Goal: Task Accomplishment & Management: Manage account settings

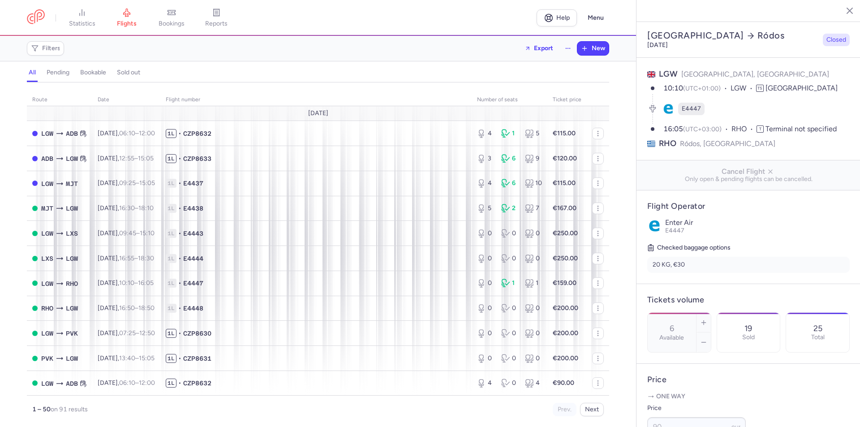
select select "days"
click at [60, 47] on span "Filters" at bounding box center [46, 48] width 34 height 11
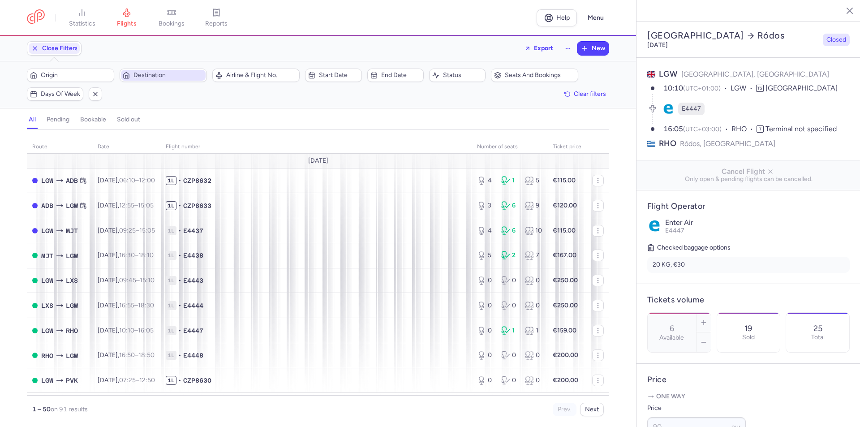
click at [177, 75] on span "Destination" at bounding box center [169, 75] width 70 height 7
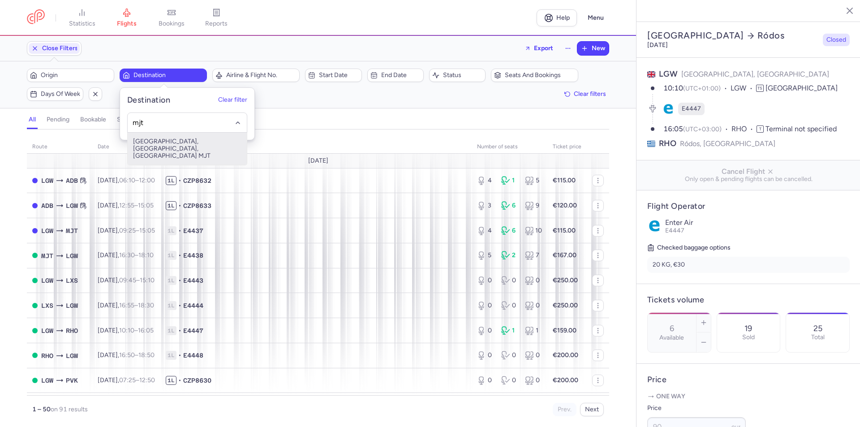
click at [163, 145] on span "[GEOGRAPHIC_DATA], [GEOGRAPHIC_DATA], [GEOGRAPHIC_DATA] MJT" at bounding box center [187, 149] width 119 height 32
type input "mjt"
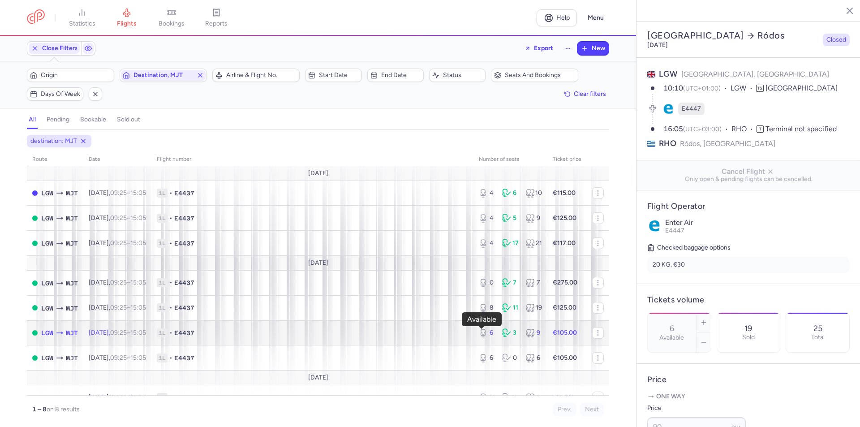
click at [488, 335] on div "6" at bounding box center [487, 332] width 16 height 9
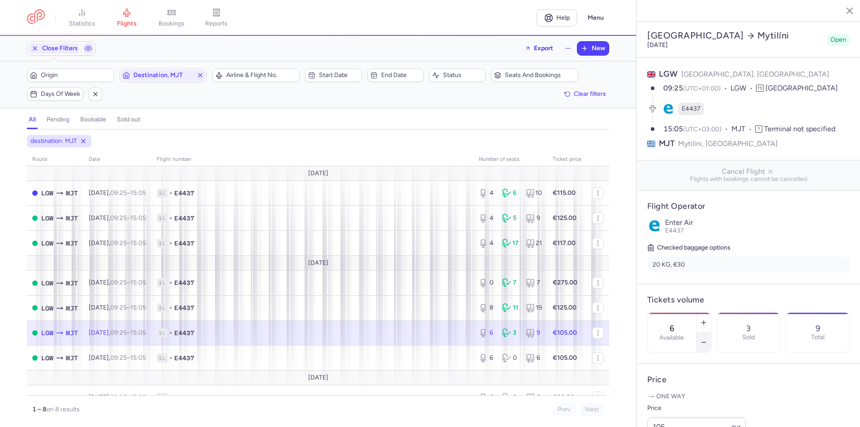
click at [708, 339] on icon "button" at bounding box center [703, 342] width 7 height 7
click at [686, 411] on span "Save changes" at bounding box center [677, 410] width 44 height 8
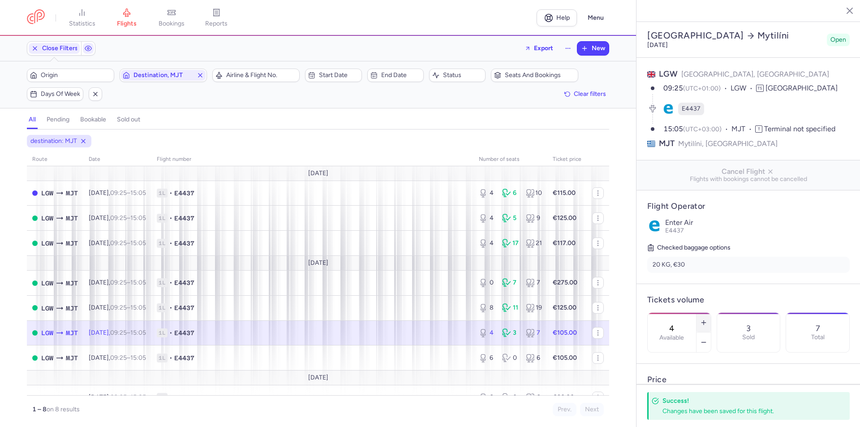
click at [704, 320] on line "button" at bounding box center [704, 322] width 0 height 4
type input "6"
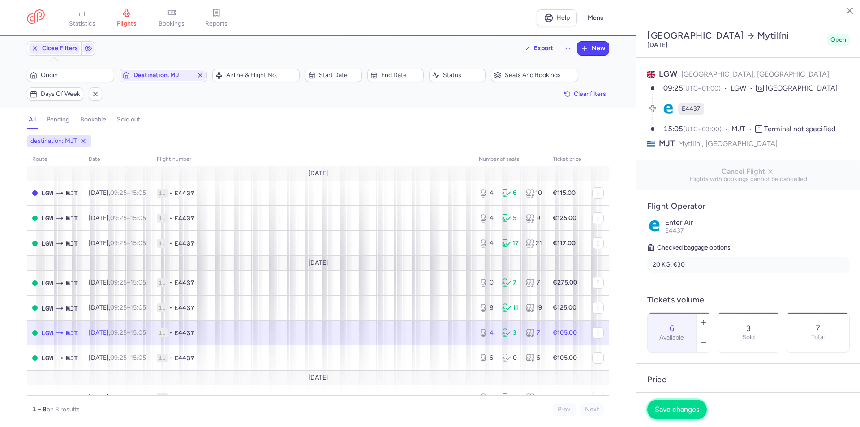
click at [679, 411] on span "Save changes" at bounding box center [677, 410] width 44 height 8
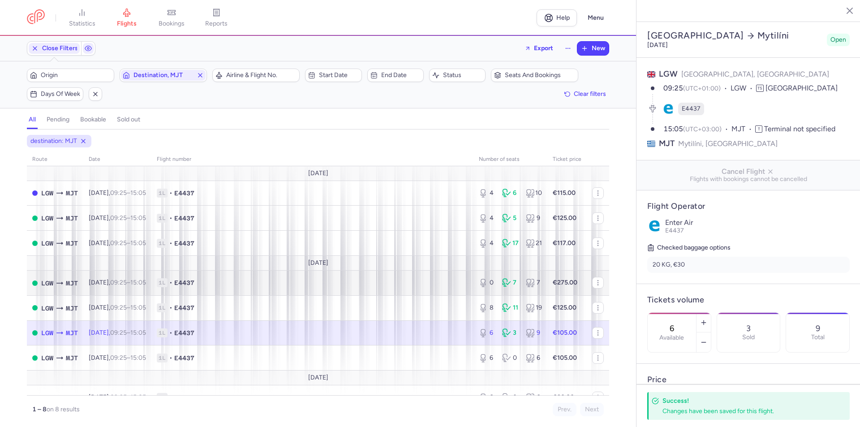
scroll to position [15, 0]
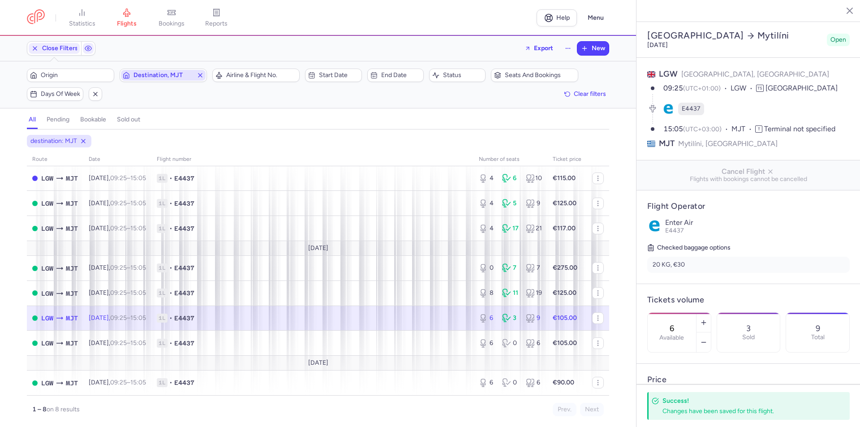
click at [200, 75] on line "button" at bounding box center [201, 75] width 4 height 4
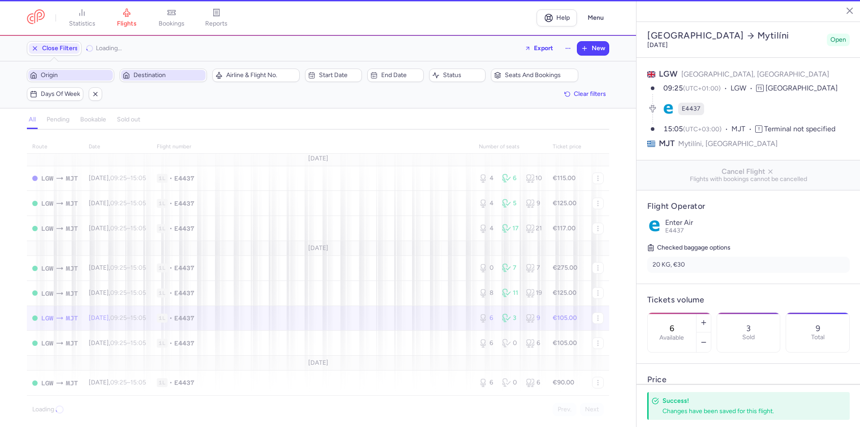
click at [91, 78] on span "Origin" at bounding box center [76, 75] width 70 height 7
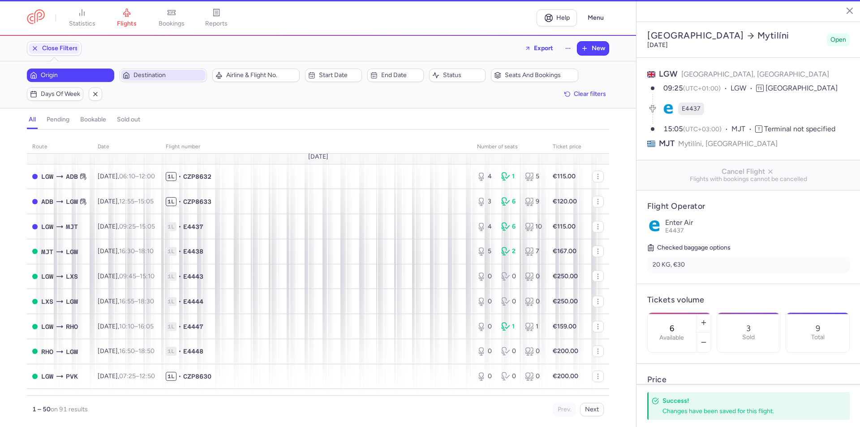
scroll to position [15, 0]
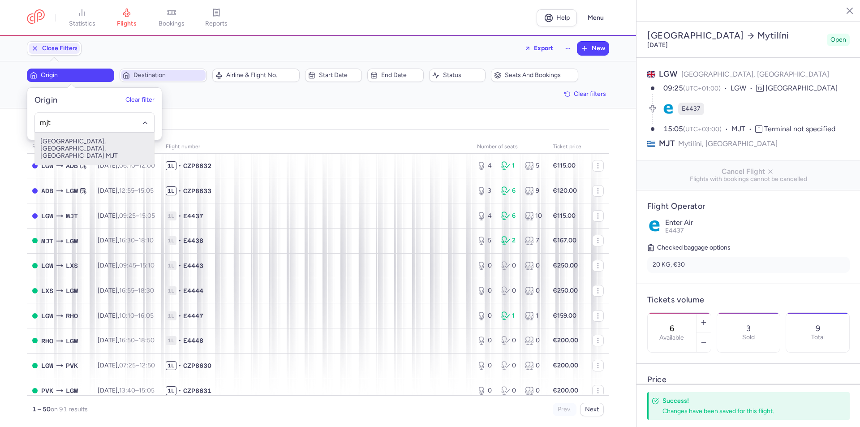
click at [117, 147] on span "[GEOGRAPHIC_DATA], [GEOGRAPHIC_DATA], [GEOGRAPHIC_DATA] MJT" at bounding box center [94, 149] width 119 height 32
type input "mjt"
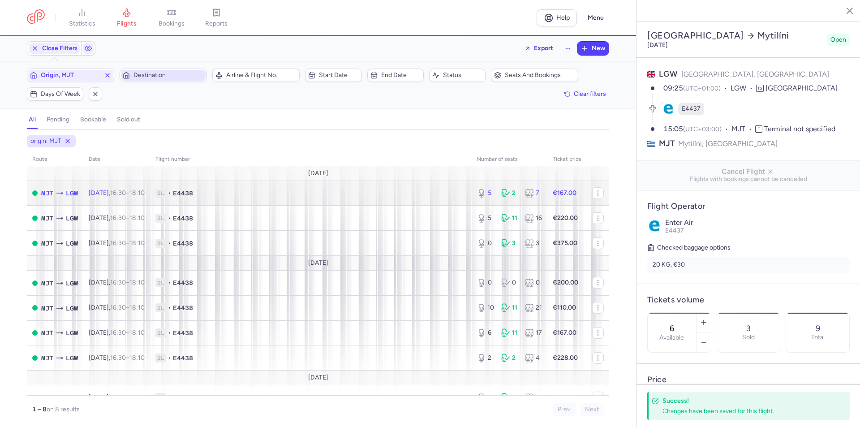
click at [492, 195] on div "5 2 7" at bounding box center [510, 193] width 72 height 16
type input "5"
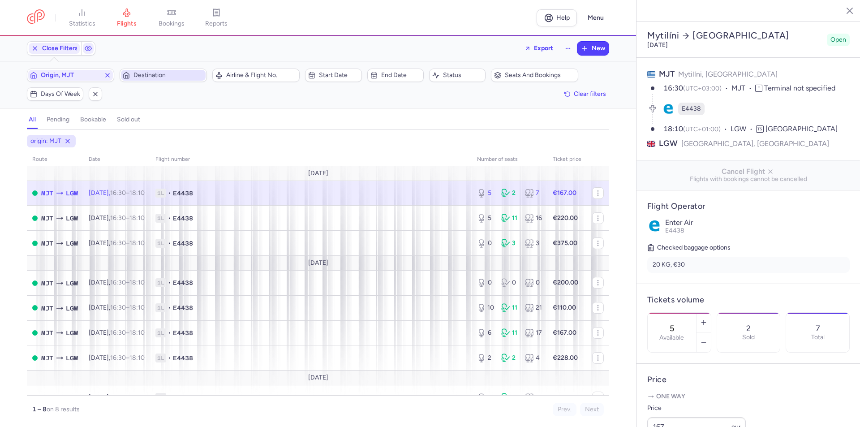
scroll to position [179, 0]
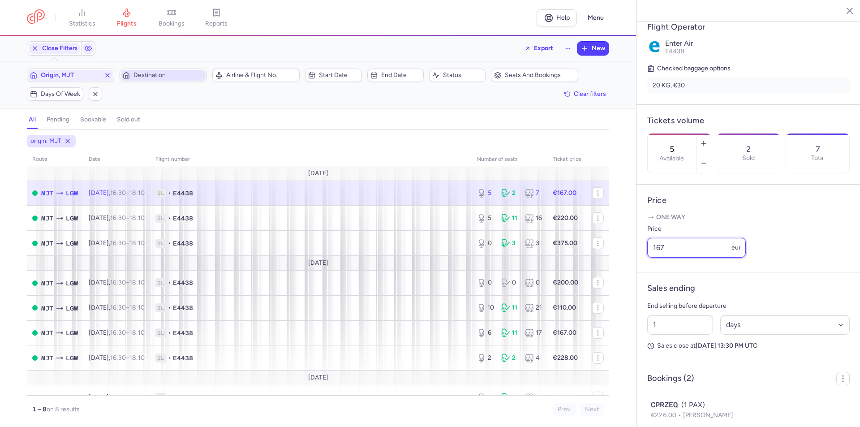
click at [703, 258] on input "167" at bounding box center [696, 248] width 99 height 20
click at [699, 258] on input "167" at bounding box center [696, 248] width 99 height 20
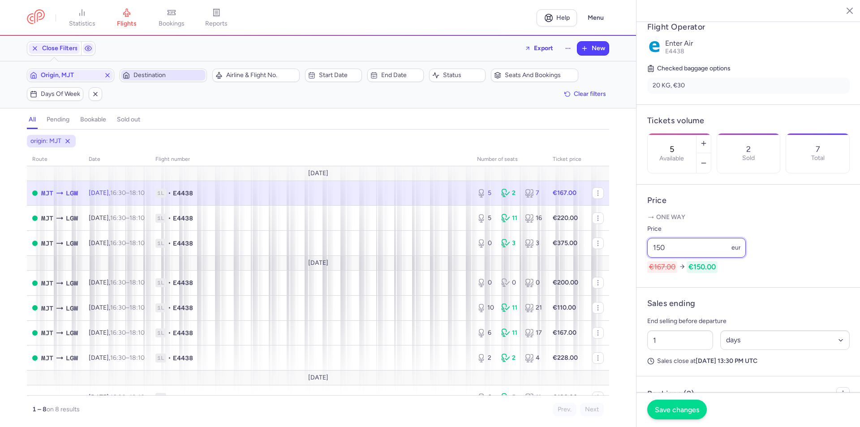
type input "150"
click at [677, 405] on button "Save changes" at bounding box center [677, 410] width 60 height 20
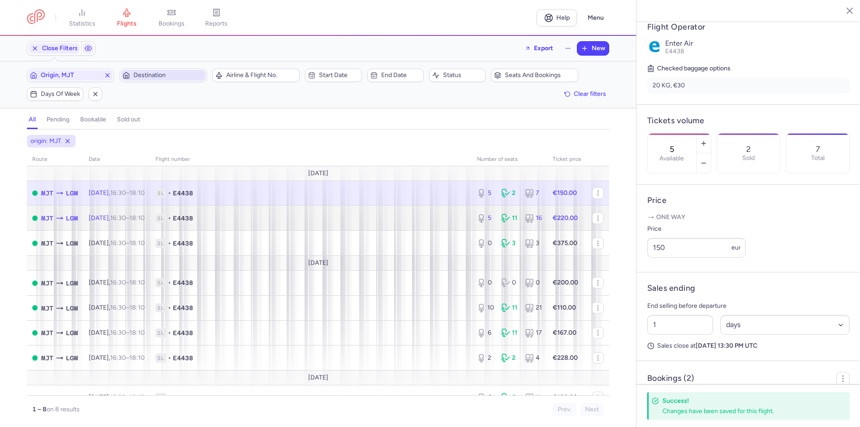
click at [493, 219] on div "5 11 16" at bounding box center [510, 218] width 72 height 16
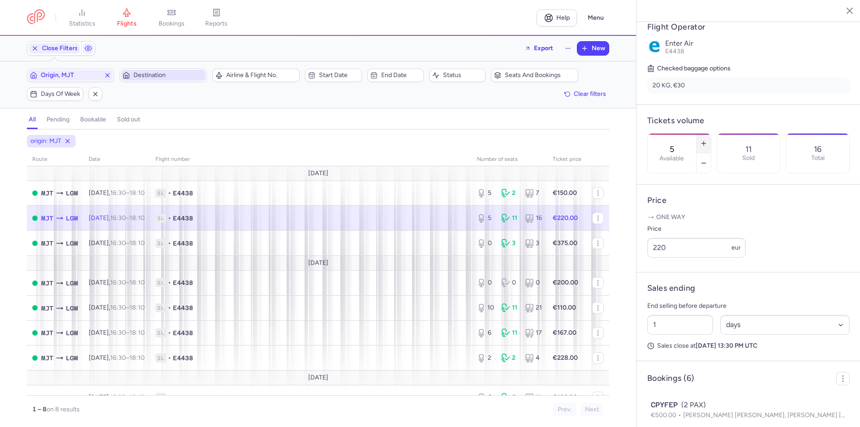
click at [708, 140] on icon "button" at bounding box center [703, 143] width 7 height 7
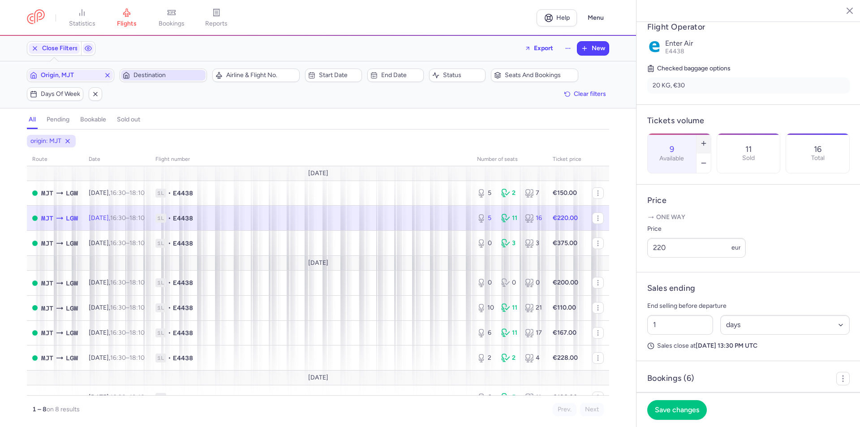
type input "10"
click at [697, 258] on input "220" at bounding box center [696, 248] width 99 height 20
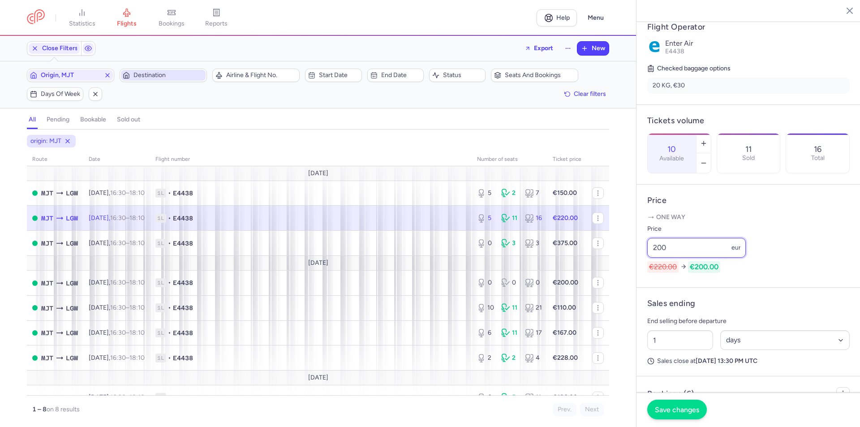
type input "200"
click at [680, 413] on span "Save changes" at bounding box center [677, 410] width 44 height 8
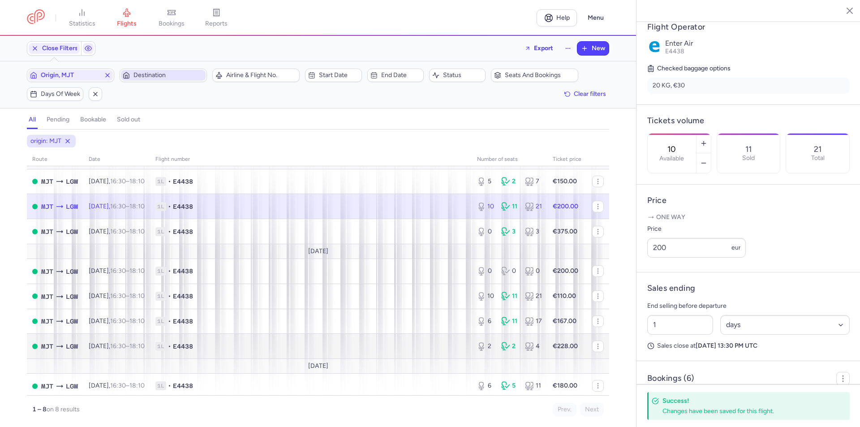
scroll to position [15, 0]
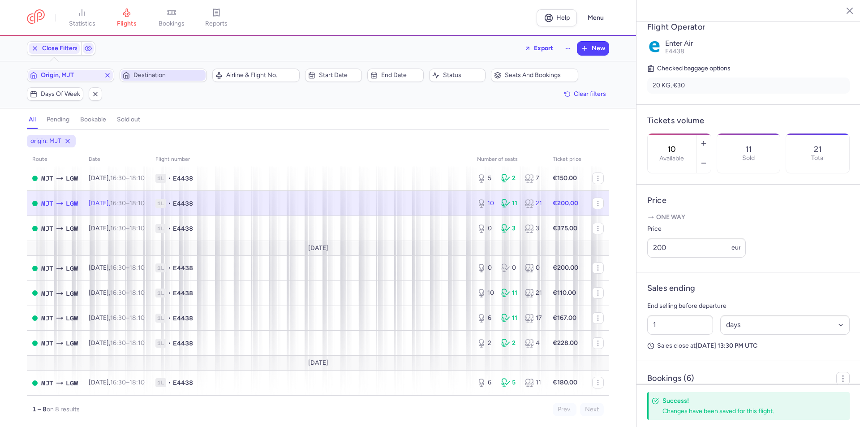
click at [843, 13] on icon "button" at bounding box center [843, 10] width 9 height 9
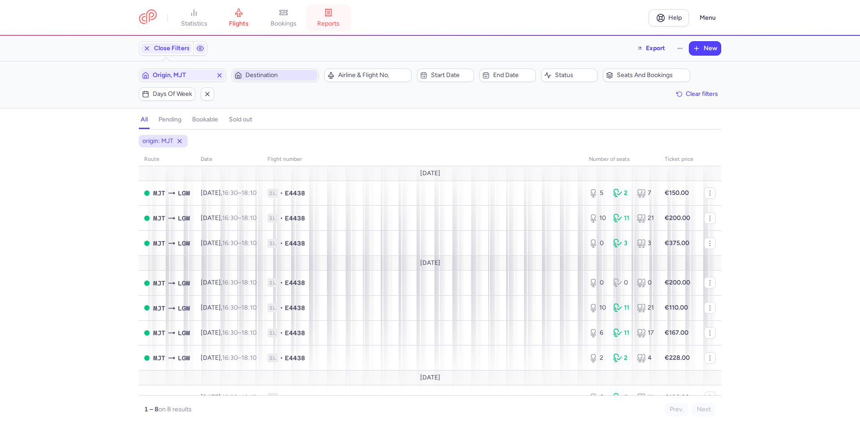
click at [333, 17] on icon at bounding box center [328, 12] width 9 height 9
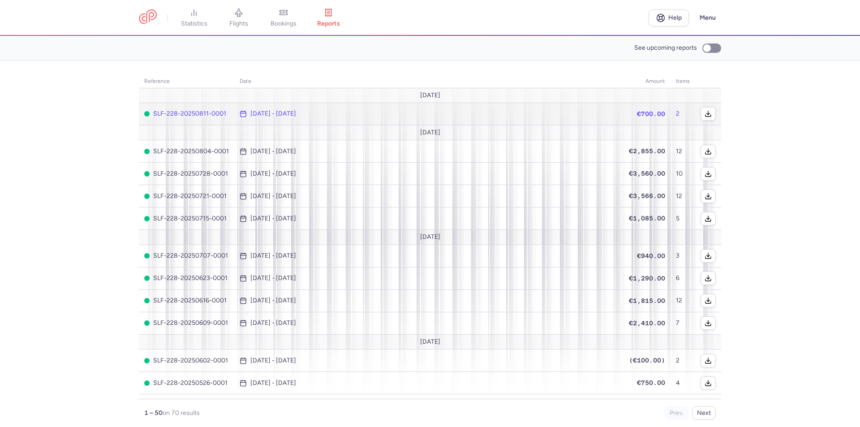
click at [611, 116] on span "[DATE] - [DATE]" at bounding box center [429, 113] width 379 height 7
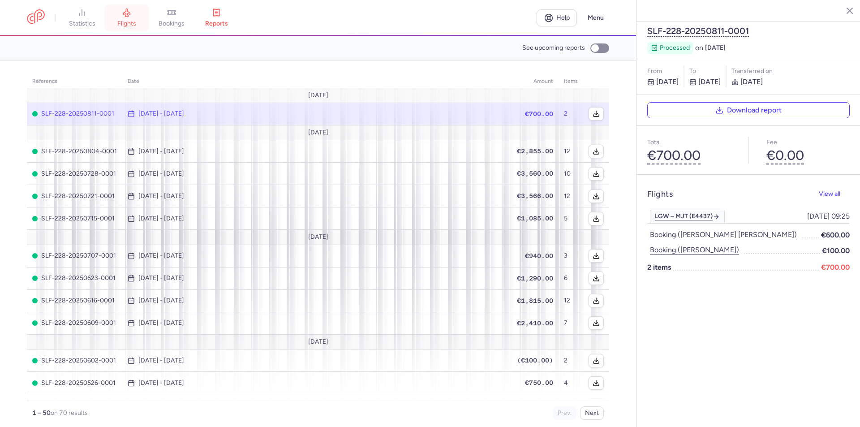
click at [117, 16] on link "flights" at bounding box center [126, 18] width 45 height 20
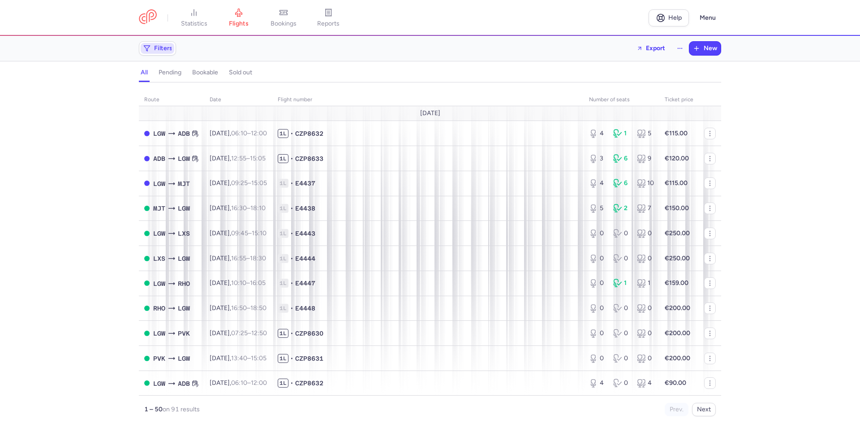
click at [165, 48] on span "Filters" at bounding box center [163, 48] width 18 height 7
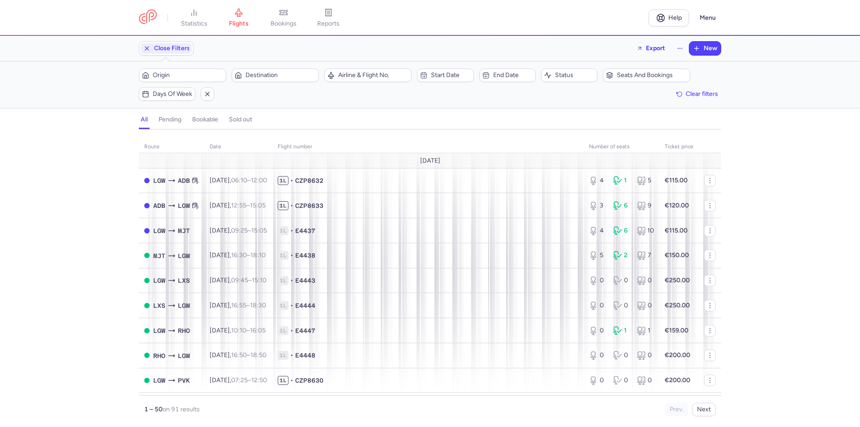
click at [276, 83] on div "Origin Destination" at bounding box center [229, 75] width 186 height 19
click at [283, 75] on span "Destination" at bounding box center [281, 75] width 70 height 7
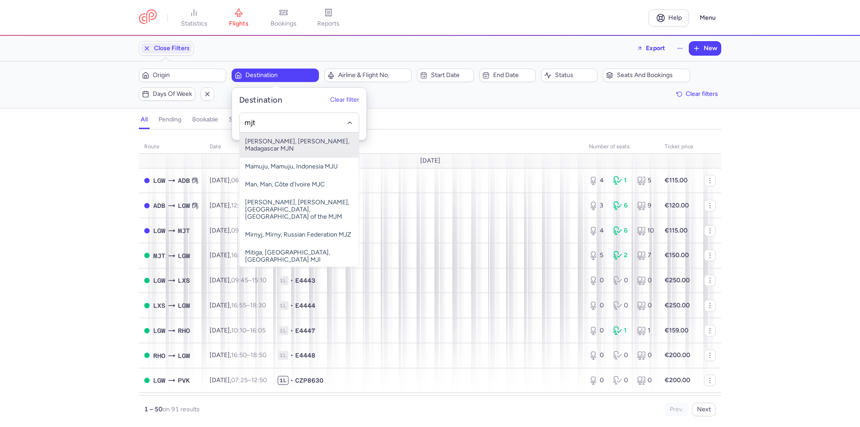
type input "mjt"
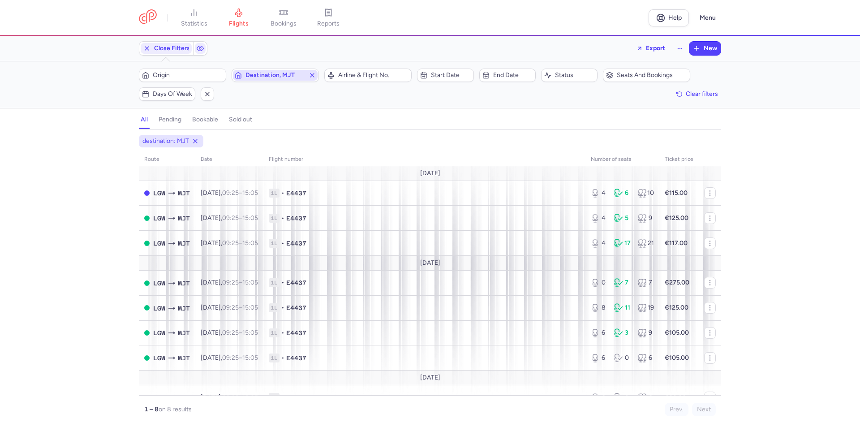
click at [311, 74] on icon "button" at bounding box center [312, 75] width 7 height 7
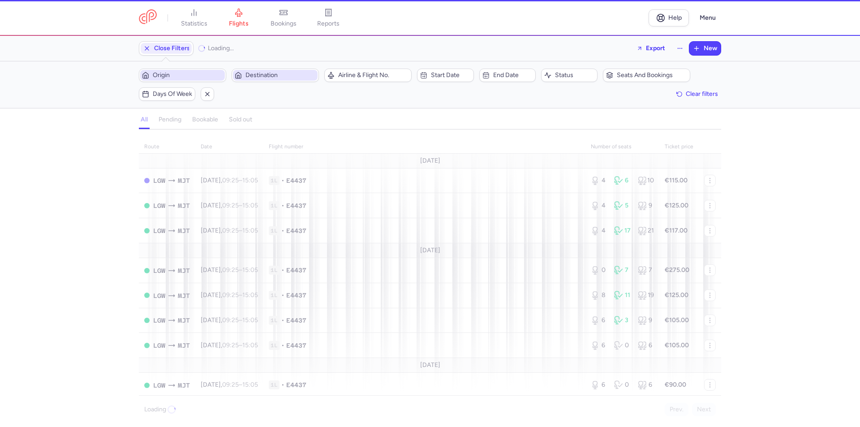
click at [204, 76] on span "Origin" at bounding box center [188, 75] width 70 height 7
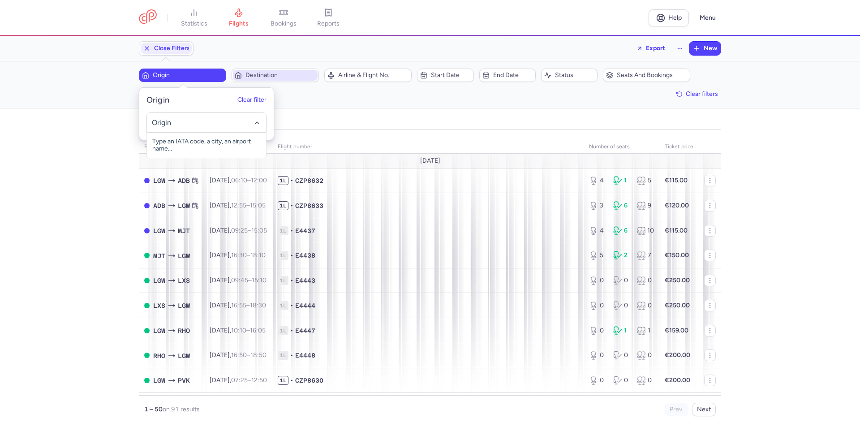
click at [203, 124] on input "-searchbox" at bounding box center [207, 123] width 110 height 10
click at [182, 142] on span "[GEOGRAPHIC_DATA], [GEOGRAPHIC_DATA], [GEOGRAPHIC_DATA] MJT" at bounding box center [206, 149] width 119 height 32
type input "mjt"
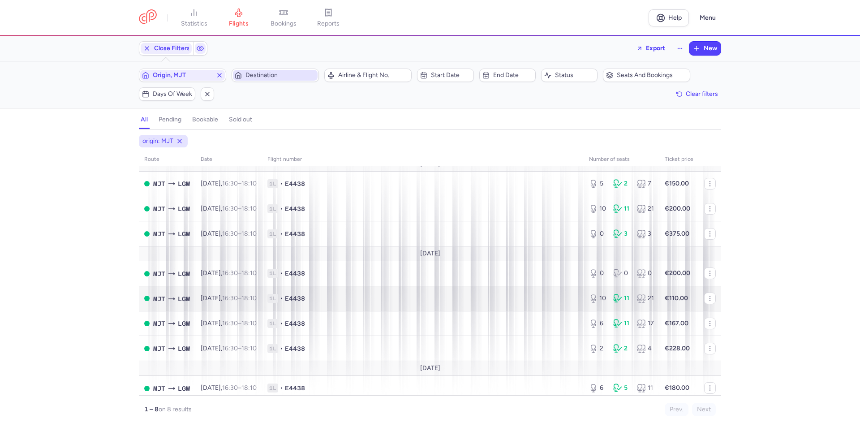
scroll to position [15, 0]
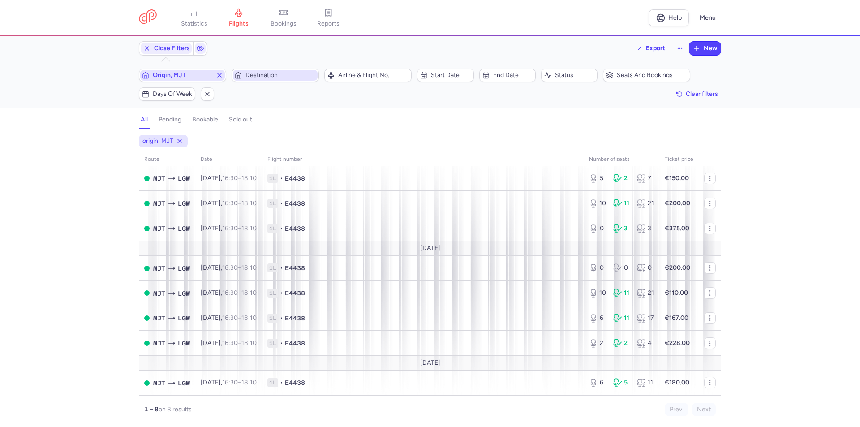
click at [212, 72] on span "Origin, MJT" at bounding box center [183, 75] width 60 height 7
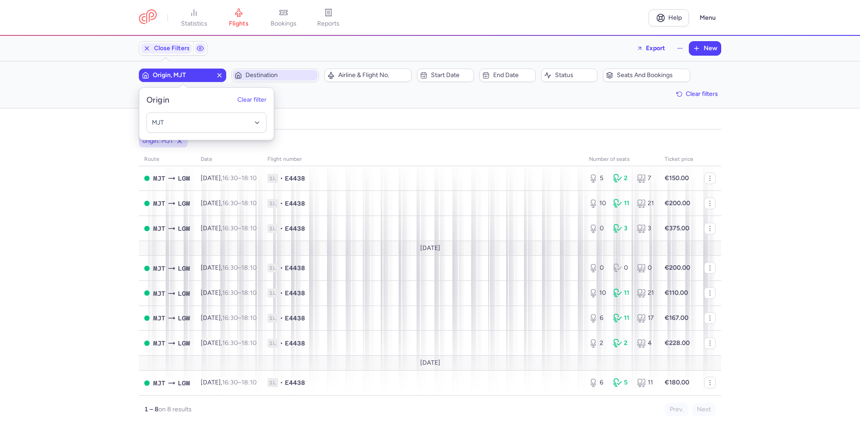
click at [219, 76] on icon "button" at bounding box center [219, 75] width 7 height 7
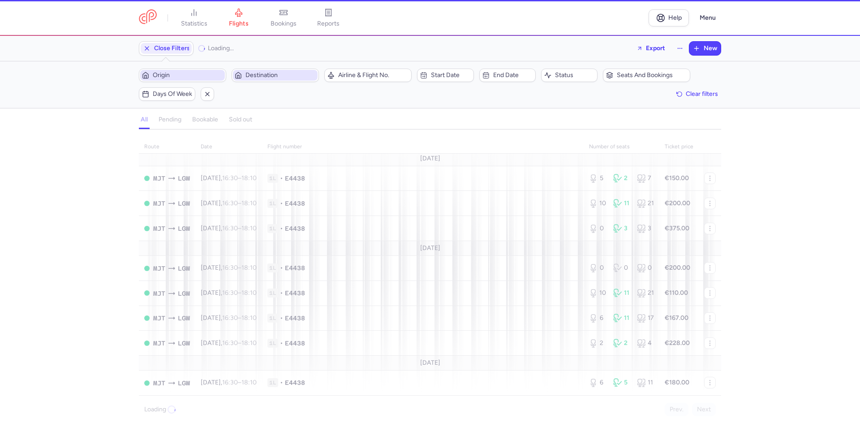
click at [259, 79] on span "Destination" at bounding box center [281, 75] width 70 height 7
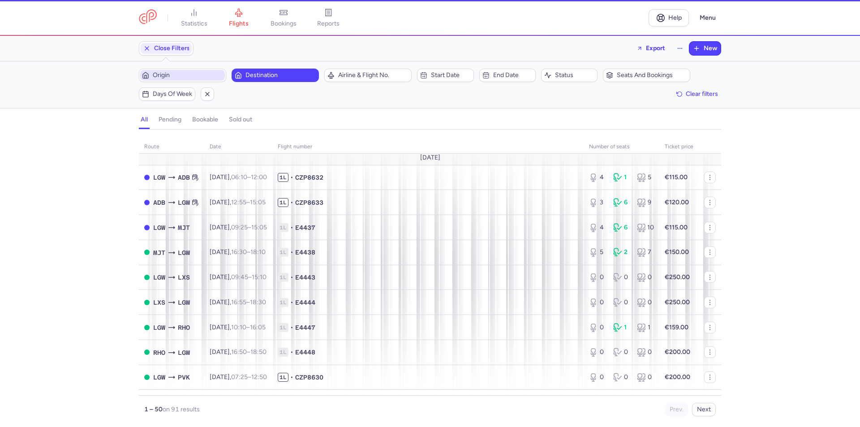
scroll to position [15, 0]
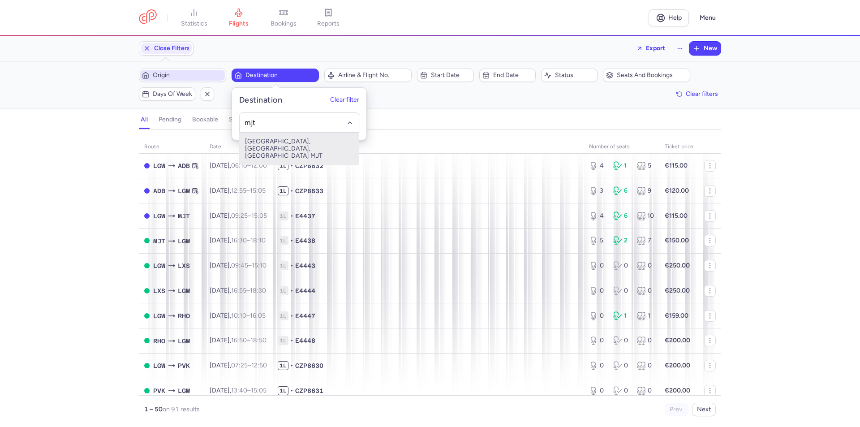
click at [291, 148] on span "[GEOGRAPHIC_DATA], [GEOGRAPHIC_DATA], [GEOGRAPHIC_DATA] MJT" at bounding box center [299, 149] width 119 height 32
type input "mjt"
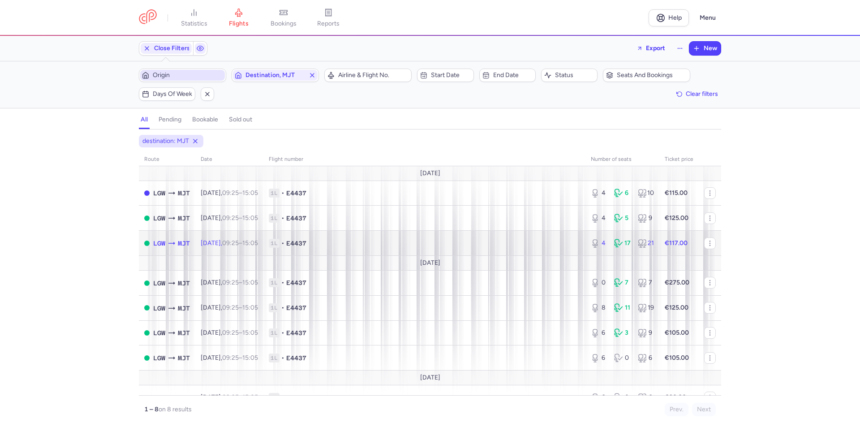
click at [621, 246] on div "17" at bounding box center [622, 243] width 16 height 9
select select "days"
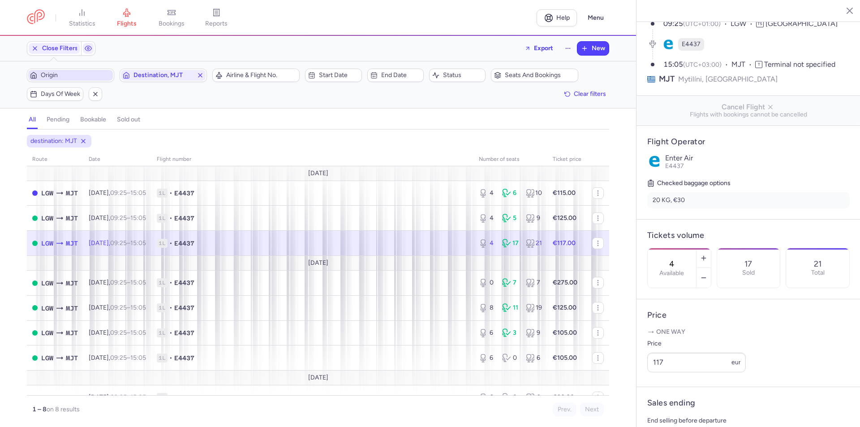
scroll to position [224, 0]
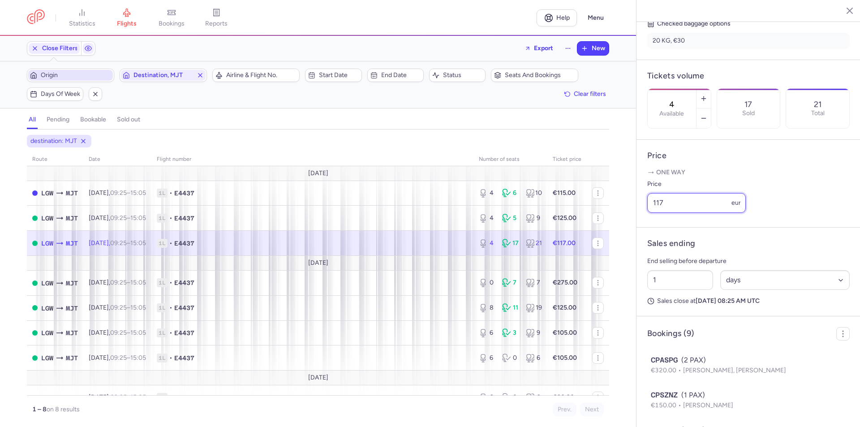
click at [683, 213] on input "117" at bounding box center [696, 203] width 99 height 20
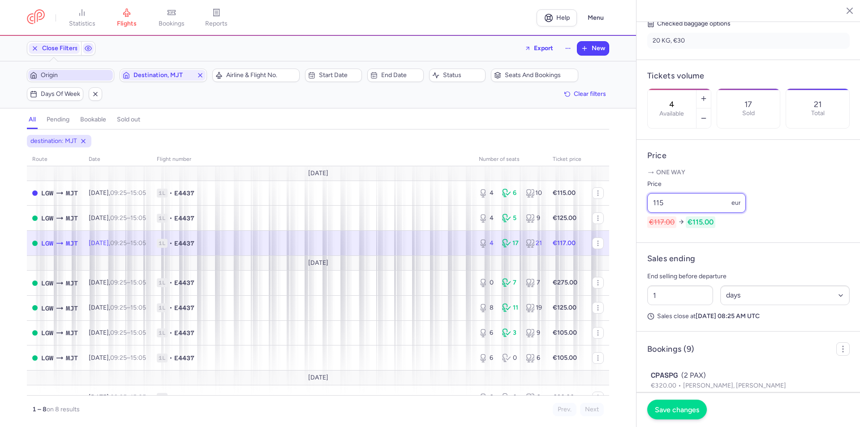
type input "115"
click at [690, 416] on button "Save changes" at bounding box center [677, 410] width 60 height 20
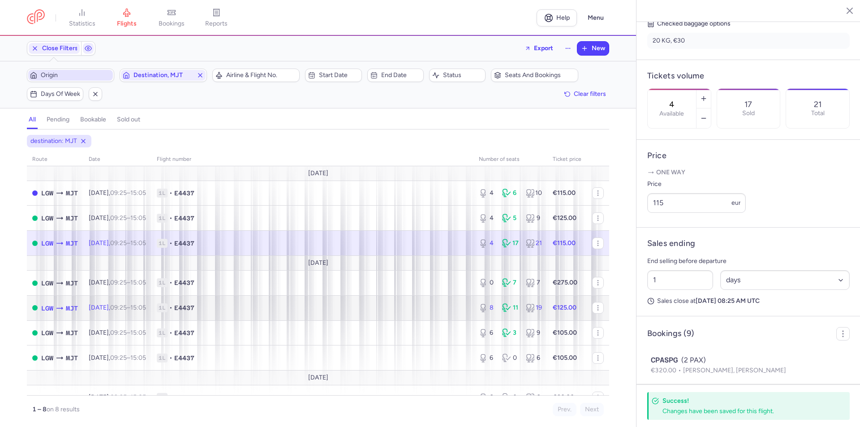
click at [526, 309] on icon at bounding box center [530, 307] width 9 height 9
type input "8"
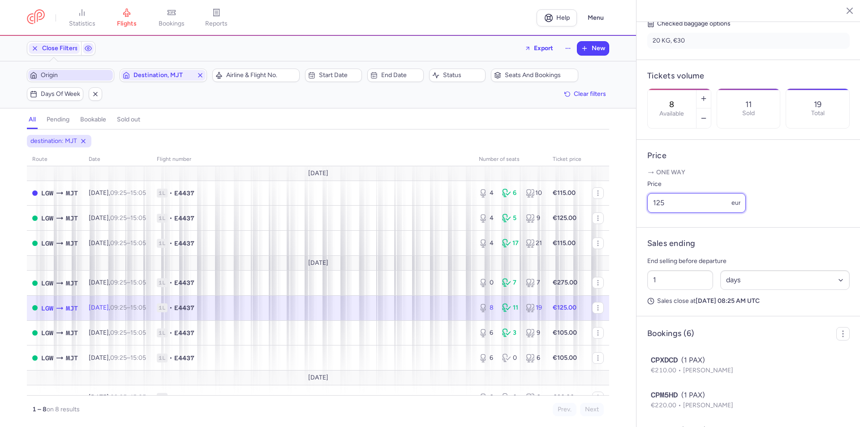
click at [678, 213] on input "125" at bounding box center [696, 203] width 99 height 20
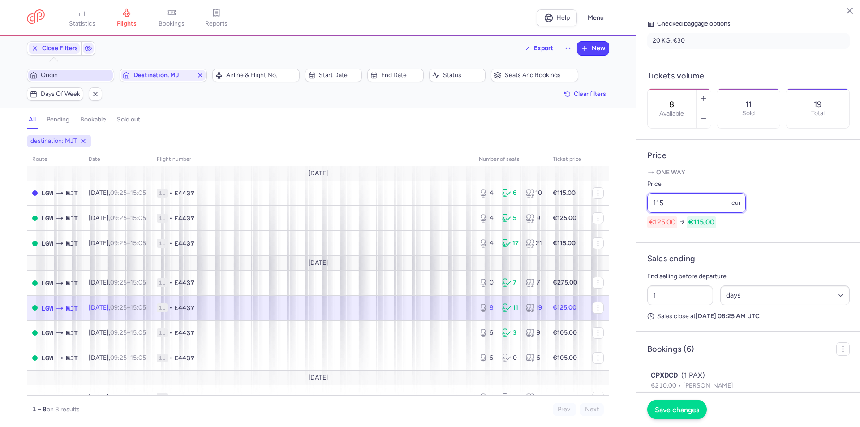
type input "115"
click at [677, 415] on button "Save changes" at bounding box center [677, 410] width 60 height 20
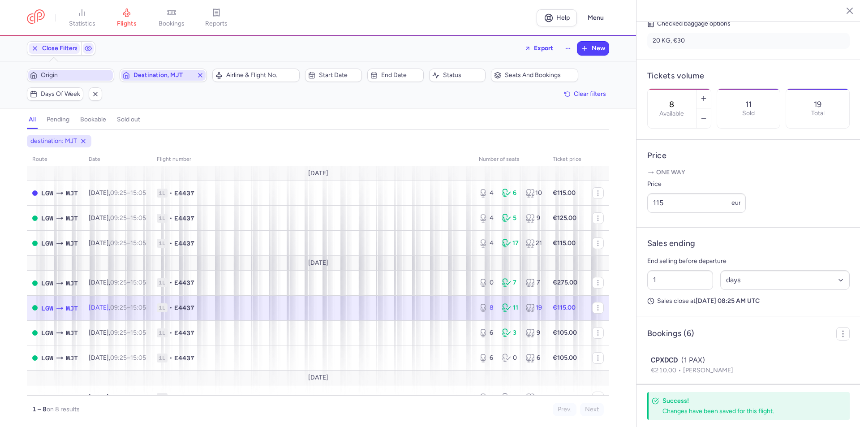
click at [197, 73] on span "Destination, MJT" at bounding box center [163, 75] width 85 height 11
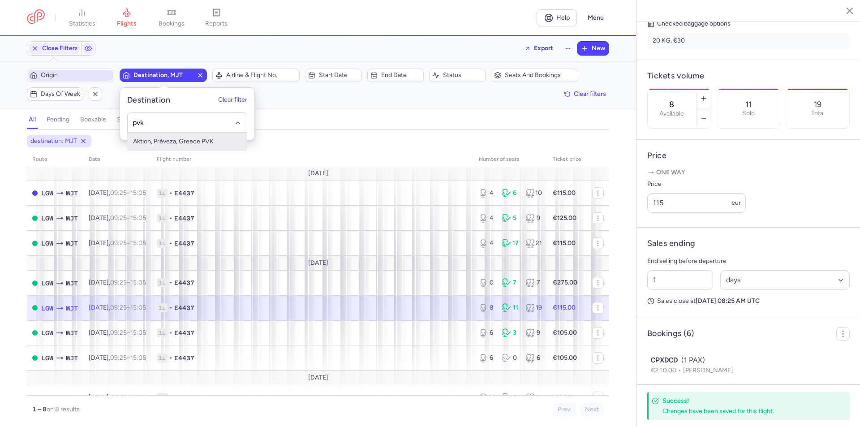
click at [217, 144] on span "Aktion, Préveza, Greece PVK" at bounding box center [187, 142] width 119 height 18
type input "pvk"
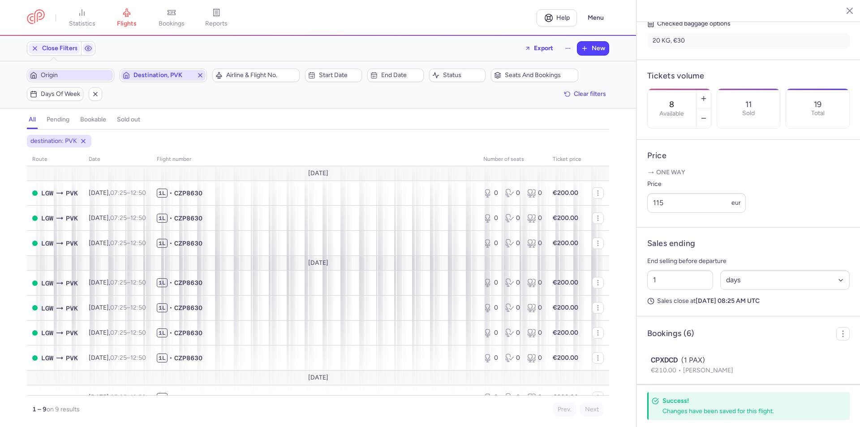
click at [202, 72] on icon "button" at bounding box center [200, 75] width 7 height 7
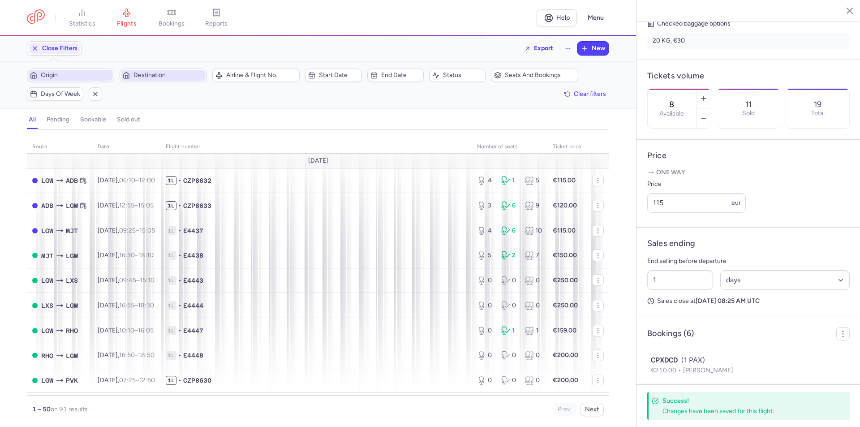
click at [102, 75] on span "Origin" at bounding box center [76, 75] width 70 height 7
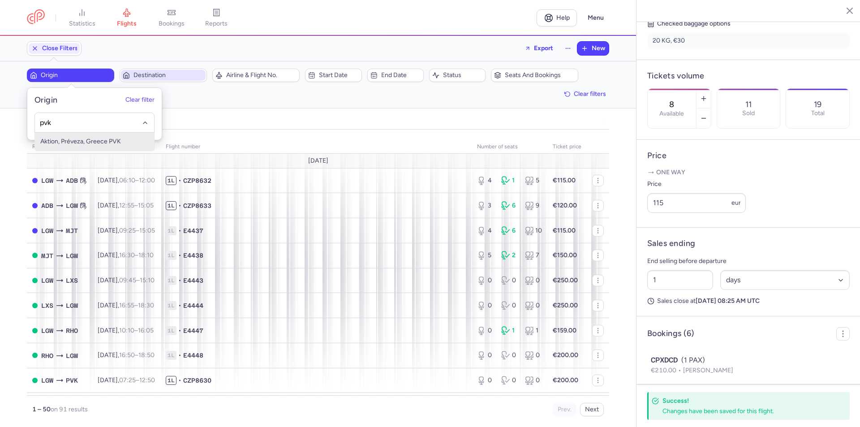
click at [96, 142] on span "Aktion, Préveza, Greece PVK" at bounding box center [94, 142] width 119 height 18
type input "pvk"
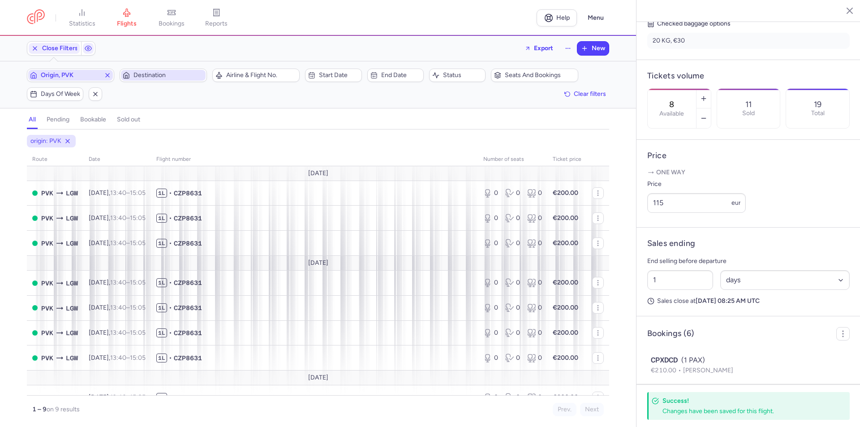
drag, startPoint x: 108, startPoint y: 78, endPoint x: 100, endPoint y: 78, distance: 7.2
click at [108, 78] on icon "button" at bounding box center [107, 75] width 7 height 7
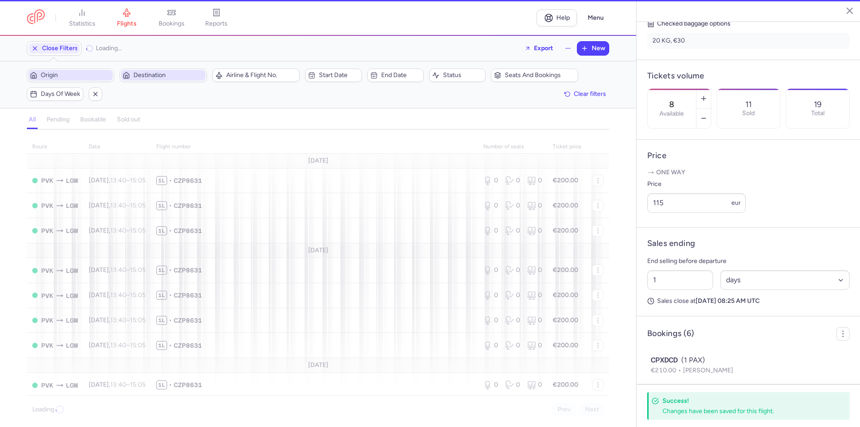
click at [80, 78] on span "Origin" at bounding box center [76, 75] width 70 height 7
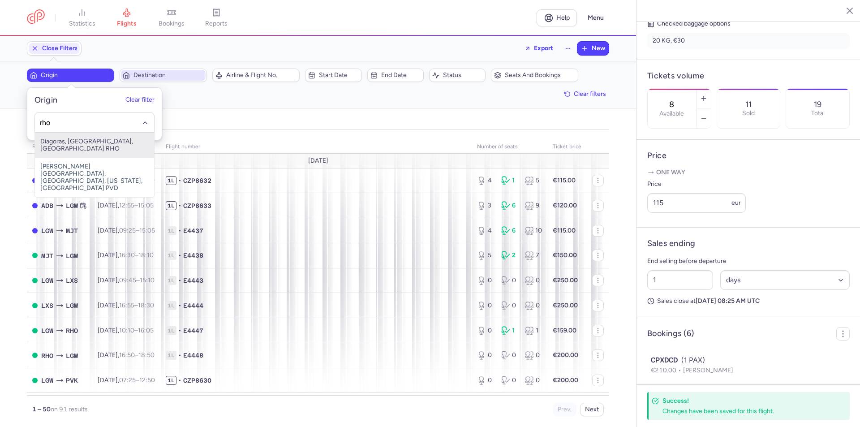
click at [81, 143] on span "Diagoras, [GEOGRAPHIC_DATA], [GEOGRAPHIC_DATA] RHO" at bounding box center [94, 145] width 119 height 25
type input "rho"
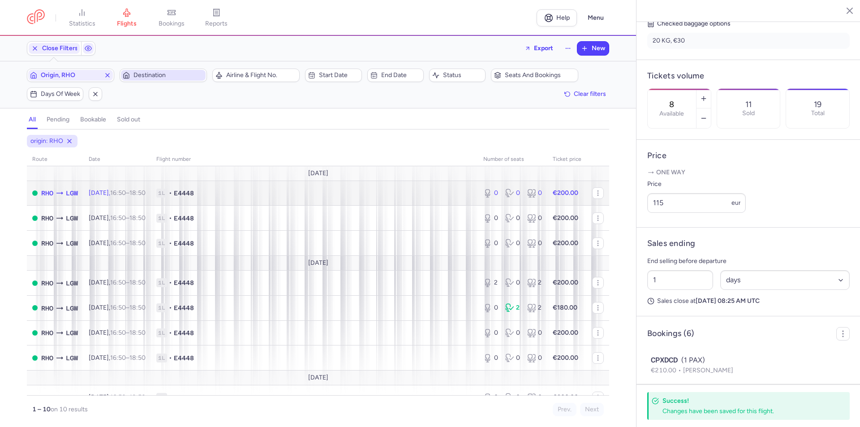
click at [496, 199] on div "0 0 0" at bounding box center [513, 193] width 66 height 16
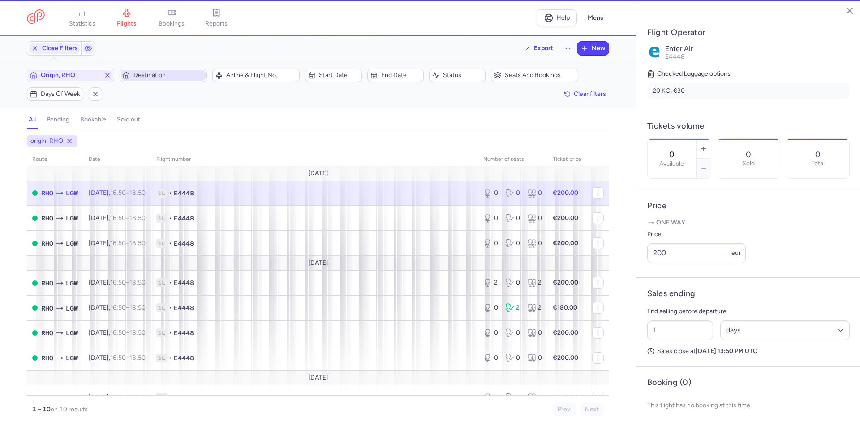
scroll to position [190, 0]
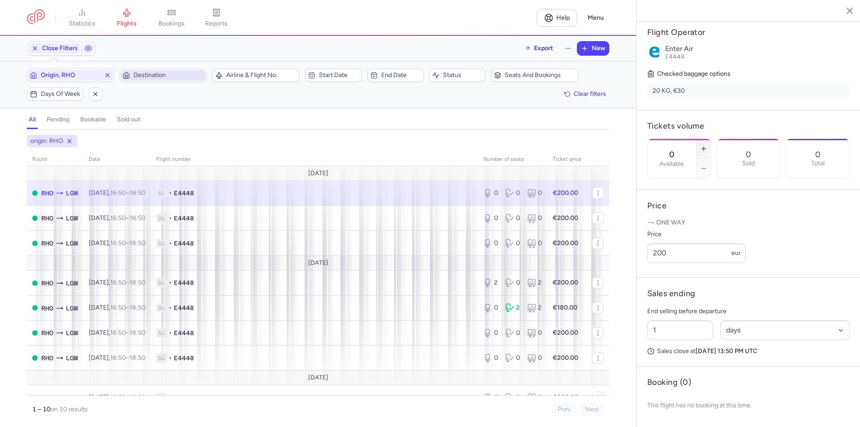
click at [708, 145] on icon "button" at bounding box center [703, 148] width 7 height 7
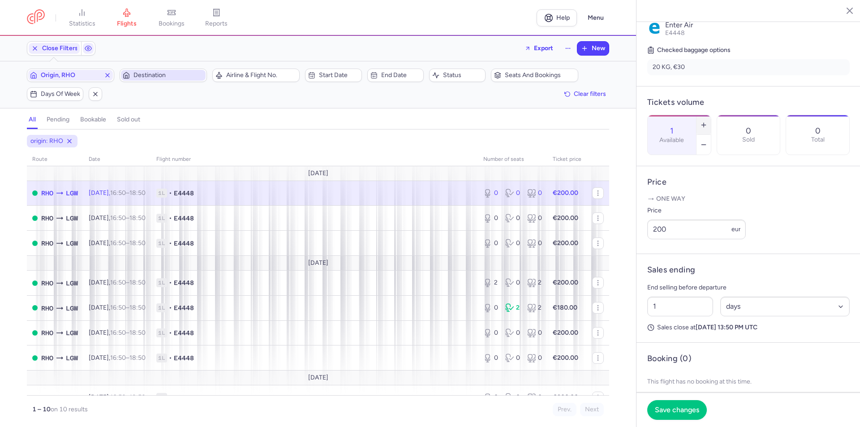
click at [708, 121] on icon "button" at bounding box center [703, 124] width 7 height 7
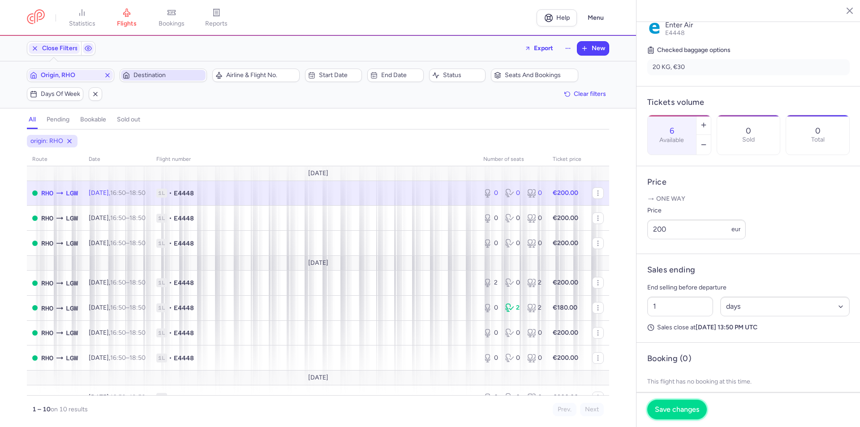
click at [679, 407] on span "Save changes" at bounding box center [677, 410] width 44 height 8
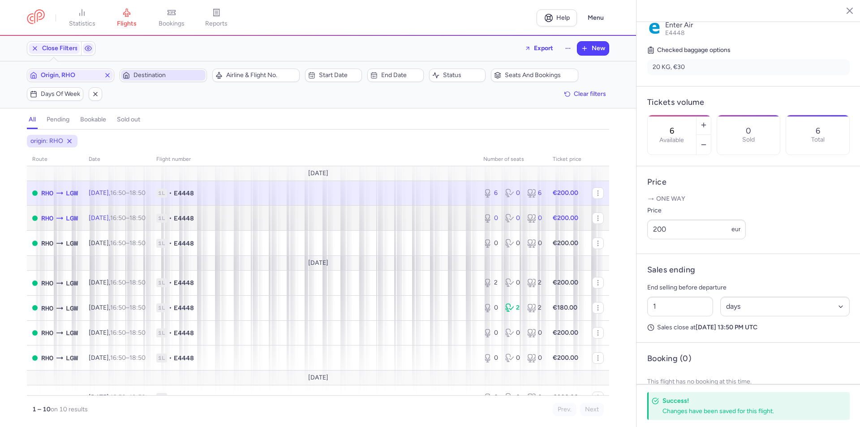
click at [496, 220] on div "0 0 0" at bounding box center [513, 218] width 66 height 16
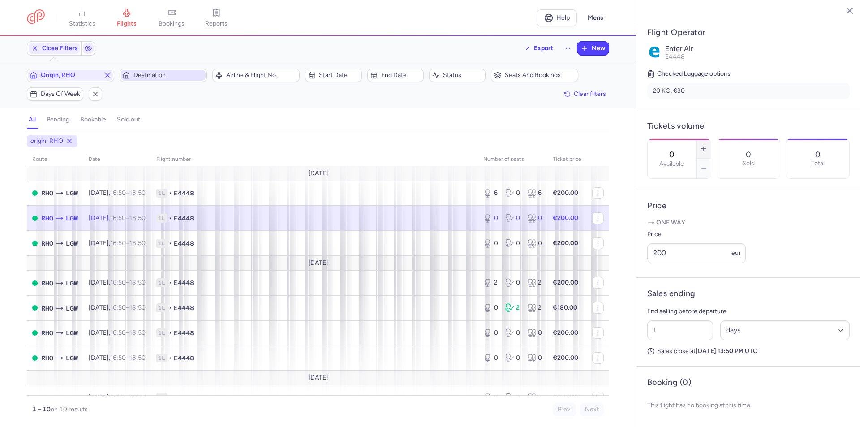
click at [708, 145] on icon "button" at bounding box center [703, 148] width 7 height 7
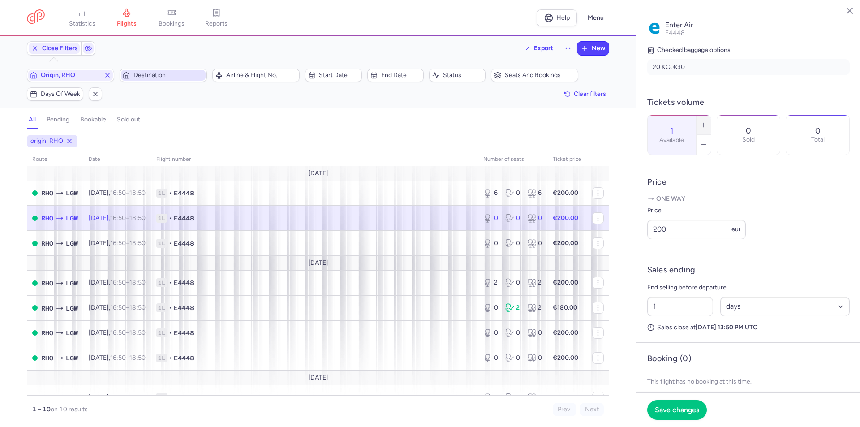
click at [708, 121] on icon "button" at bounding box center [703, 124] width 7 height 7
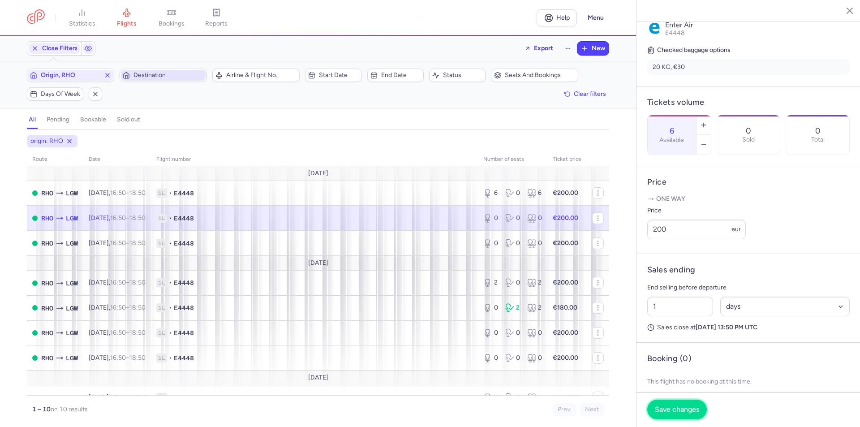
click at [681, 411] on span "Save changes" at bounding box center [677, 410] width 44 height 8
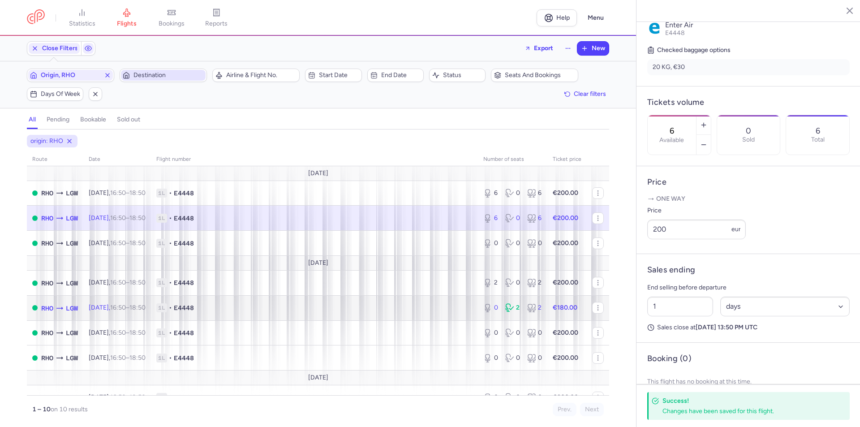
click at [506, 312] on icon at bounding box center [509, 307] width 9 height 9
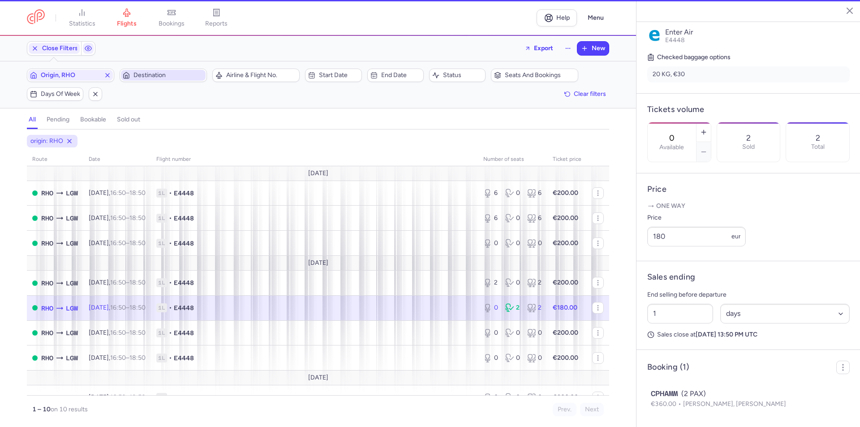
scroll to position [198, 0]
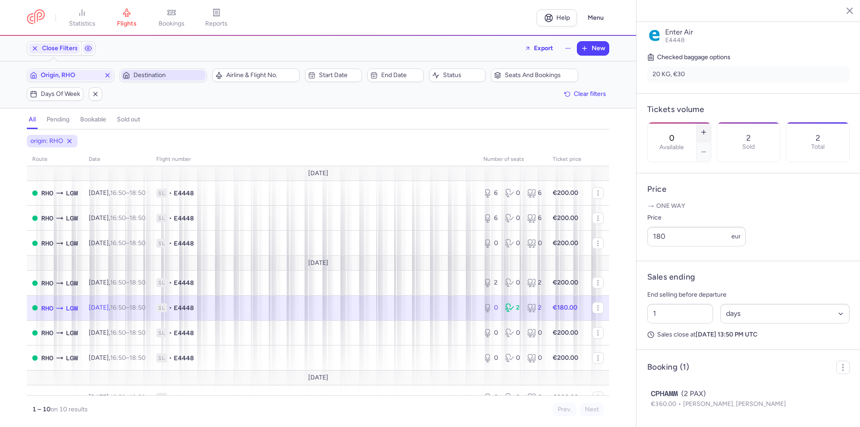
click at [708, 129] on icon "button" at bounding box center [703, 132] width 7 height 7
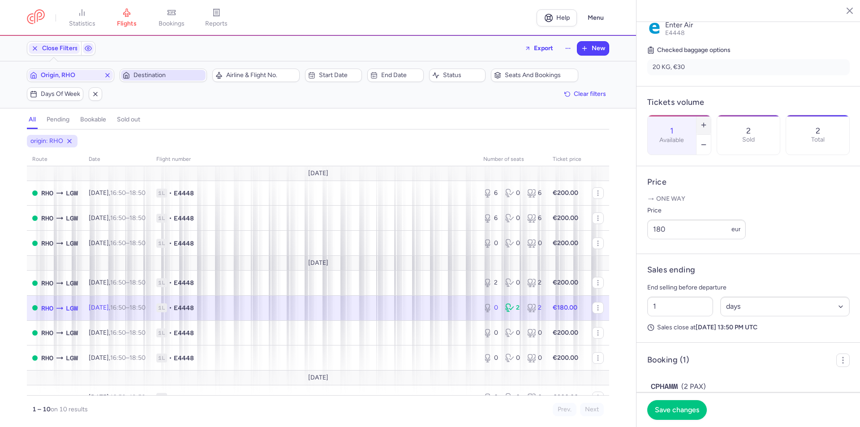
click at [708, 121] on icon "button" at bounding box center [703, 124] width 7 height 7
click at [711, 135] on button "button" at bounding box center [704, 145] width 14 height 20
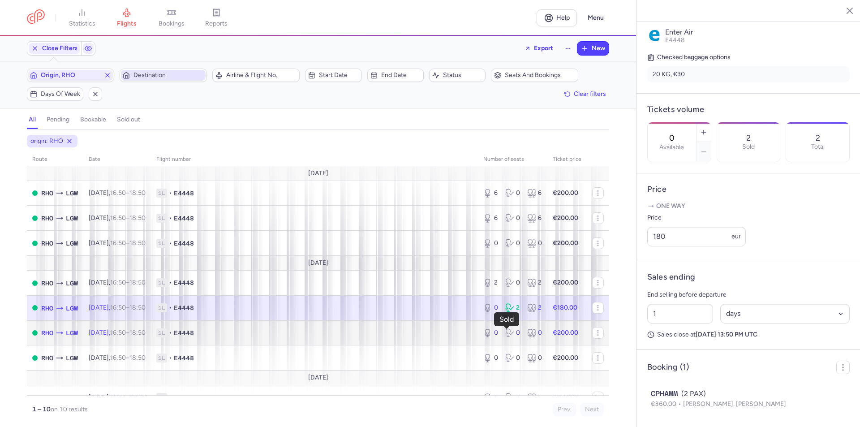
click at [514, 331] on div "0" at bounding box center [512, 332] width 15 height 9
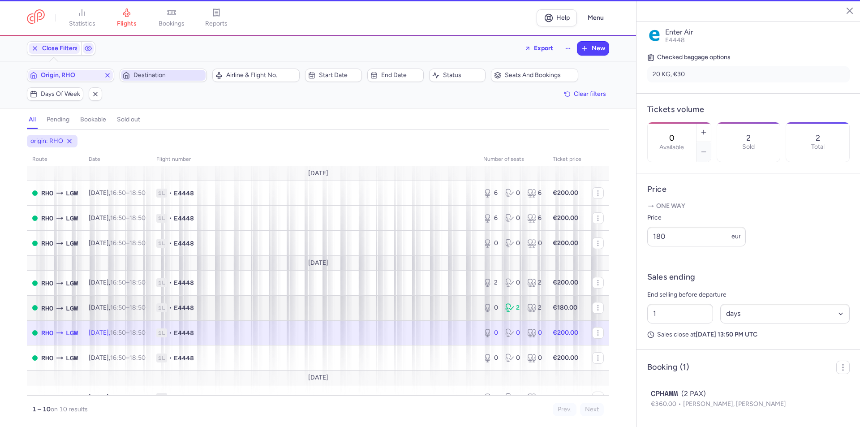
scroll to position [190, 0]
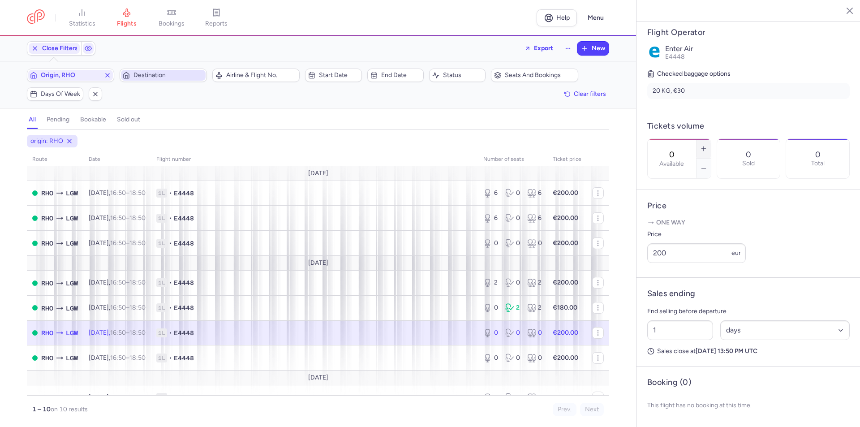
click at [706, 149] on line "button" at bounding box center [704, 149] width 4 height 0
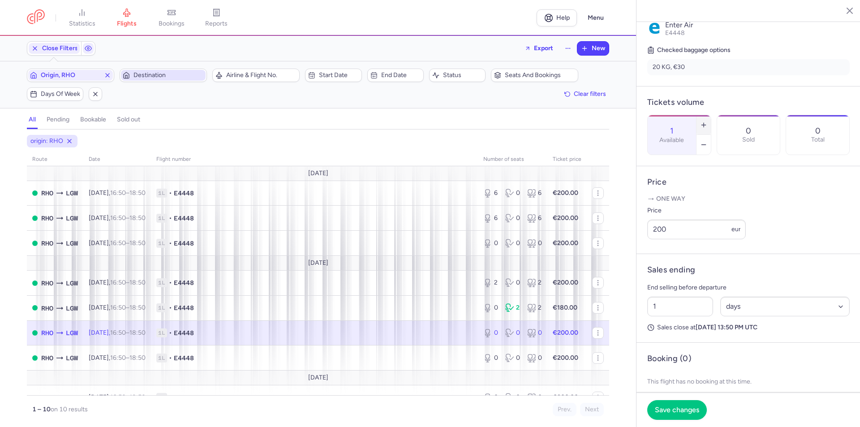
click at [706, 125] on line "button" at bounding box center [704, 125] width 4 height 0
click at [678, 408] on span "Save changes" at bounding box center [677, 410] width 44 height 8
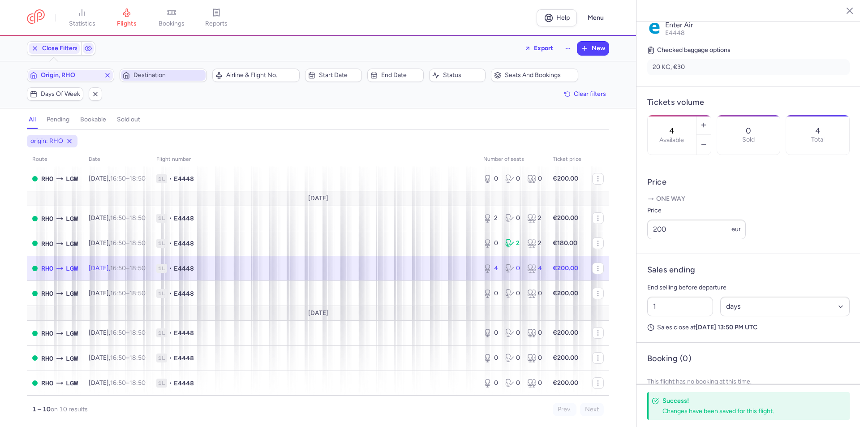
scroll to position [0, 0]
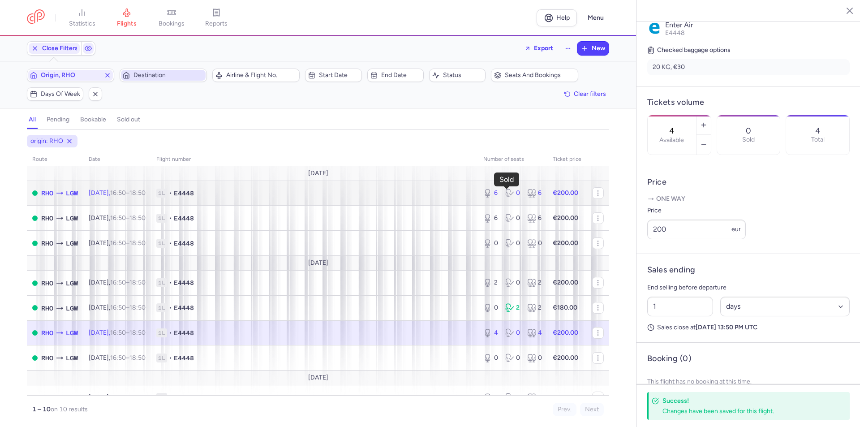
click at [506, 194] on icon at bounding box center [508, 192] width 4 height 5
type input "6"
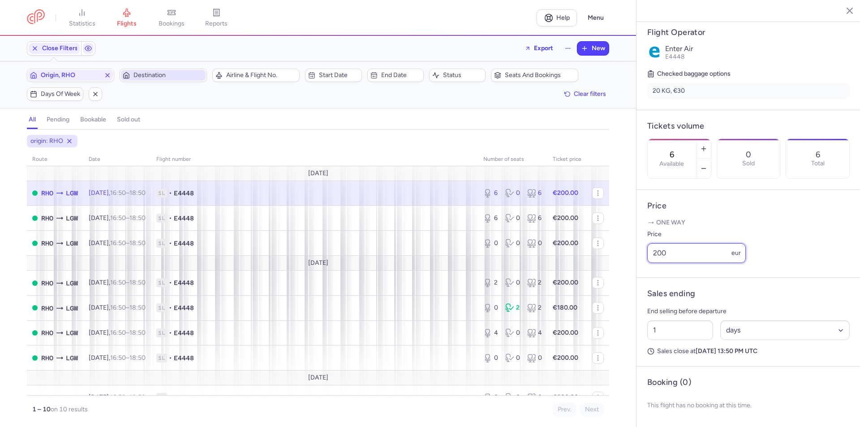
click at [678, 254] on input "200" at bounding box center [696, 253] width 99 height 20
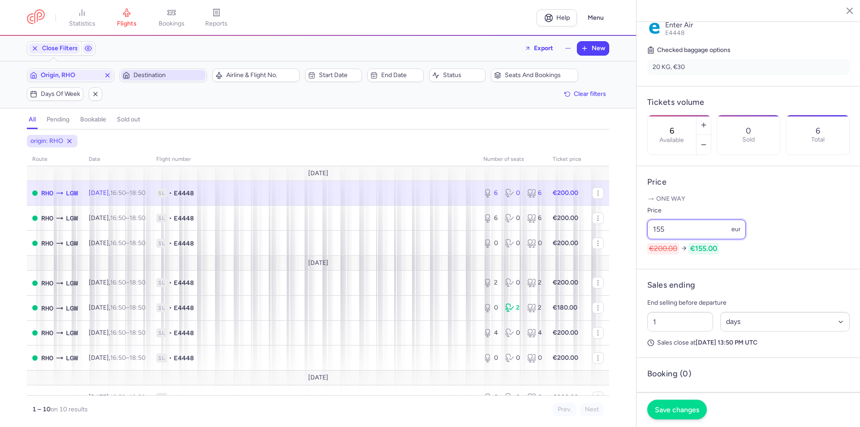
type input "155"
click at [676, 406] on span "Save changes" at bounding box center [677, 410] width 44 height 8
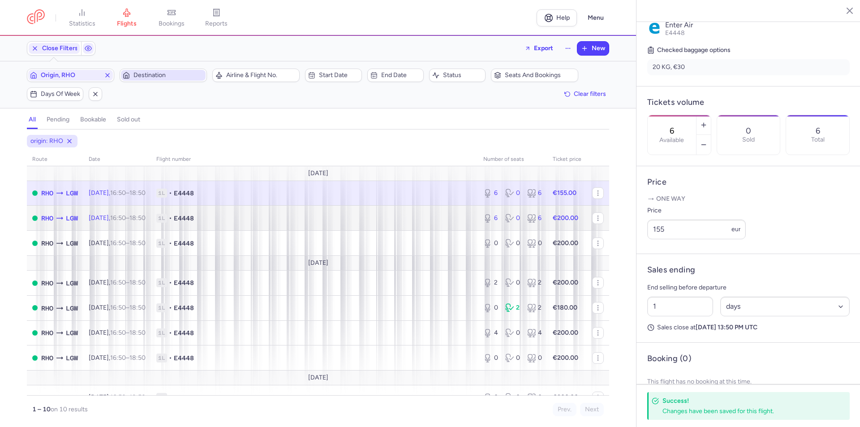
click at [505, 217] on icon at bounding box center [509, 218] width 9 height 9
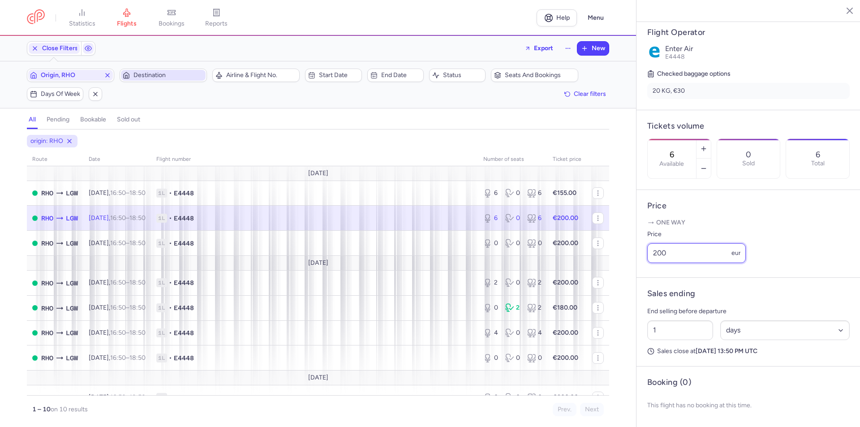
click at [700, 249] on input "200" at bounding box center [696, 253] width 99 height 20
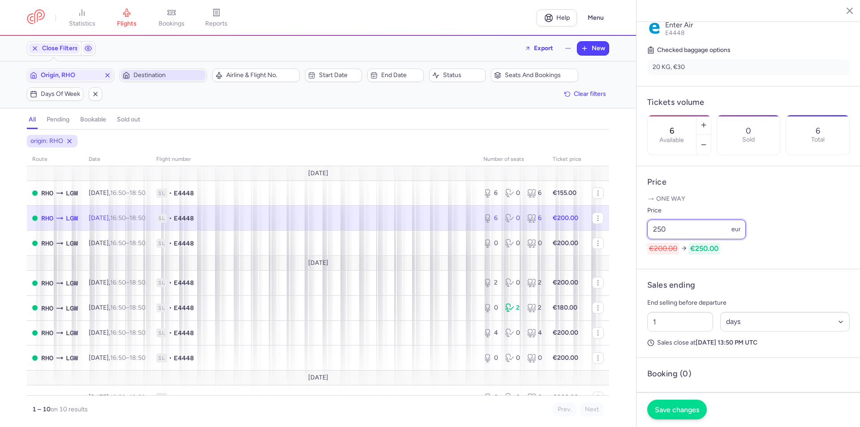
type input "250"
click at [683, 409] on span "Save changes" at bounding box center [677, 410] width 44 height 8
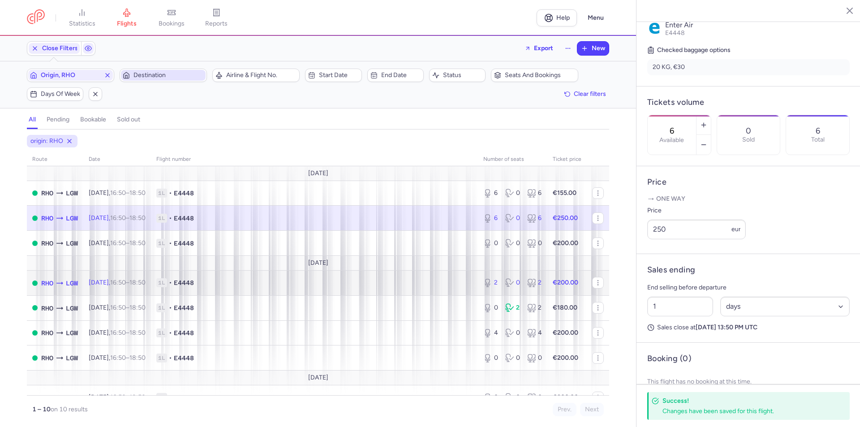
click at [511, 285] on div "0" at bounding box center [512, 282] width 15 height 9
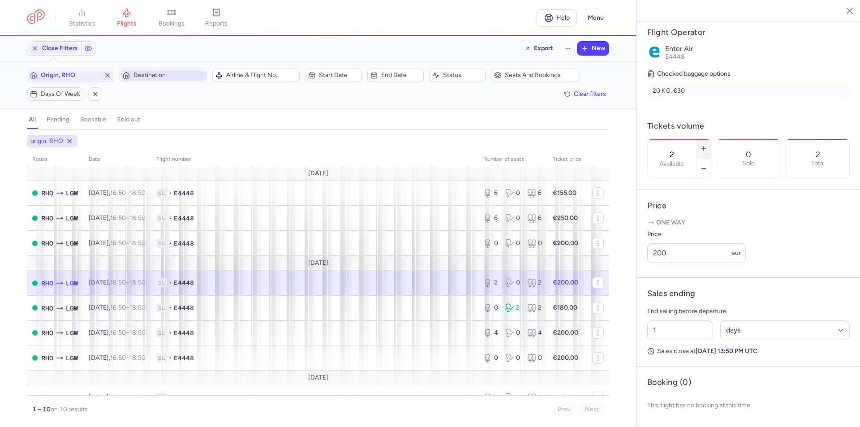
click at [711, 139] on button "button" at bounding box center [704, 149] width 14 height 20
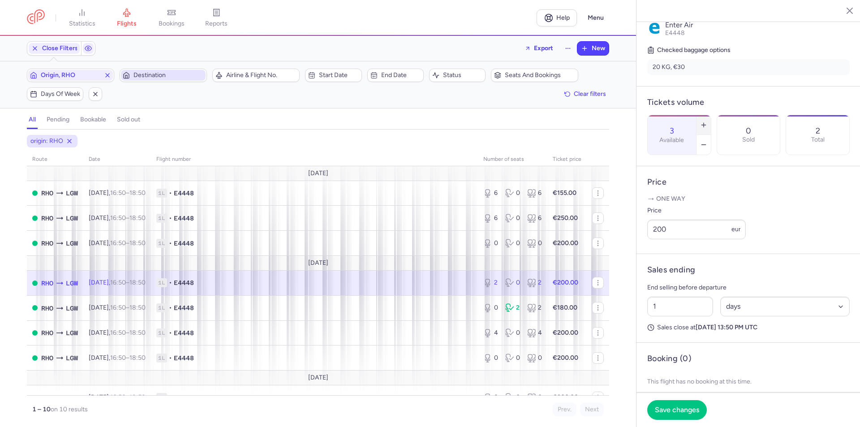
click at [711, 115] on button "button" at bounding box center [704, 125] width 14 height 20
type input "4"
click at [695, 417] on button "Save changes" at bounding box center [677, 410] width 60 height 20
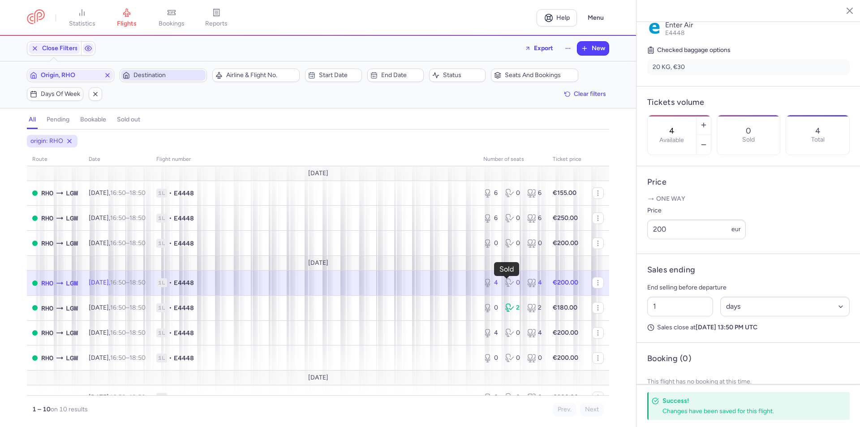
click at [510, 282] on div "0" at bounding box center [512, 282] width 15 height 9
click at [696, 239] on input "200" at bounding box center [696, 230] width 99 height 20
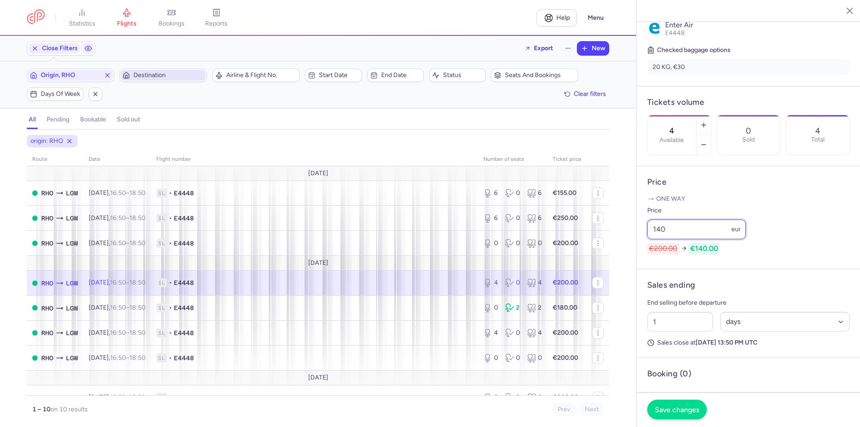
type input "140"
click at [663, 406] on span "Save changes" at bounding box center [677, 410] width 44 height 8
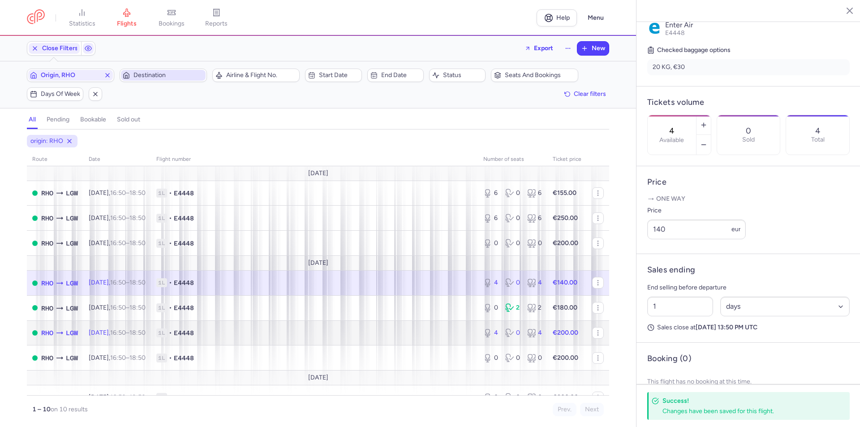
click at [508, 0] on body "statistics flights bookings reports Help Menu Close Filters Export New Filters …" at bounding box center [430, 0] width 860 height 0
click at [527, 332] on icon at bounding box center [531, 332] width 9 height 9
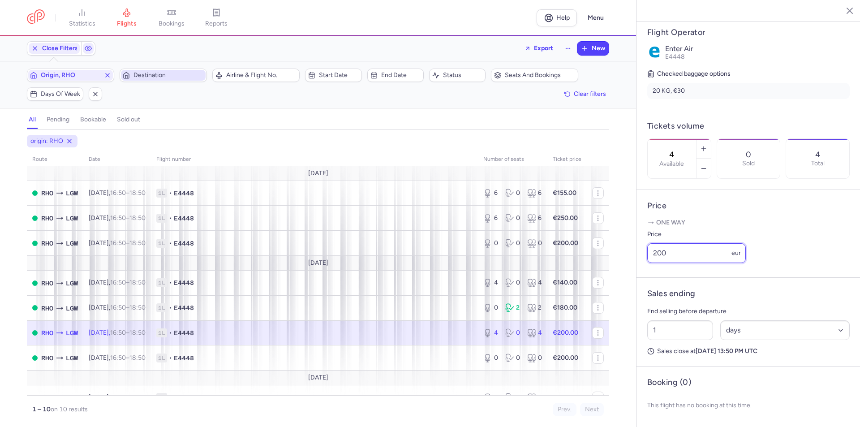
click at [671, 252] on input "200" at bounding box center [696, 253] width 99 height 20
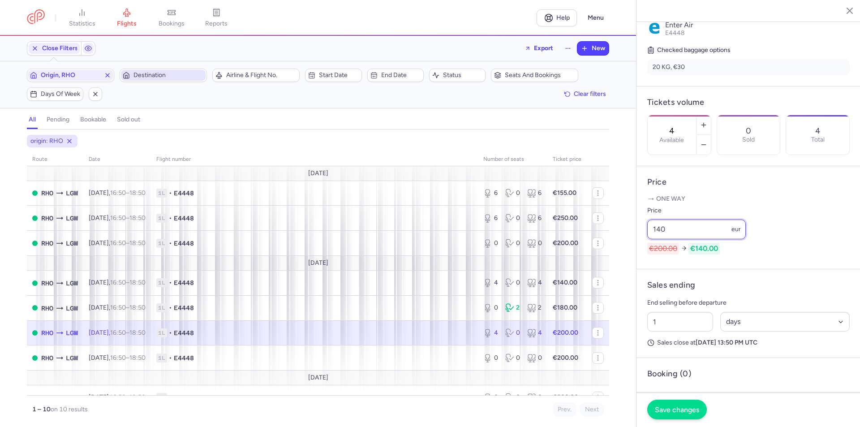
type input "140"
click at [674, 405] on button "Save changes" at bounding box center [677, 410] width 60 height 20
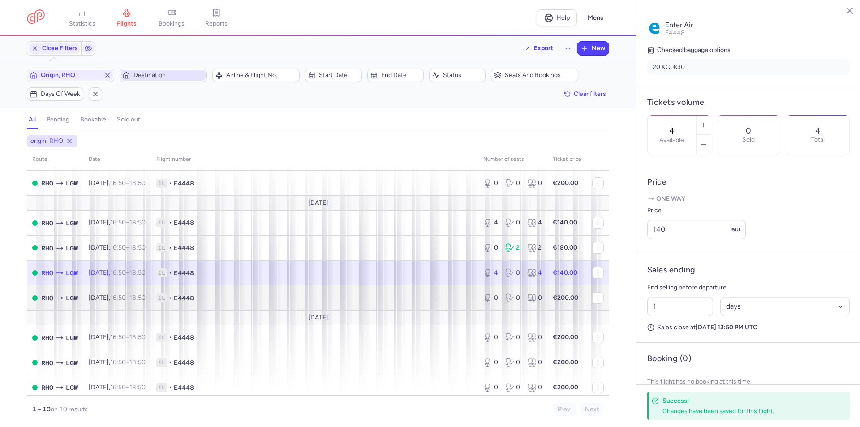
scroll to position [65, 0]
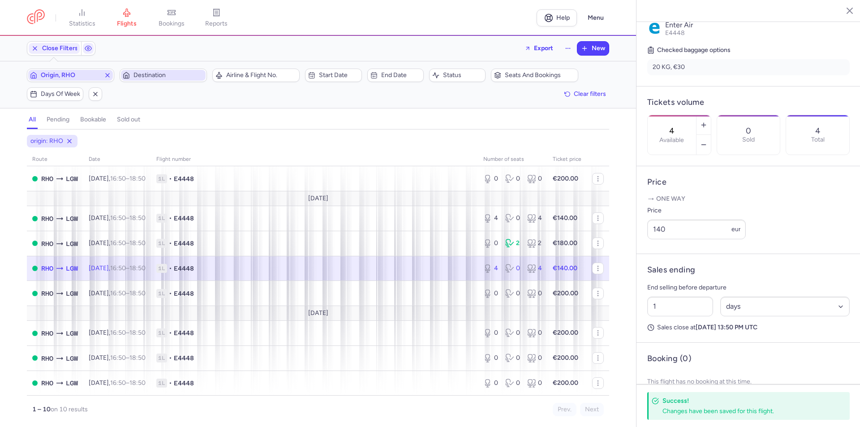
click at [110, 76] on icon "button" at bounding box center [107, 75] width 7 height 7
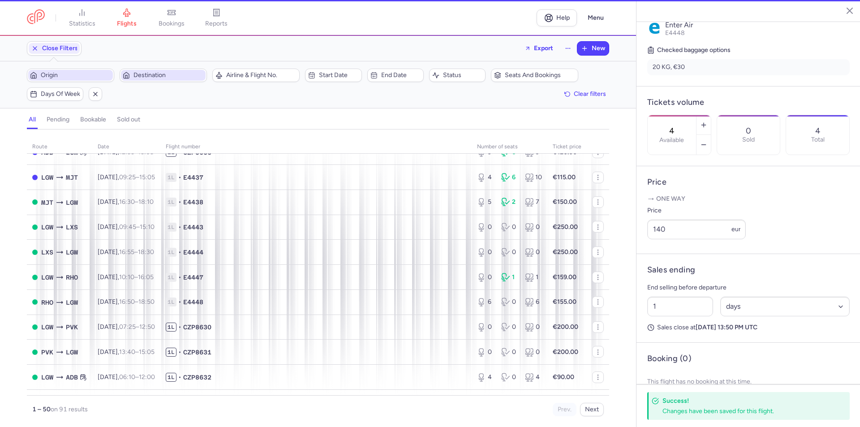
scroll to position [65, 0]
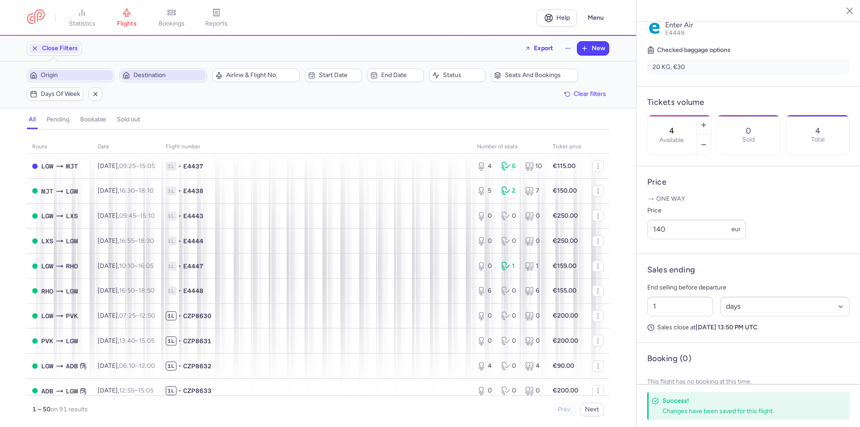
click at [146, 72] on span "Destination" at bounding box center [169, 75] width 70 height 7
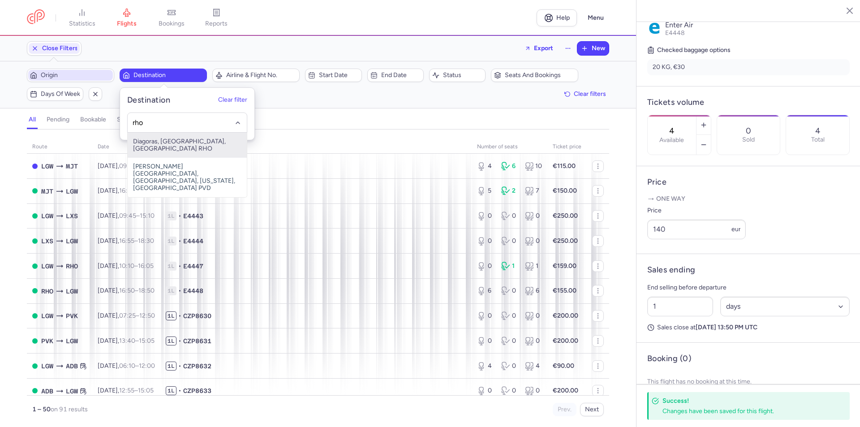
click at [188, 149] on span "Diagoras, [GEOGRAPHIC_DATA], [GEOGRAPHIC_DATA] RHO" at bounding box center [187, 145] width 119 height 25
type input "rho"
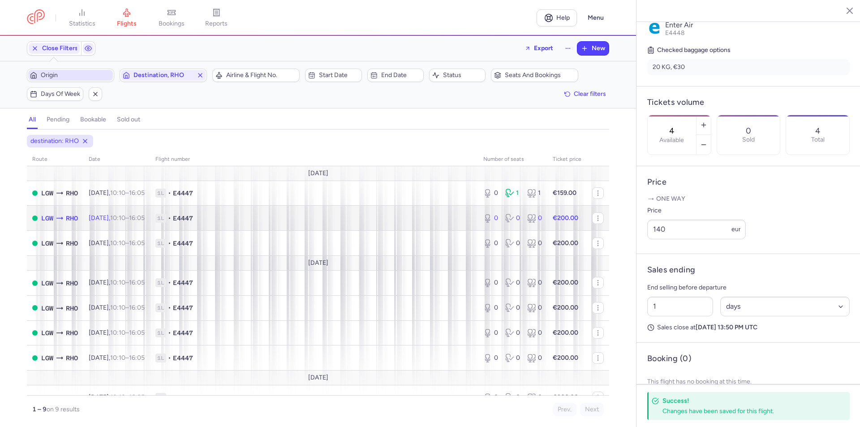
click at [508, 0] on body "statistics flights bookings reports Help Menu Close Filters Export New Filters …" at bounding box center [430, 0] width 860 height 0
click at [505, 221] on icon at bounding box center [509, 218] width 9 height 9
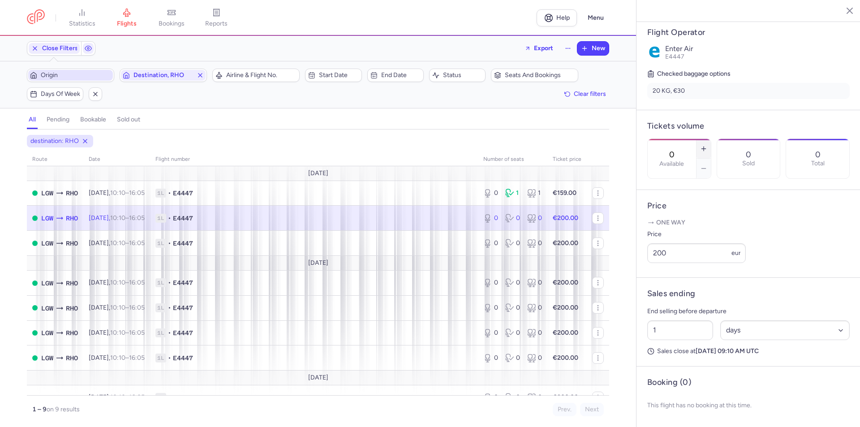
click at [706, 149] on line "button" at bounding box center [704, 149] width 4 height 0
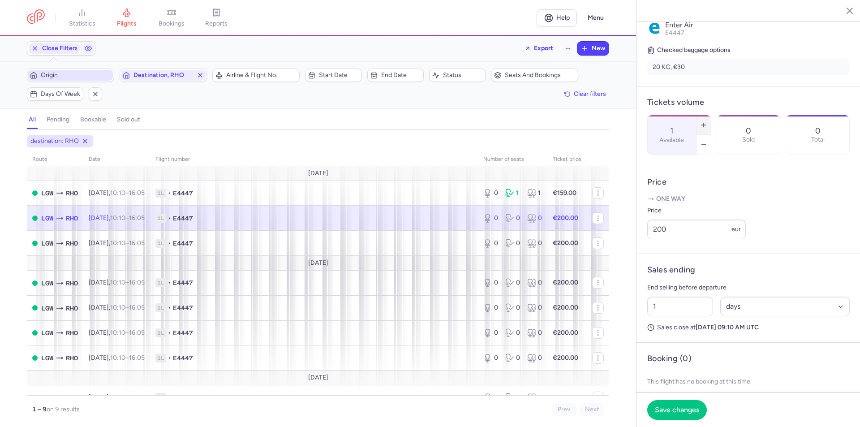
click at [706, 125] on line "button" at bounding box center [704, 125] width 4 height 0
click at [673, 415] on button "Save changes" at bounding box center [677, 410] width 60 height 20
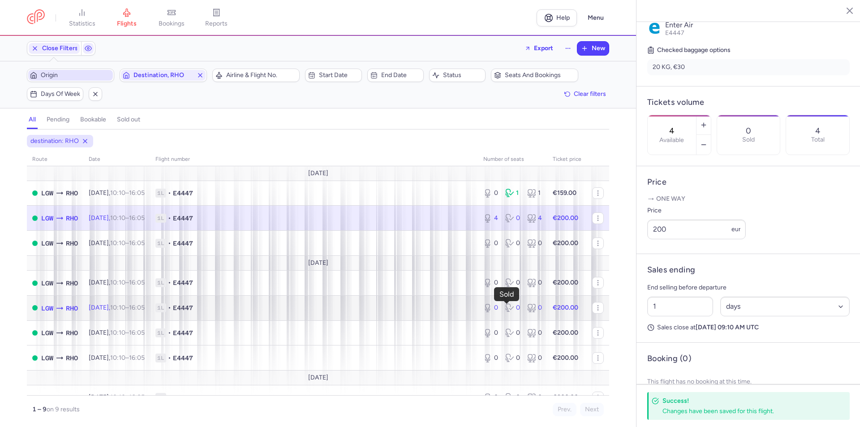
click at [505, 306] on icon at bounding box center [509, 307] width 9 height 9
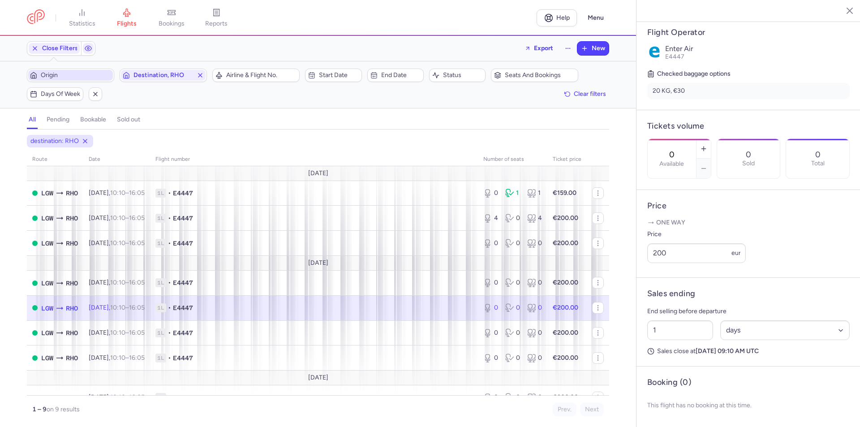
click at [505, 306] on icon at bounding box center [509, 307] width 9 height 9
click at [711, 139] on button "button" at bounding box center [704, 149] width 14 height 20
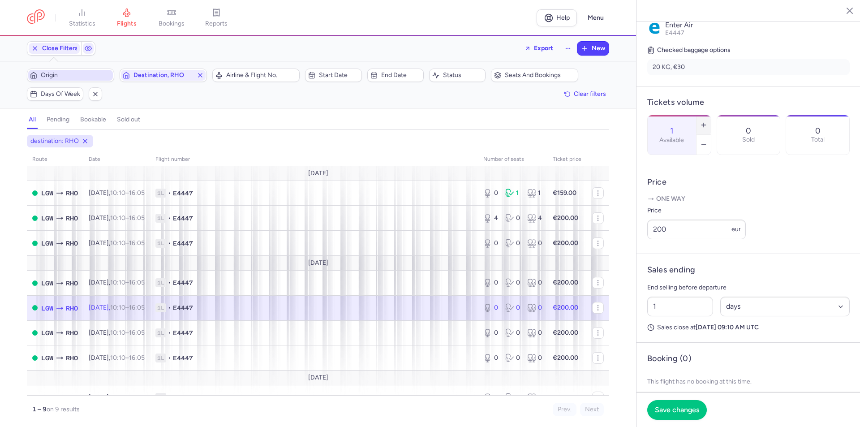
click at [711, 115] on button "button" at bounding box center [704, 125] width 14 height 20
type input "4"
click at [691, 404] on button "Save changes" at bounding box center [677, 410] width 60 height 20
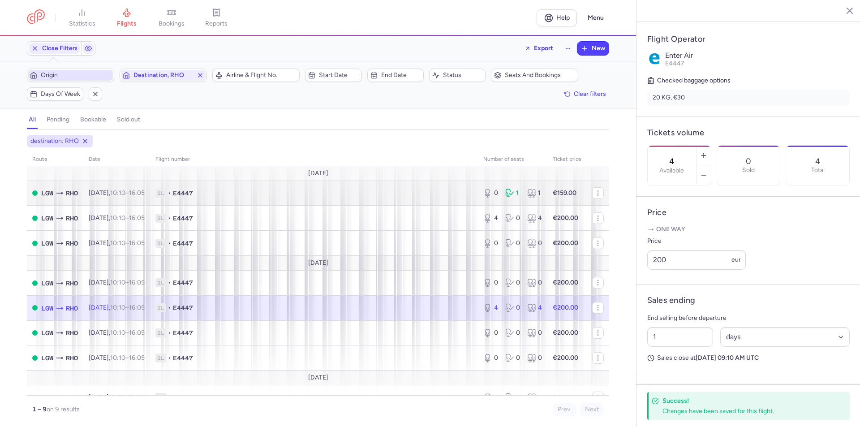
scroll to position [146, 0]
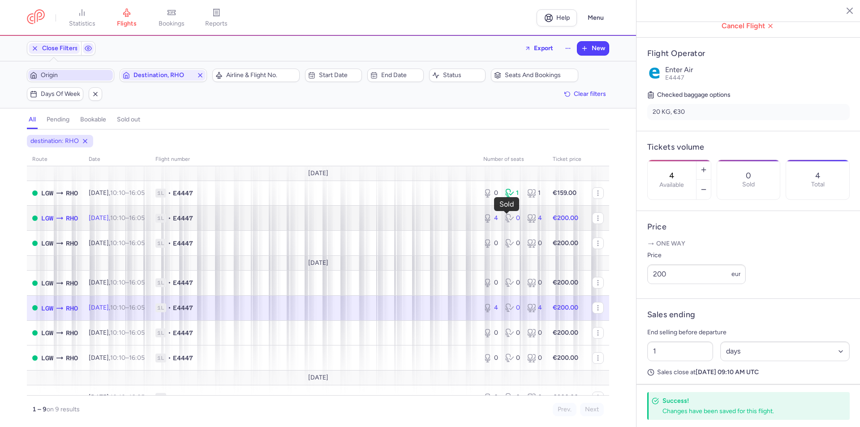
click at [509, 217] on icon at bounding box center [510, 218] width 11 height 9
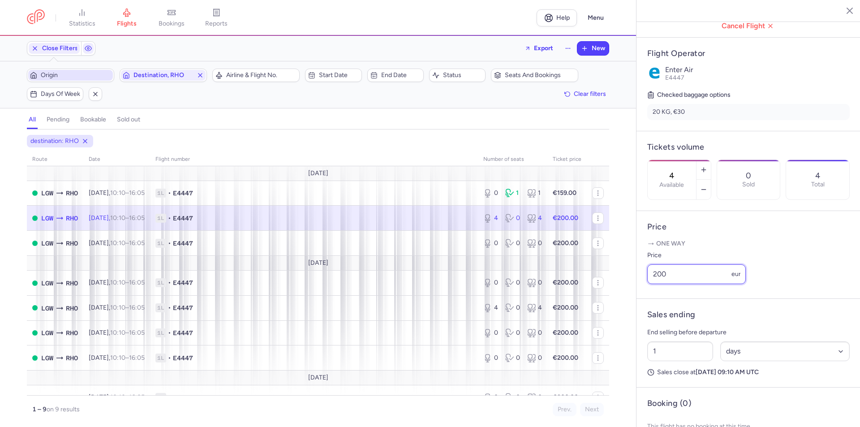
click at [686, 284] on input "200" at bounding box center [696, 274] width 99 height 20
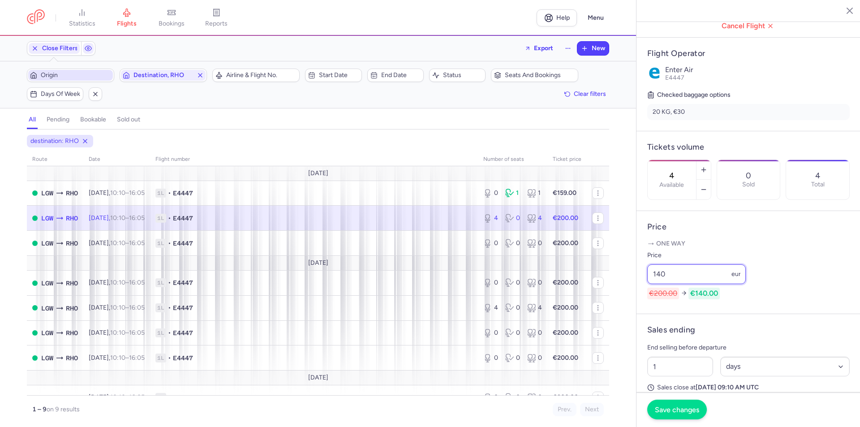
type input "140"
click at [692, 406] on span "Save changes" at bounding box center [677, 410] width 44 height 8
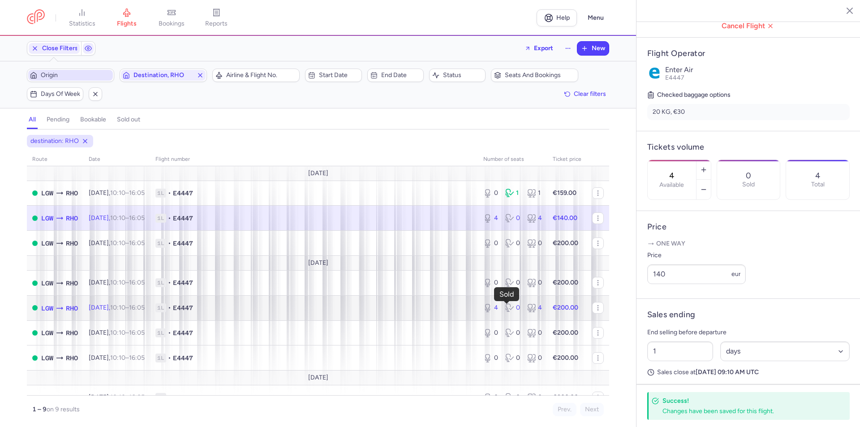
click at [511, 309] on div "0" at bounding box center [512, 307] width 15 height 9
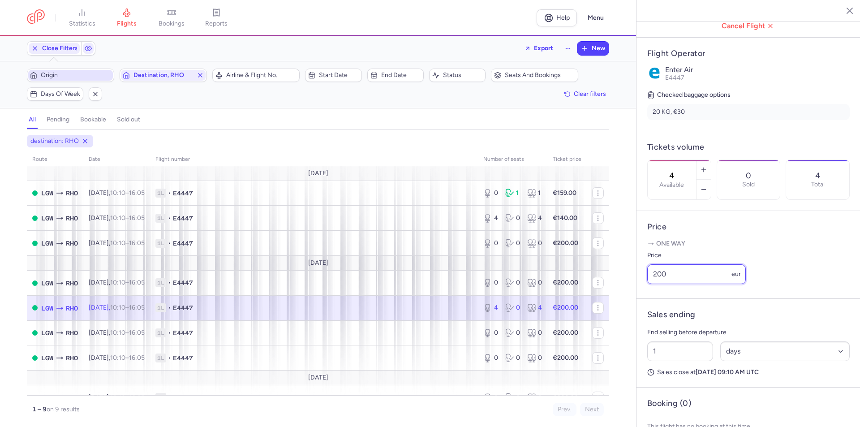
click at [677, 284] on input "200" at bounding box center [696, 274] width 99 height 20
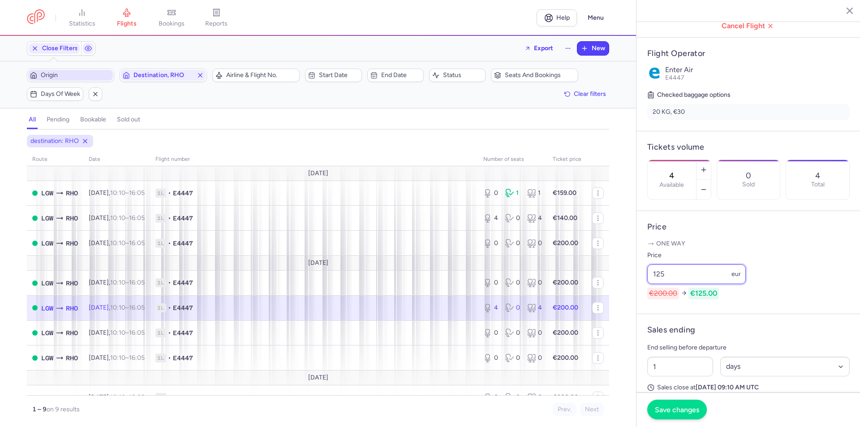
type input "125"
click at [682, 408] on span "Save changes" at bounding box center [677, 410] width 44 height 8
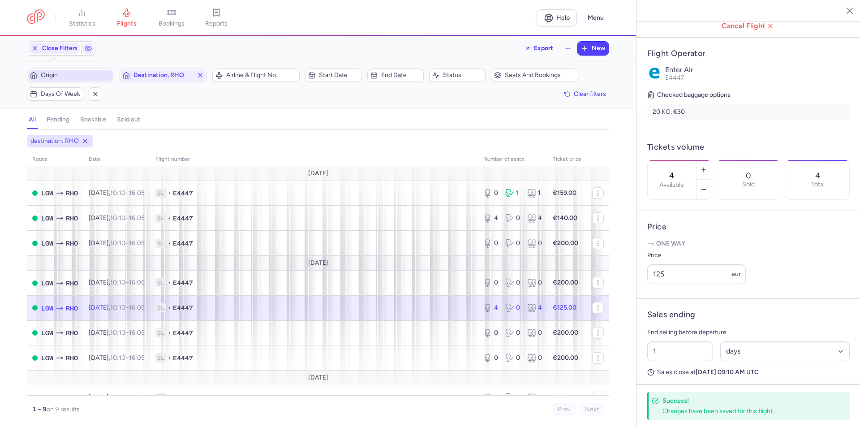
click at [840, 7] on icon "button" at bounding box center [843, 10] width 9 height 9
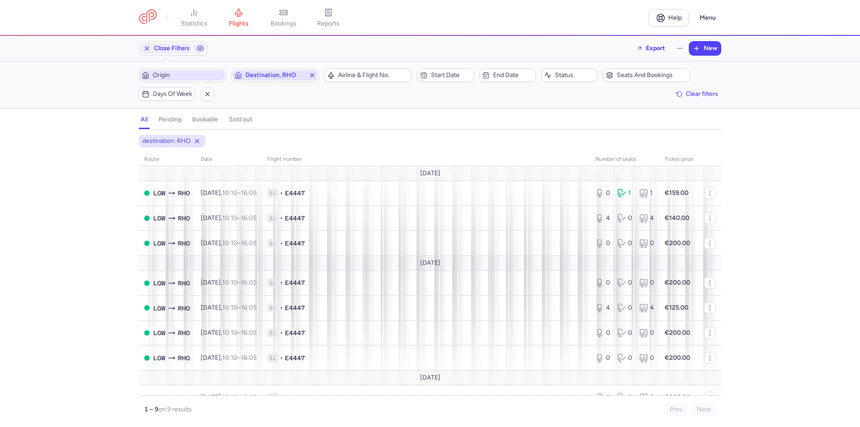
click at [315, 74] on icon "button" at bounding box center [312, 75] width 7 height 7
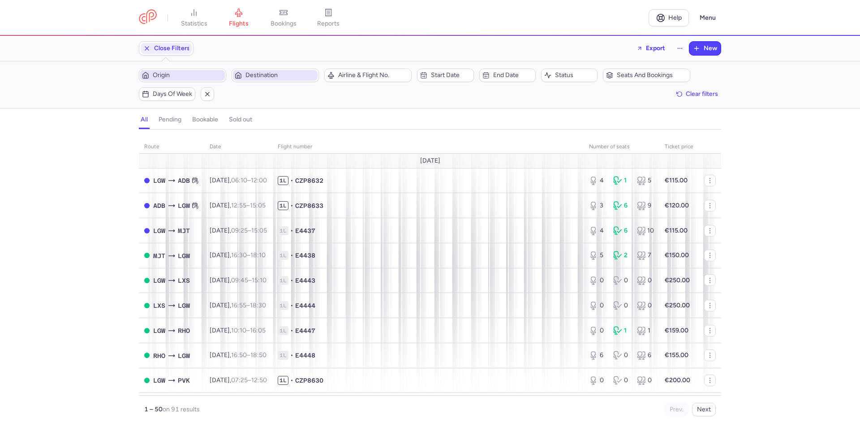
click at [293, 81] on span "Destination" at bounding box center [275, 75] width 85 height 11
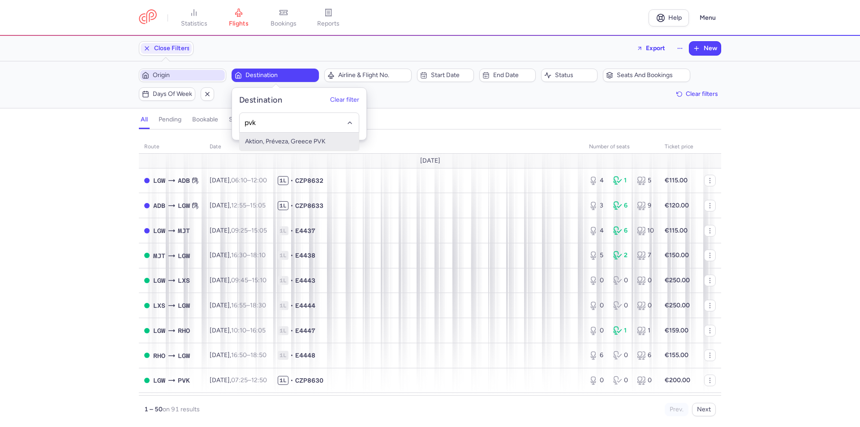
click at [275, 137] on span "Aktion, Préveza, Greece PVK" at bounding box center [299, 142] width 119 height 18
type input "pvk"
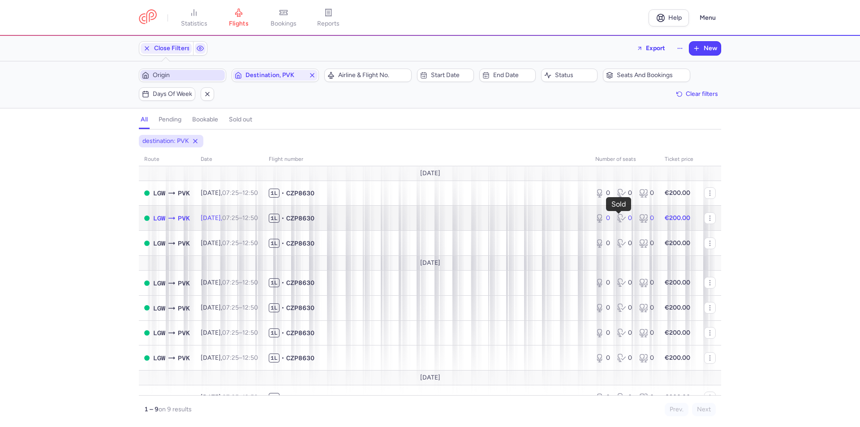
click at [623, 218] on div "0" at bounding box center [624, 218] width 15 height 9
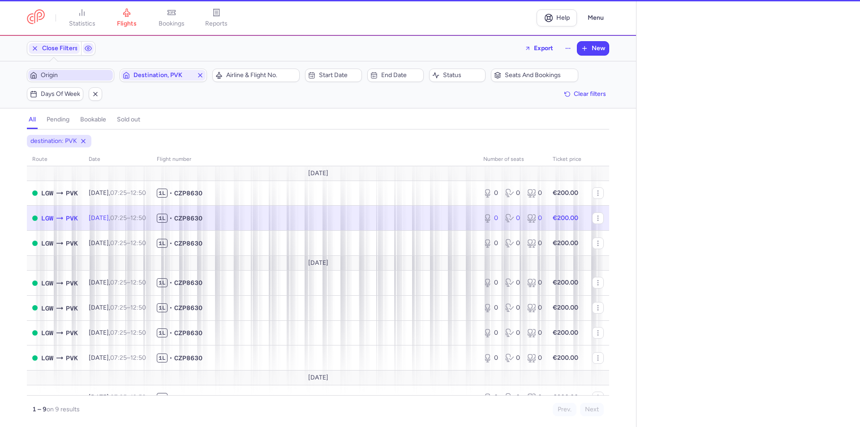
select select "days"
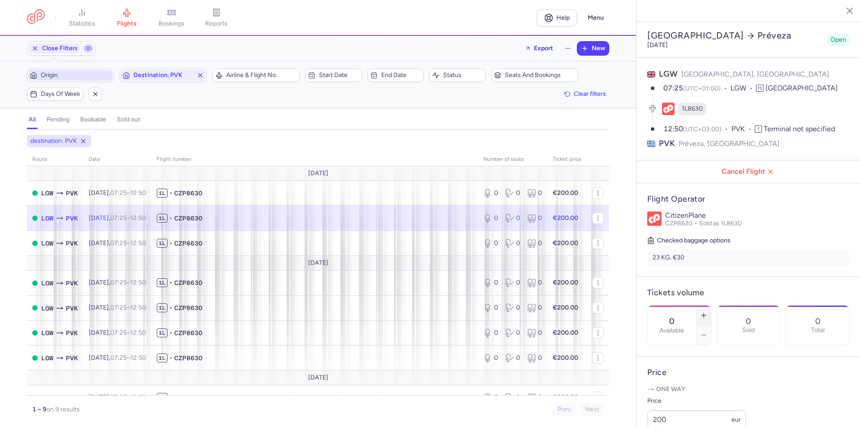
click at [711, 306] on button "button" at bounding box center [704, 316] width 14 height 20
click at [679, 406] on span "Save changes" at bounding box center [677, 410] width 44 height 8
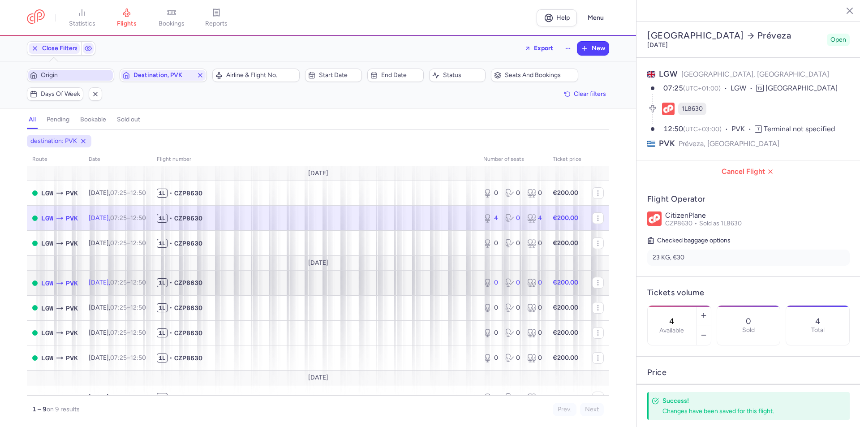
click at [508, 285] on icon at bounding box center [509, 282] width 9 height 9
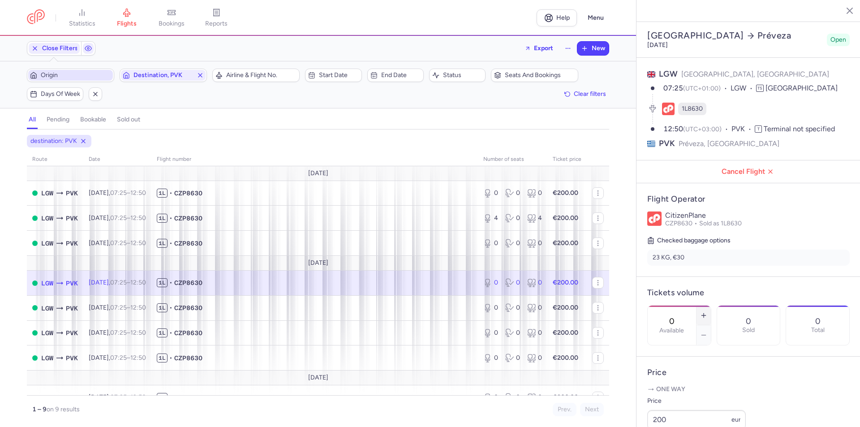
click at [704, 313] on line "button" at bounding box center [704, 315] width 0 height 4
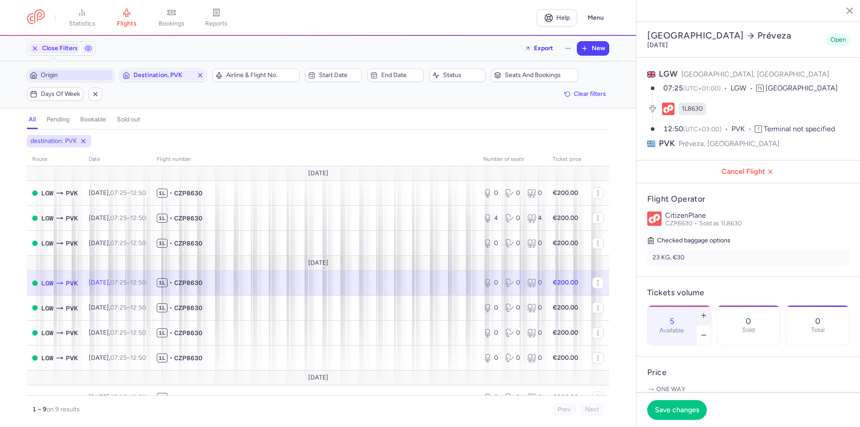
click at [704, 313] on line "button" at bounding box center [704, 315] width 0 height 4
click at [684, 405] on button "Save changes" at bounding box center [677, 410] width 60 height 20
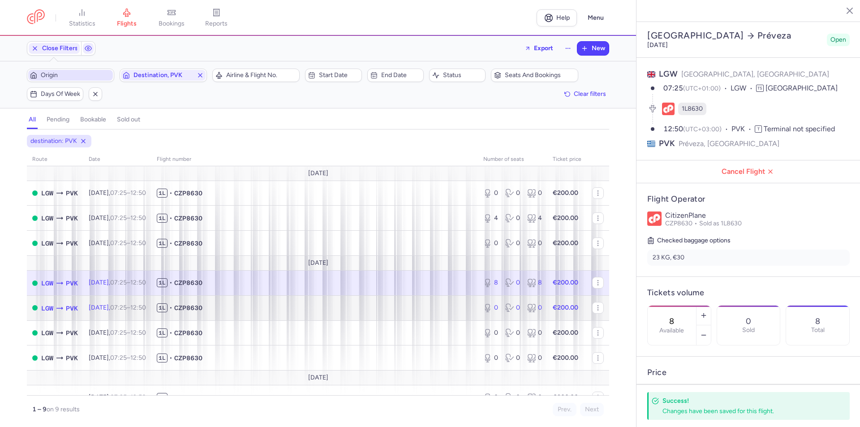
click at [493, 308] on div "0 0 0" at bounding box center [513, 308] width 66 height 16
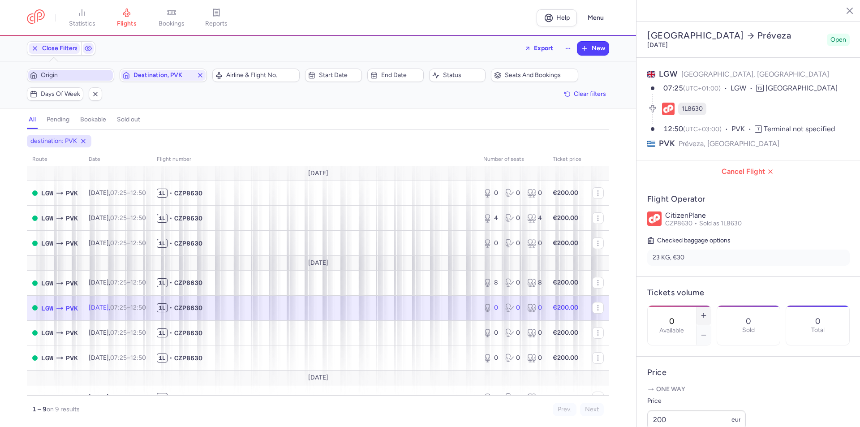
click at [706, 315] on line "button" at bounding box center [704, 315] width 4 height 0
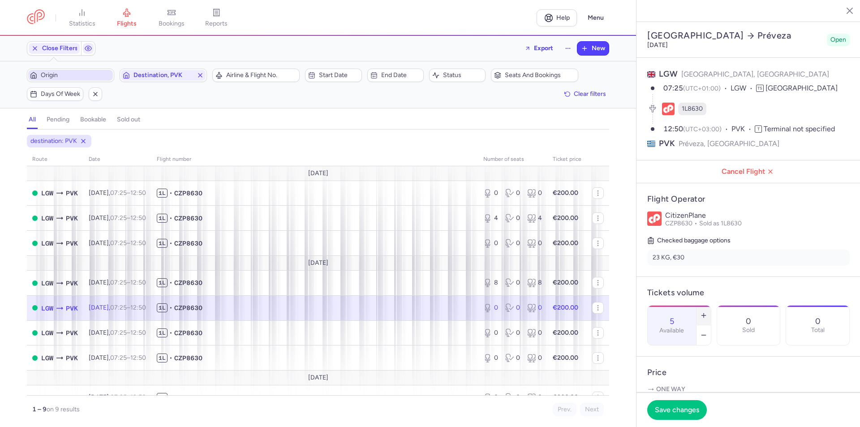
click at [706, 315] on line "button" at bounding box center [704, 315] width 4 height 0
click at [681, 411] on span "Save changes" at bounding box center [677, 410] width 44 height 8
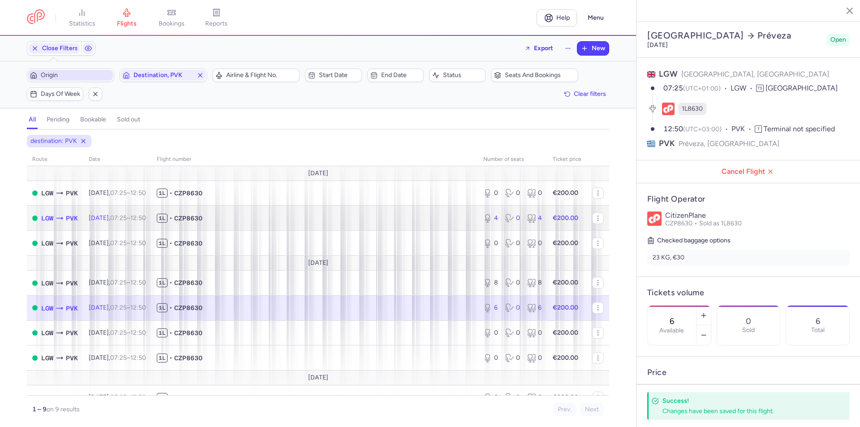
click at [506, 217] on icon at bounding box center [508, 216] width 4 height 5
type input "4"
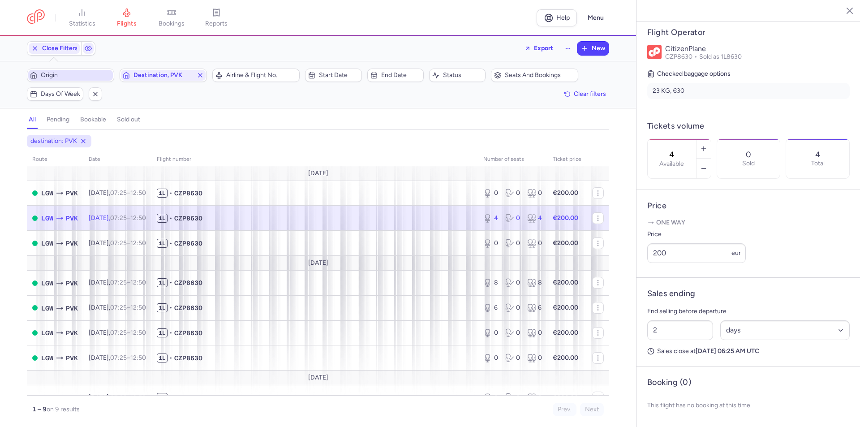
scroll to position [179, 0]
click at [635, 273] on div "statistics flights bookings reports Help Menu Close Filters Export New Filters …" at bounding box center [430, 213] width 860 height 427
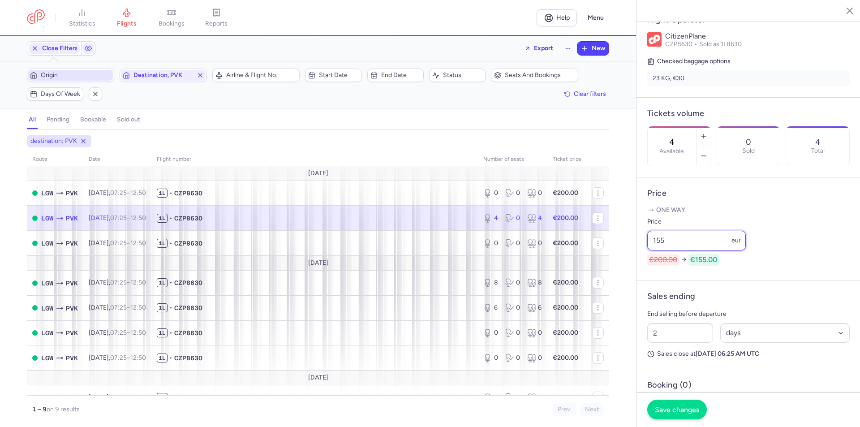
type input "155"
click at [682, 409] on span "Save changes" at bounding box center [677, 410] width 44 height 8
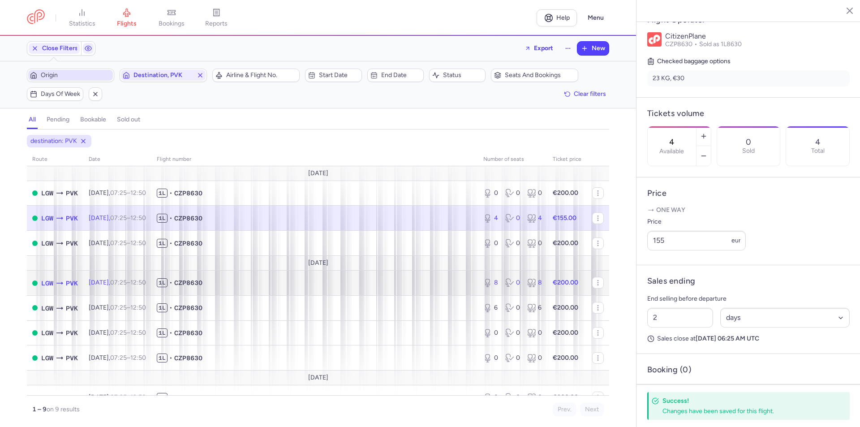
click at [512, 286] on div "0" at bounding box center [512, 282] width 15 height 9
type input "8"
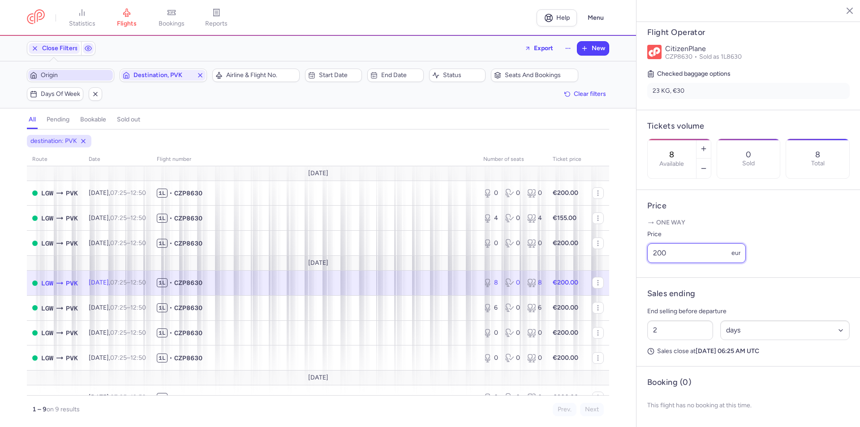
click at [671, 263] on input "200" at bounding box center [696, 253] width 99 height 20
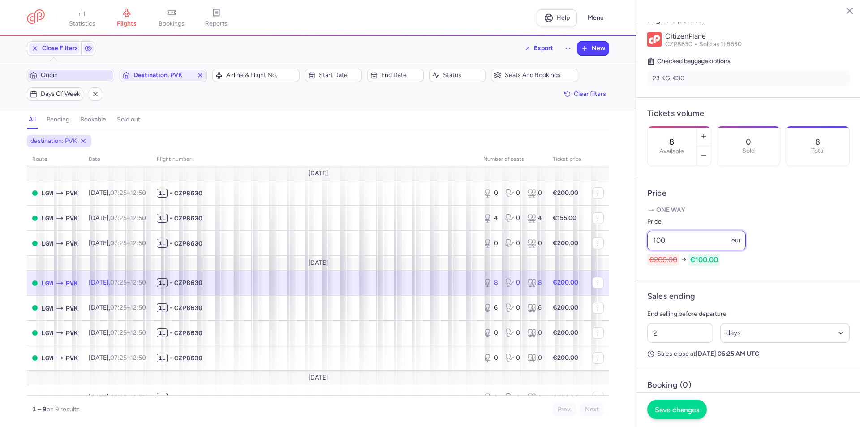
type input "100"
click at [677, 414] on button "Save changes" at bounding box center [677, 410] width 60 height 20
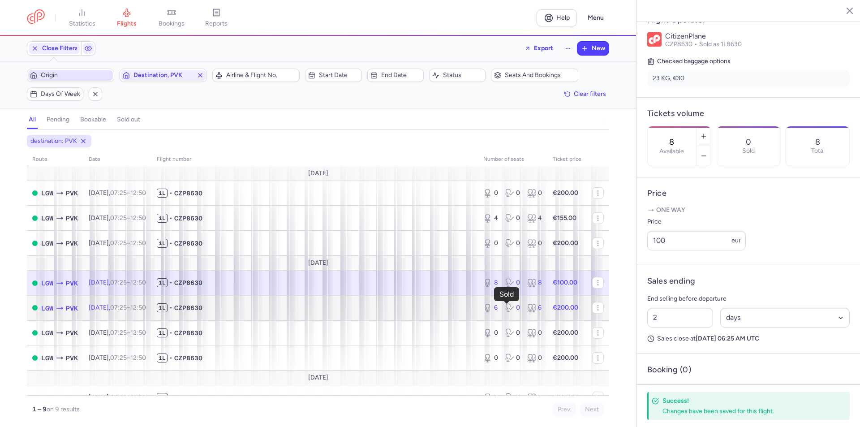
click at [505, 308] on icon at bounding box center [509, 307] width 9 height 9
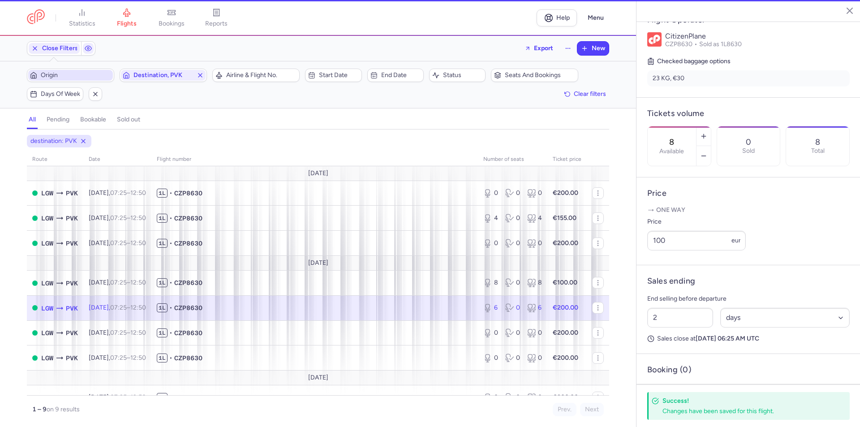
type input "6"
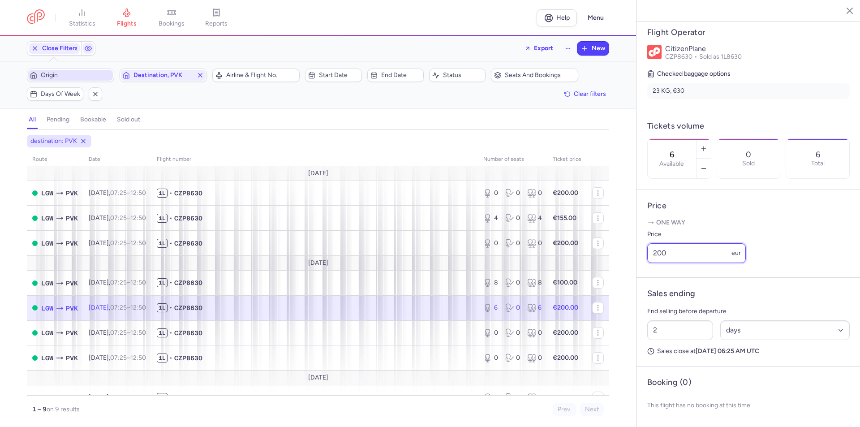
click at [699, 263] on input "200" at bounding box center [696, 253] width 99 height 20
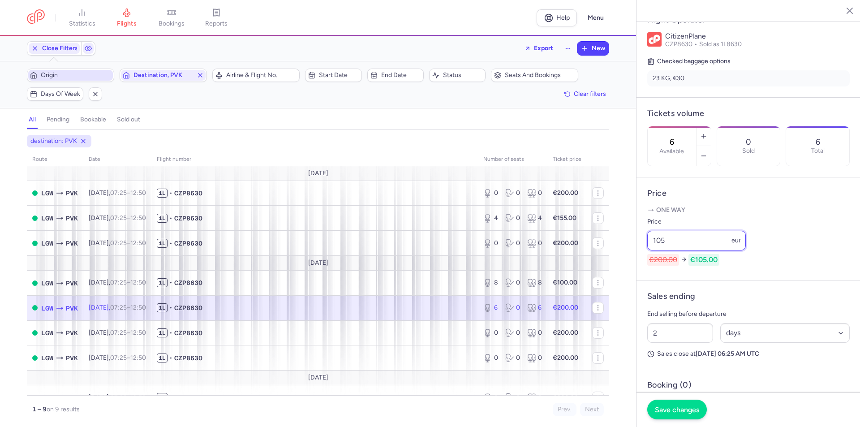
type input "105"
click at [681, 410] on span "Save changes" at bounding box center [677, 410] width 44 height 8
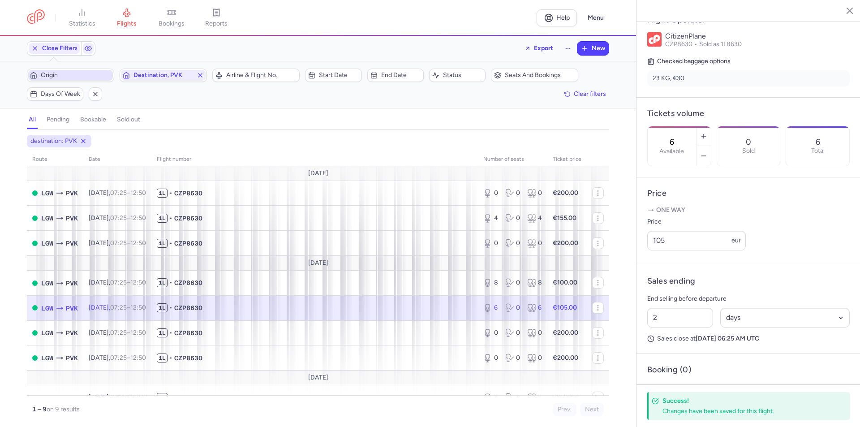
click at [845, 14] on icon "button" at bounding box center [843, 10] width 9 height 9
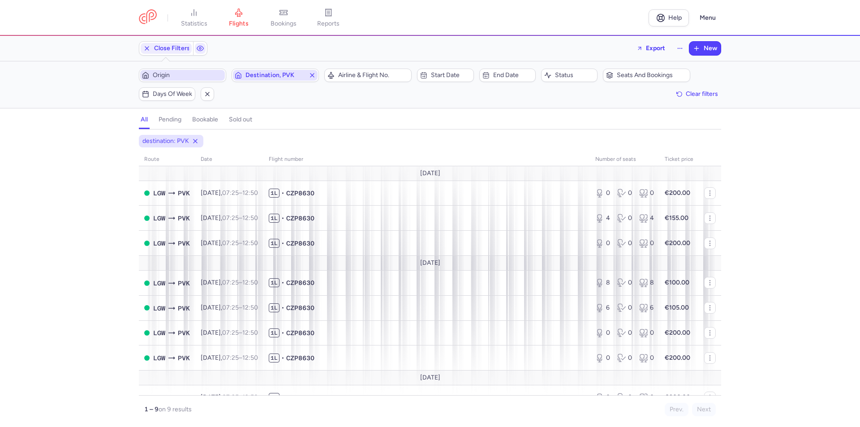
click at [311, 75] on icon "button" at bounding box center [312, 75] width 7 height 7
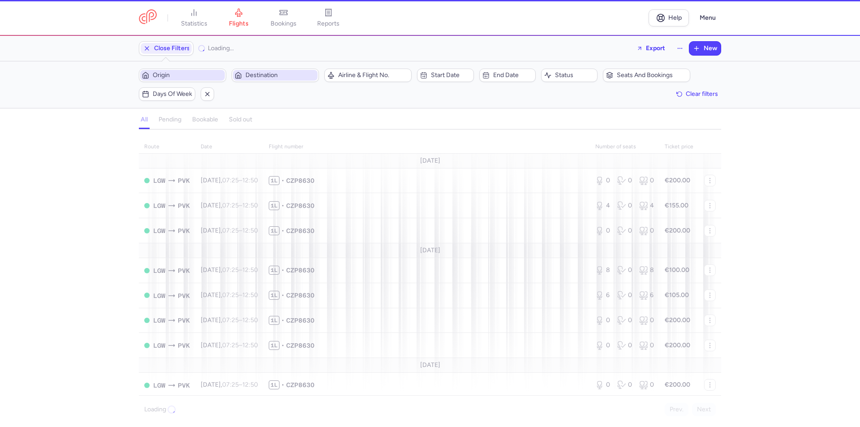
click at [216, 78] on span "Origin" at bounding box center [188, 75] width 70 height 7
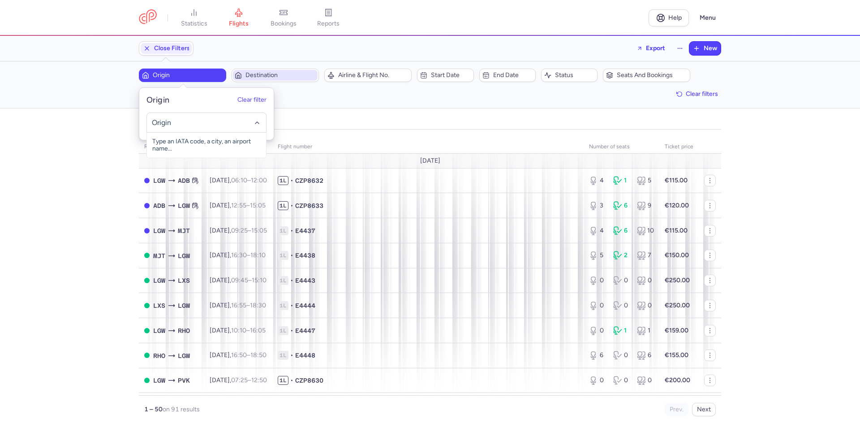
click at [193, 126] on input "-searchbox" at bounding box center [207, 123] width 110 height 10
click at [175, 144] on span "Aktion, Préveza, Greece PVK" at bounding box center [206, 142] width 119 height 18
type input "pvk"
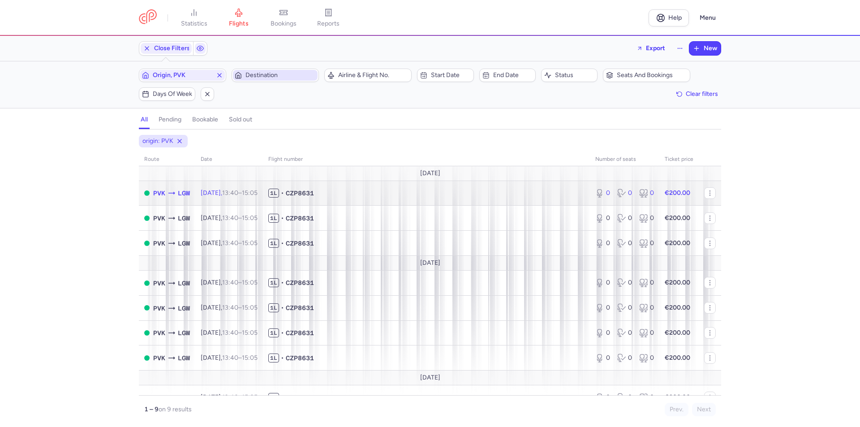
click at [611, 193] on div "0 0 0" at bounding box center [625, 193] width 66 height 16
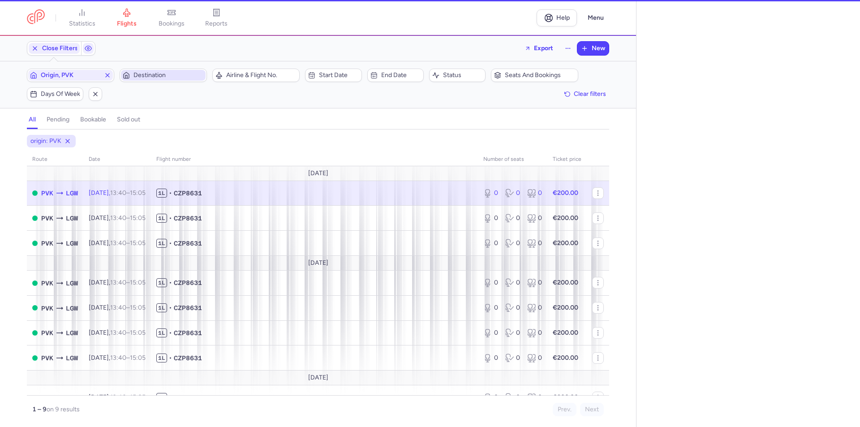
select select "days"
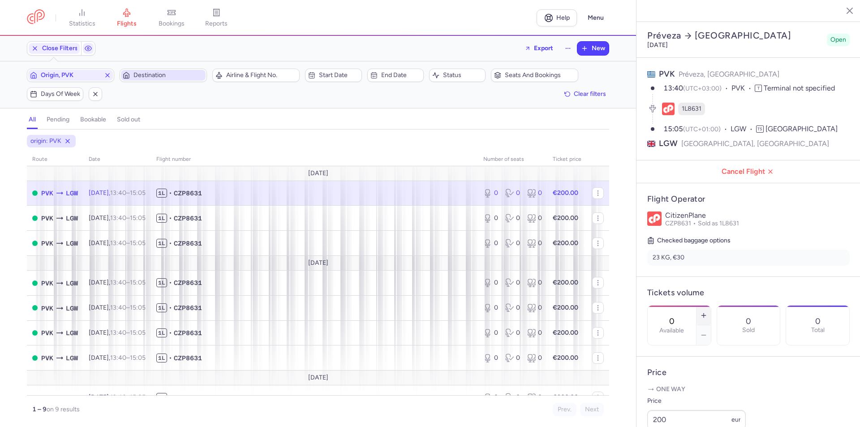
click at [706, 315] on line "button" at bounding box center [704, 315] width 4 height 0
click at [708, 312] on icon "button" at bounding box center [703, 315] width 7 height 7
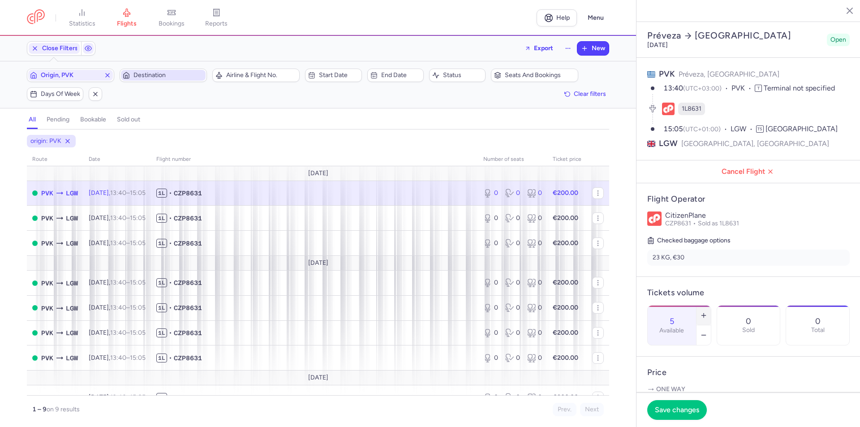
click at [708, 312] on icon "button" at bounding box center [703, 315] width 7 height 7
click at [687, 414] on button "Save changes" at bounding box center [677, 410] width 60 height 20
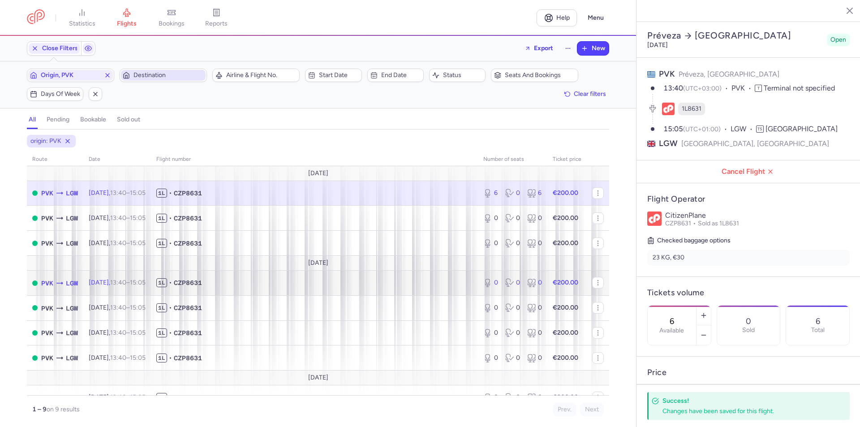
click at [509, 284] on icon at bounding box center [510, 282] width 11 height 9
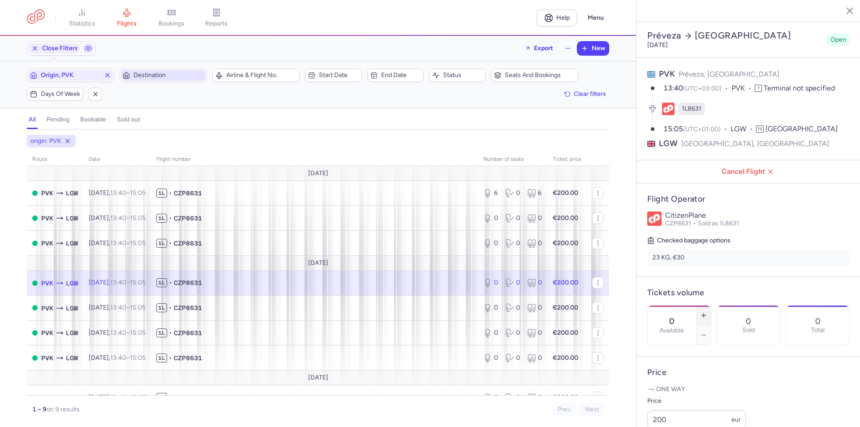
click at [706, 315] on line "button" at bounding box center [704, 315] width 4 height 0
click at [678, 412] on span "Save changes" at bounding box center [677, 410] width 44 height 8
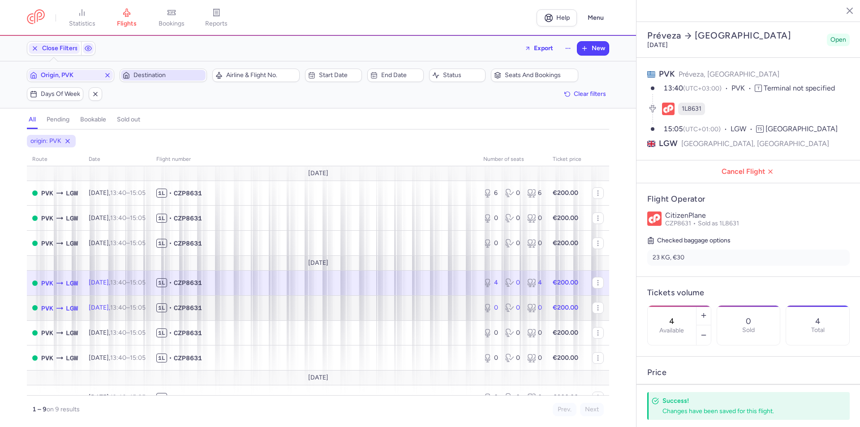
click at [496, 310] on div "0 0 0" at bounding box center [513, 308] width 66 height 16
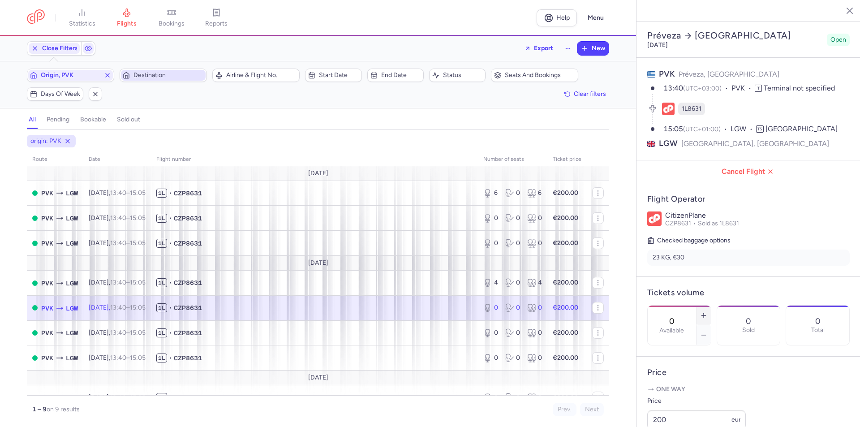
click at [708, 312] on icon "button" at bounding box center [703, 315] width 7 height 7
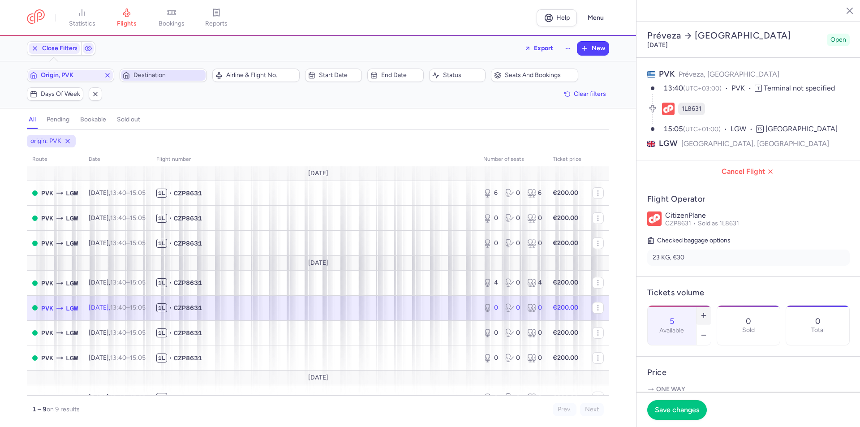
click at [708, 312] on icon "button" at bounding box center [703, 315] width 7 height 7
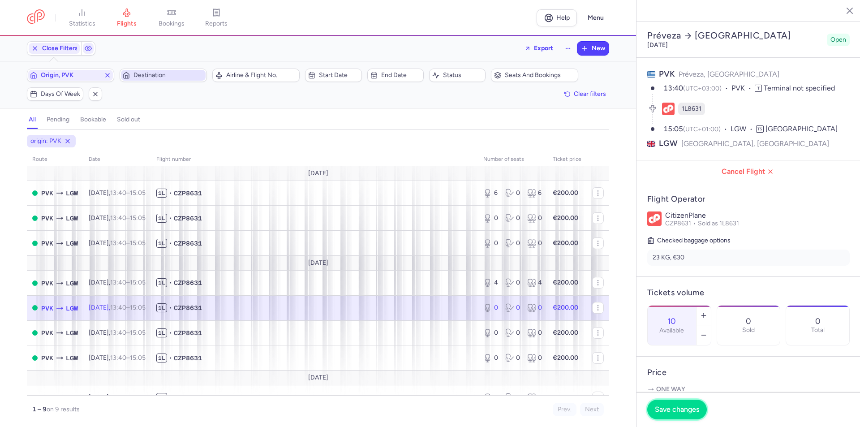
click at [693, 404] on button "Save changes" at bounding box center [677, 410] width 60 height 20
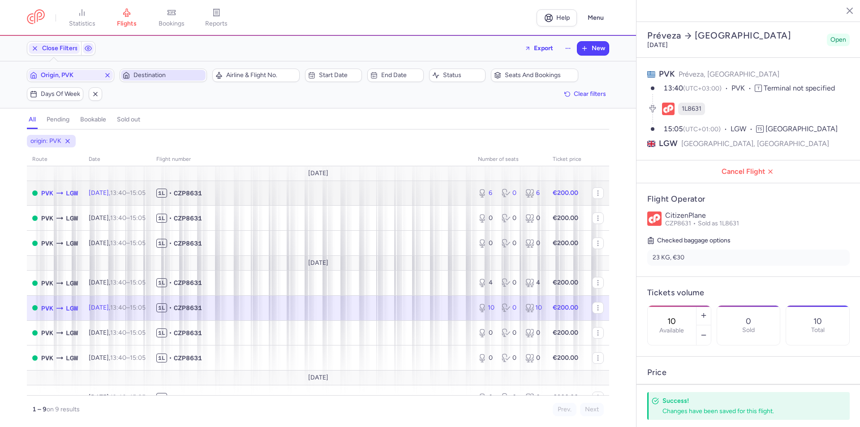
click at [517, 199] on div "6 0 6" at bounding box center [510, 193] width 71 height 16
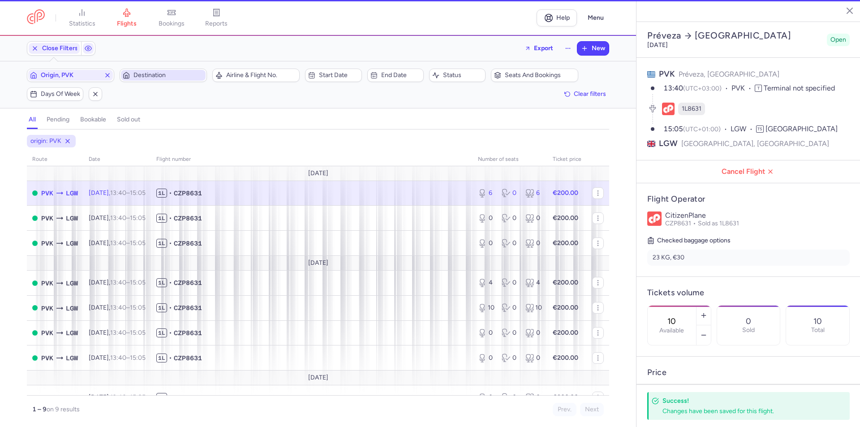
type input "6"
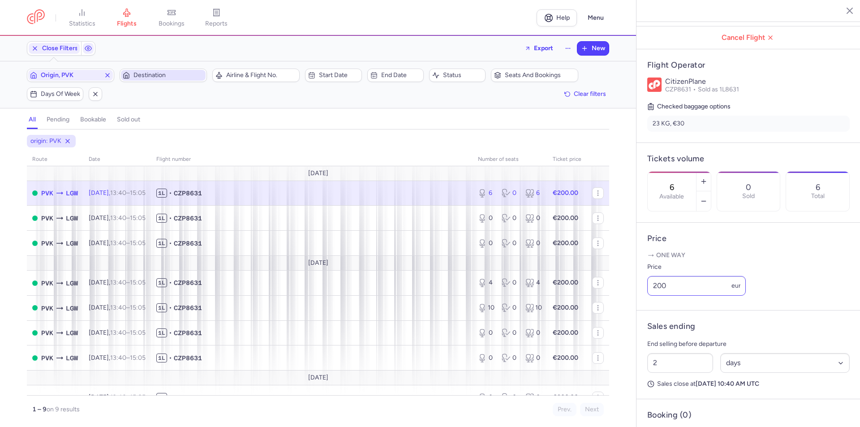
scroll to position [134, 0]
click at [689, 295] on input "200" at bounding box center [696, 286] width 99 height 20
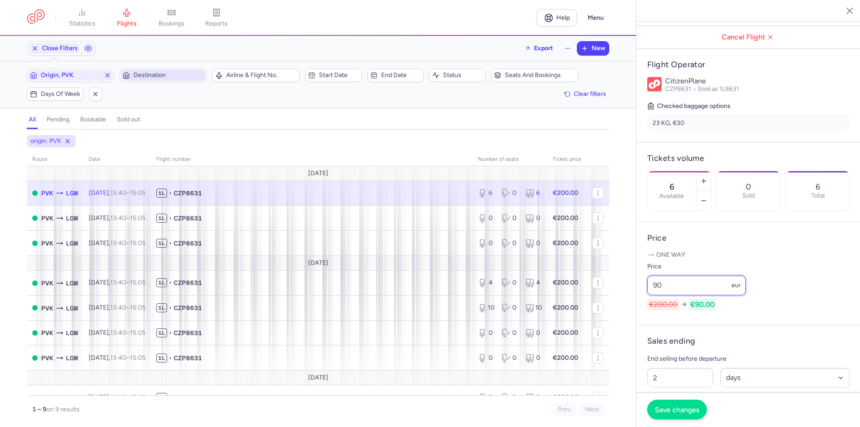
type input "90"
click at [666, 419] on button "Save changes" at bounding box center [677, 410] width 60 height 20
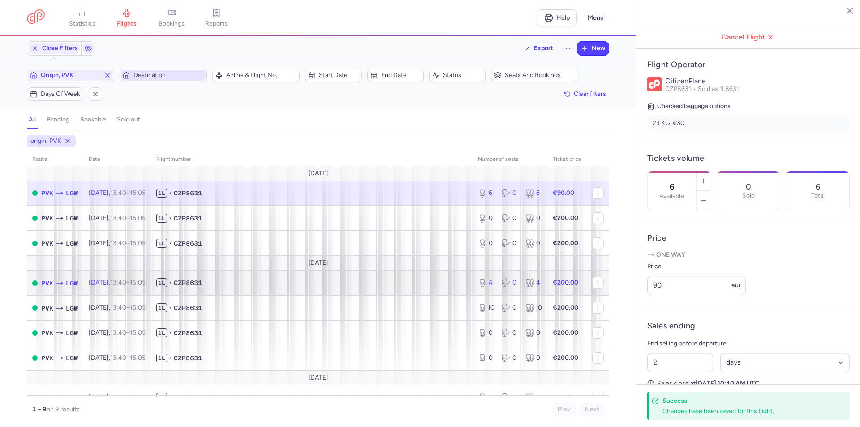
click at [505, 281] on icon at bounding box center [507, 282] width 11 height 9
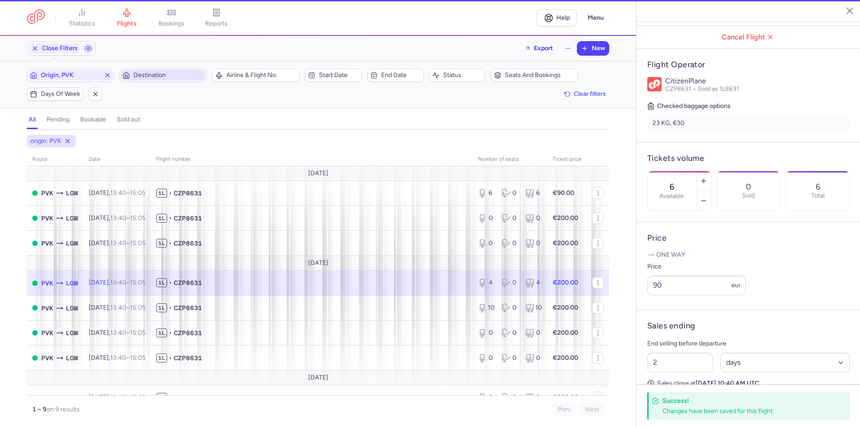
type input "4"
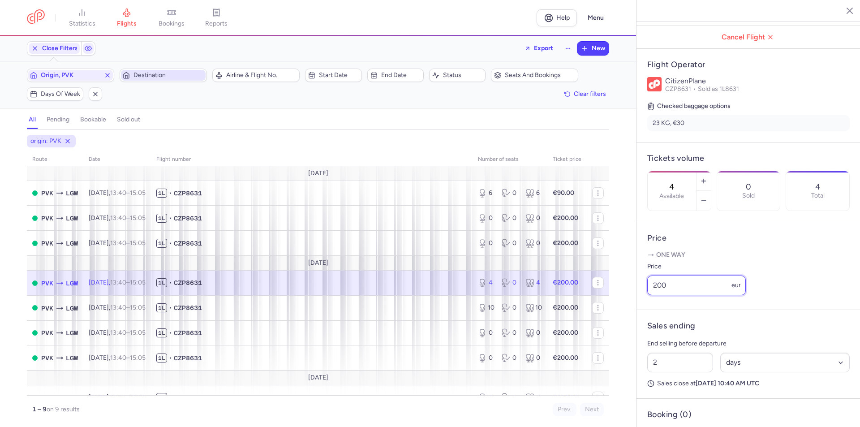
click at [686, 295] on input "200" at bounding box center [696, 286] width 99 height 20
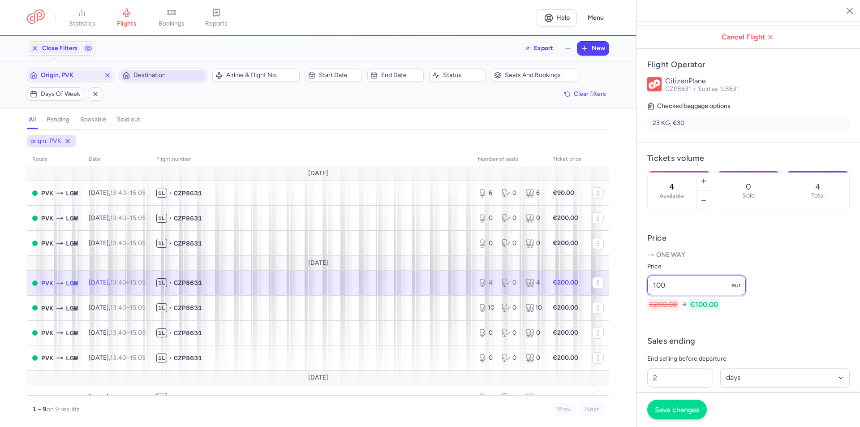
type input "100"
click at [680, 404] on button "Save changes" at bounding box center [677, 410] width 60 height 20
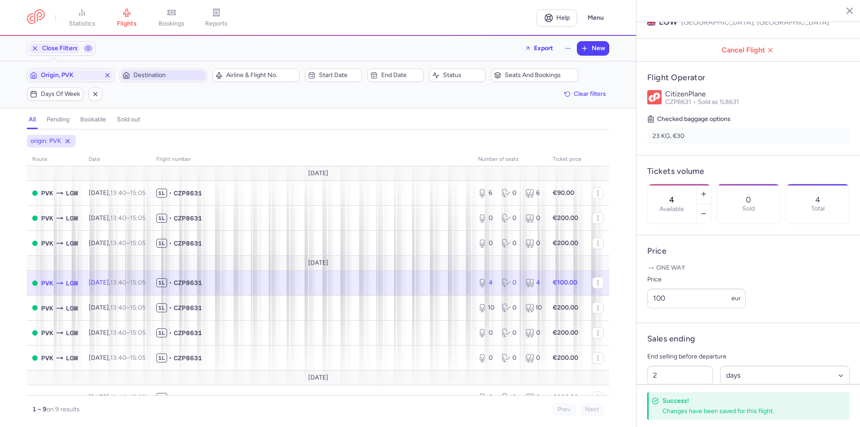
scroll to position [134, 0]
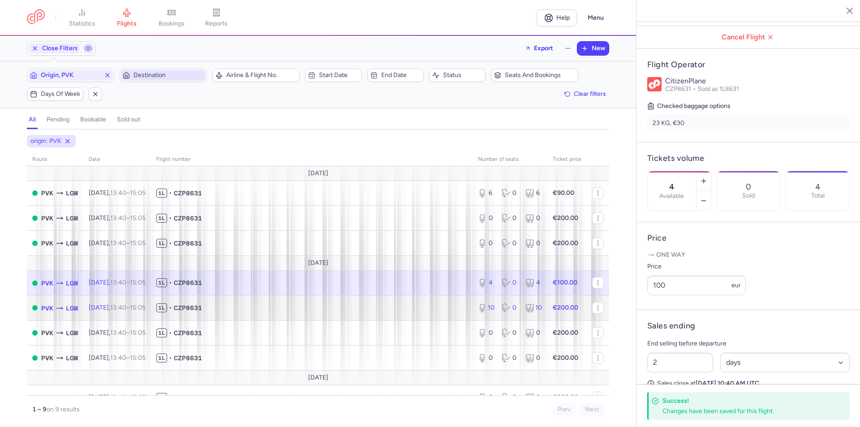
click at [513, 310] on div "10 0 10" at bounding box center [510, 308] width 71 height 16
type input "10"
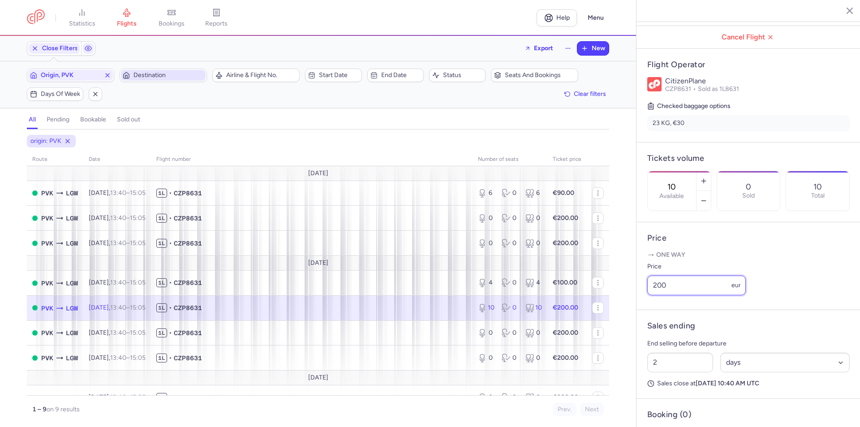
click at [674, 295] on input "200" at bounding box center [696, 286] width 99 height 20
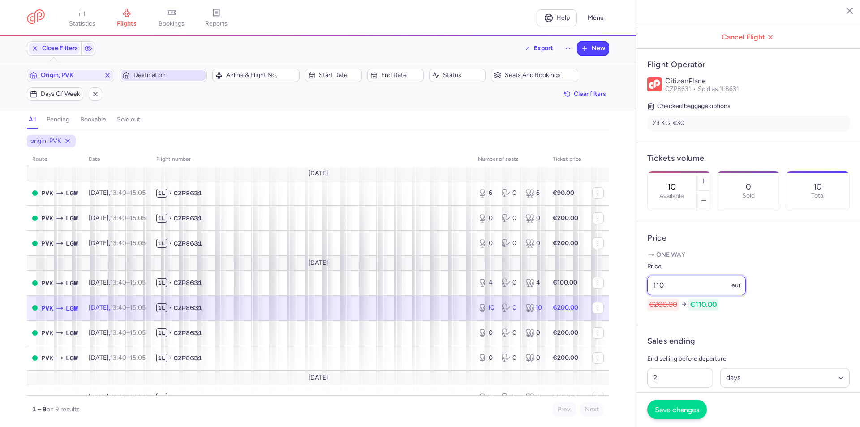
type input "110"
click at [677, 412] on span "Save changes" at bounding box center [677, 410] width 44 height 8
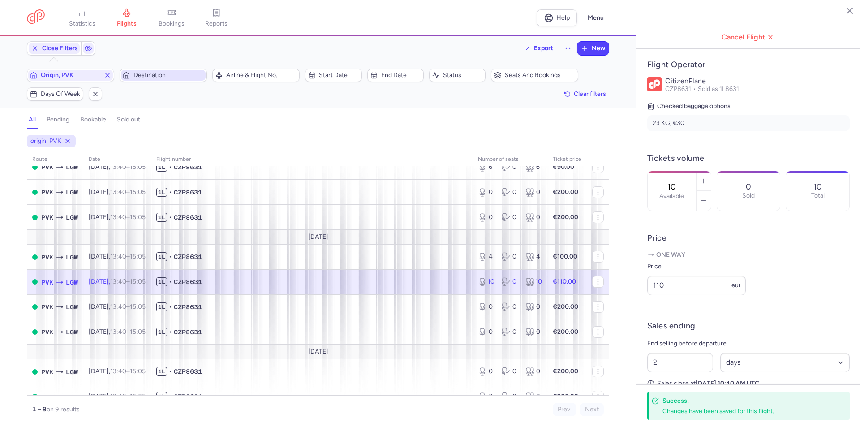
scroll to position [40, 0]
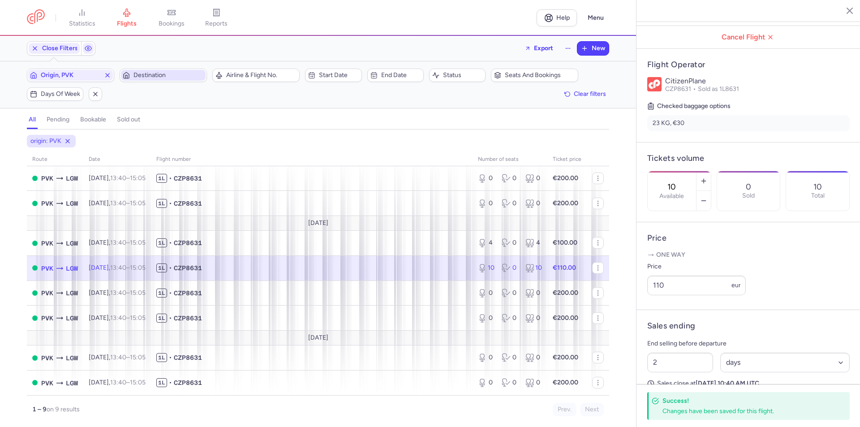
click at [158, 71] on span "Destination" at bounding box center [163, 75] width 85 height 11
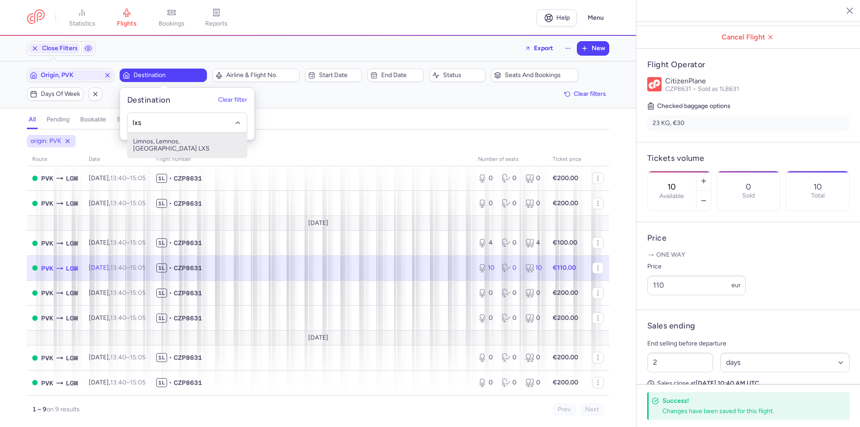
click at [158, 141] on span "Limnos, Lemnos, [GEOGRAPHIC_DATA] LXS" at bounding box center [187, 145] width 119 height 25
type input "lxs"
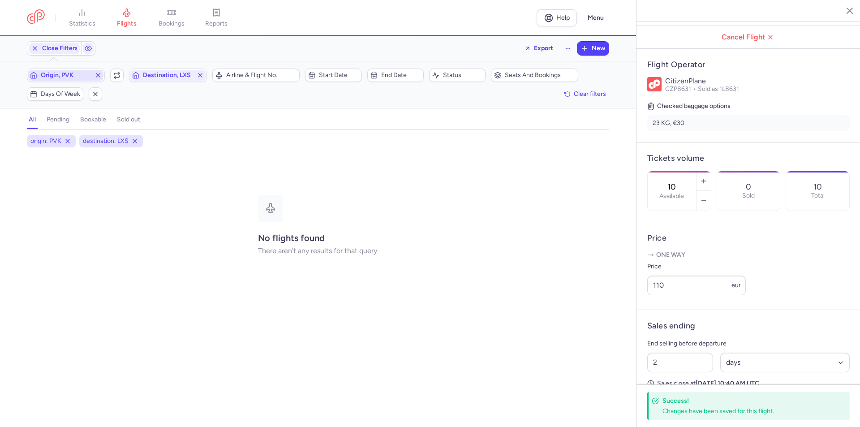
click at [99, 75] on icon "button" at bounding box center [98, 75] width 7 height 7
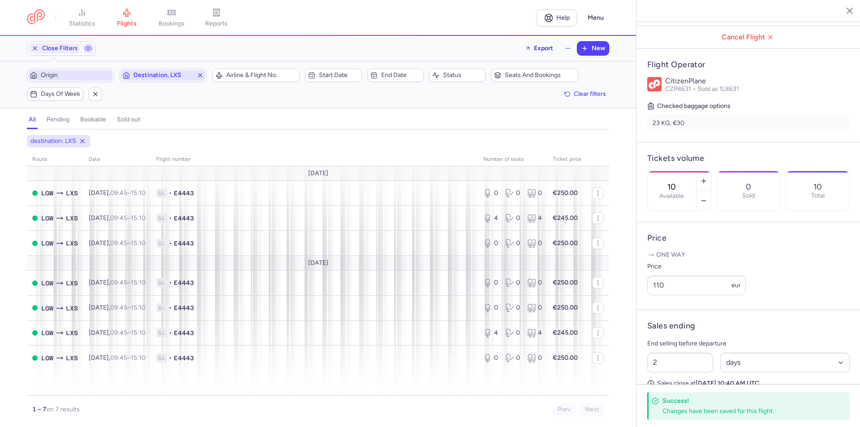
click at [201, 74] on line "button" at bounding box center [201, 75] width 4 height 4
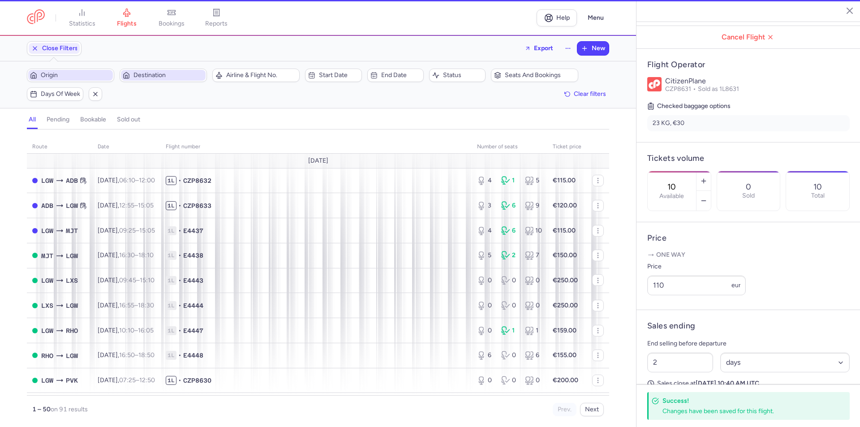
click at [90, 76] on span "Origin" at bounding box center [76, 75] width 70 height 7
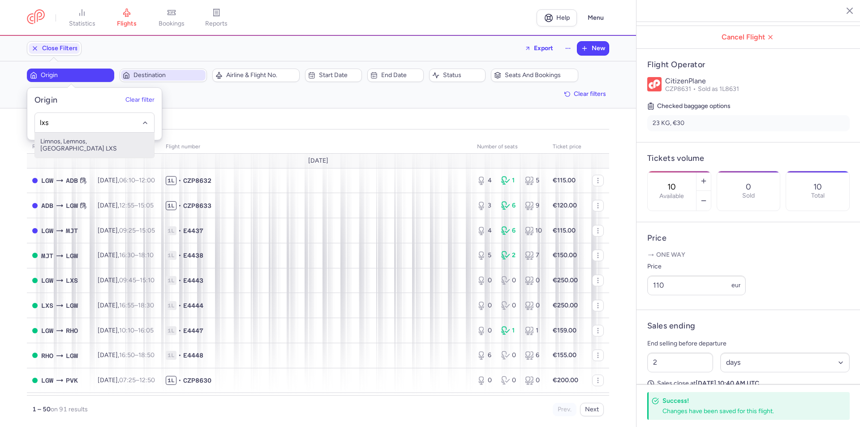
click at [94, 142] on span "Limnos, Lemnos, [GEOGRAPHIC_DATA] LXS" at bounding box center [94, 145] width 119 height 25
type input "lxs"
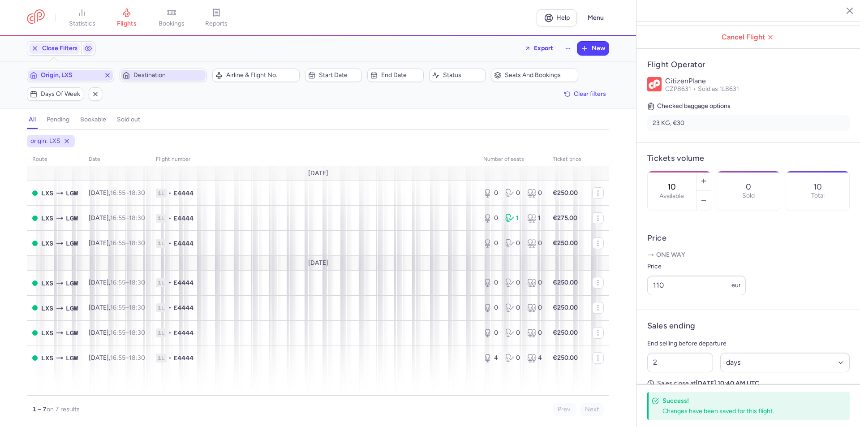
drag, startPoint x: 109, startPoint y: 76, endPoint x: 114, endPoint y: 75, distance: 5.0
click at [109, 76] on icon "button" at bounding box center [107, 75] width 7 height 7
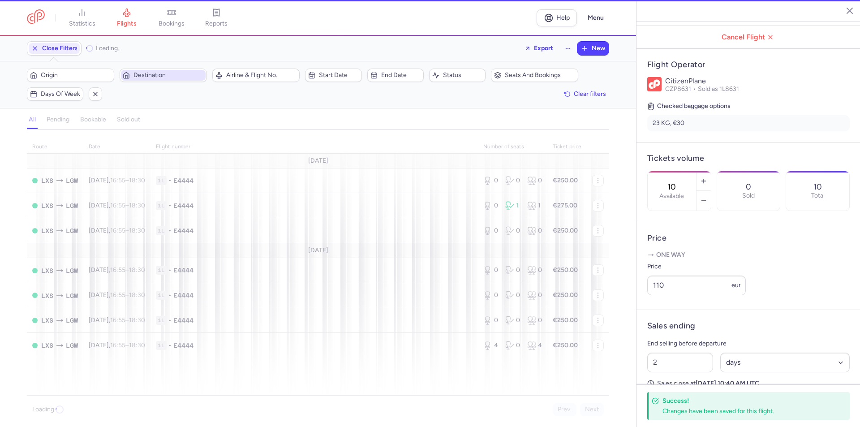
click at [170, 73] on span "Destination" at bounding box center [169, 75] width 70 height 7
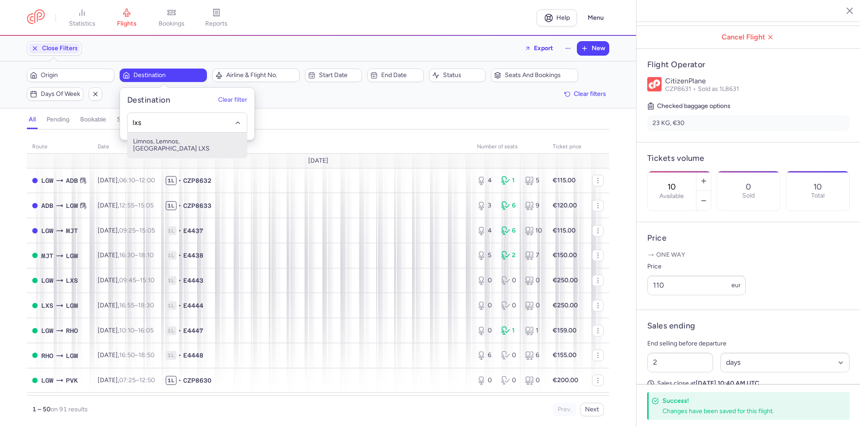
click at [173, 140] on span "Limnos, Lemnos, [GEOGRAPHIC_DATA] LXS" at bounding box center [187, 145] width 119 height 25
type input "lxs"
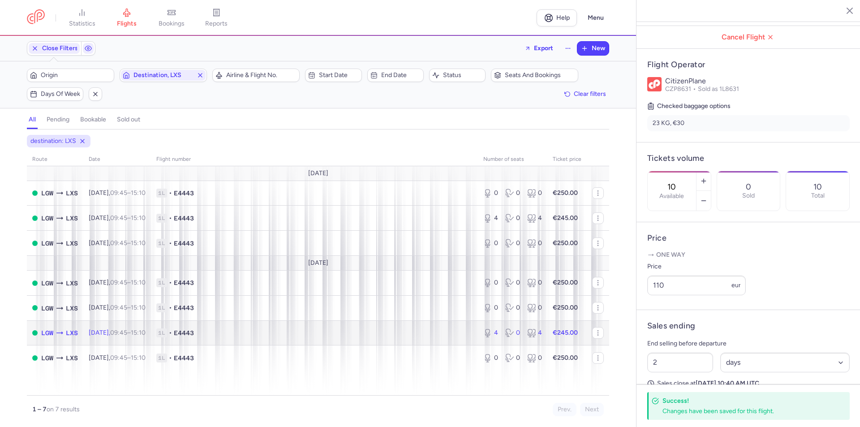
click at [508, 335] on icon at bounding box center [508, 335] width 0 height 1
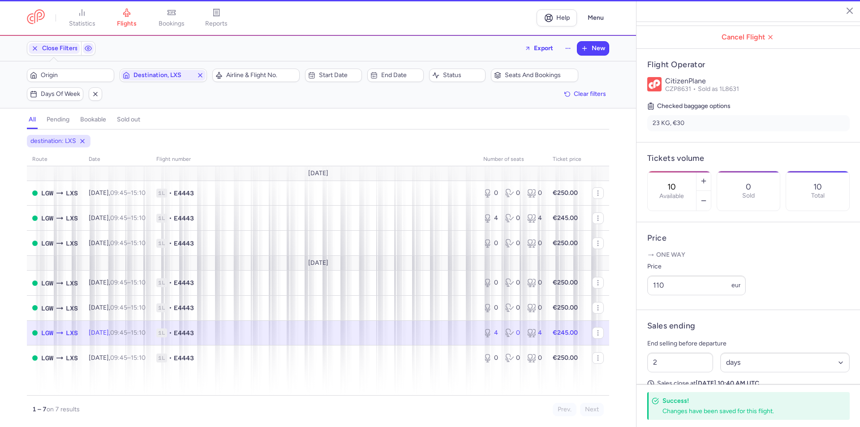
type input "4"
type input "1"
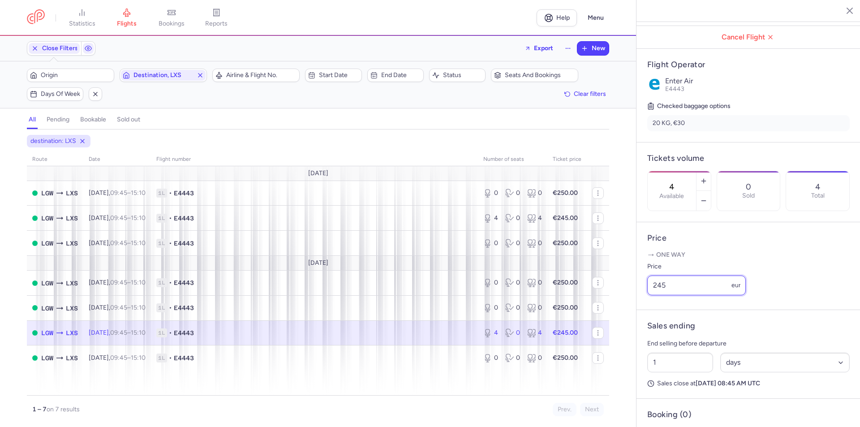
click at [685, 295] on input "245" at bounding box center [696, 286] width 99 height 20
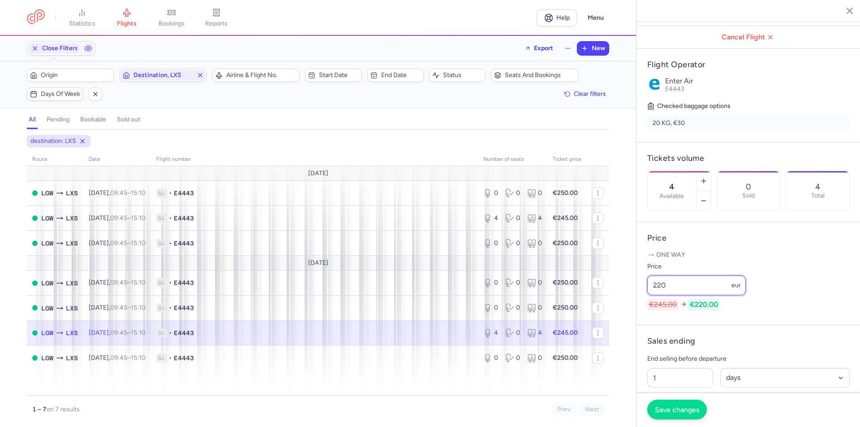
type input "220"
click at [687, 405] on button "Save changes" at bounding box center [677, 410] width 60 height 20
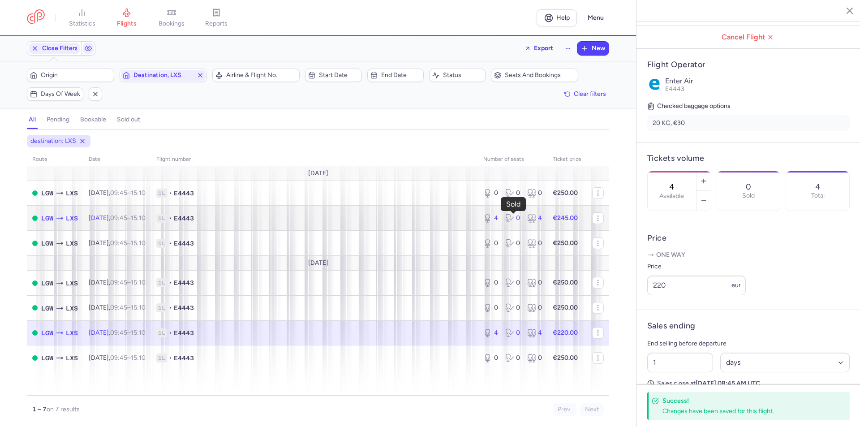
click at [514, 218] on icon at bounding box center [511, 218] width 4 height 3
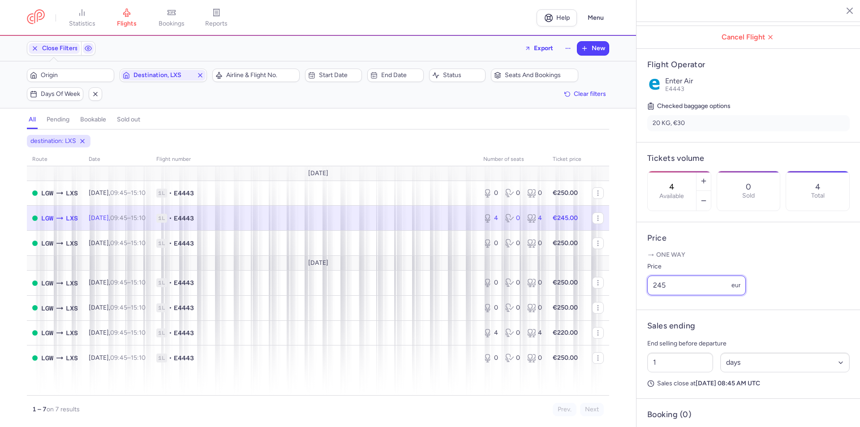
click at [694, 295] on input "245" at bounding box center [696, 286] width 99 height 20
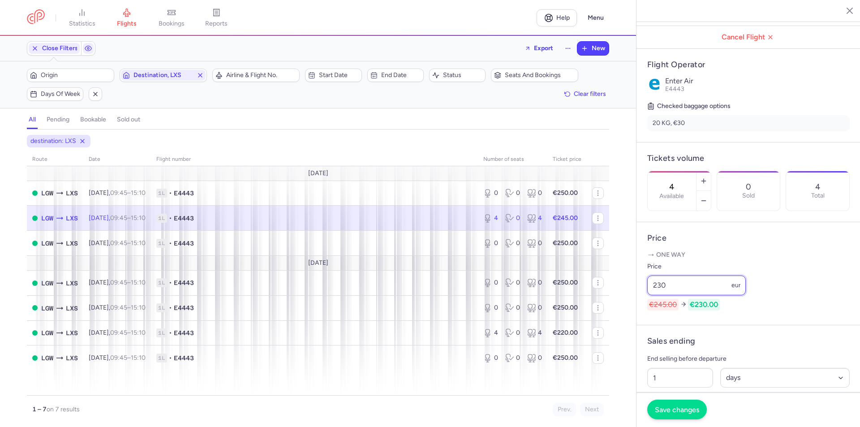
type input "230"
click at [694, 412] on span "Save changes" at bounding box center [677, 410] width 44 height 8
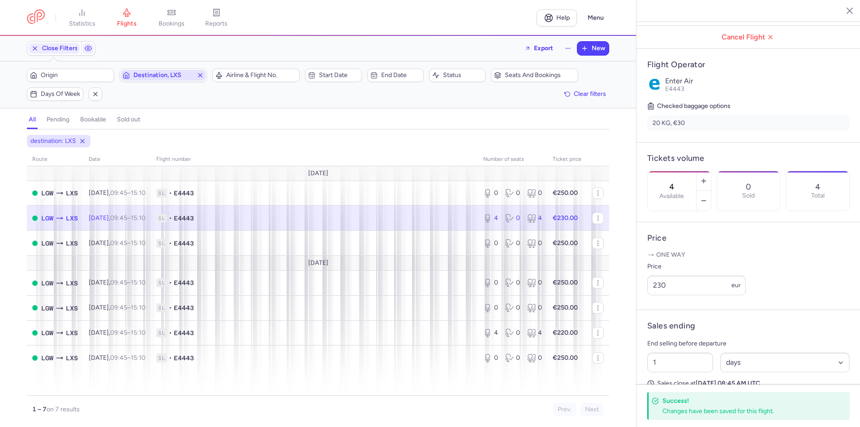
click at [199, 72] on icon "button" at bounding box center [200, 75] width 7 height 7
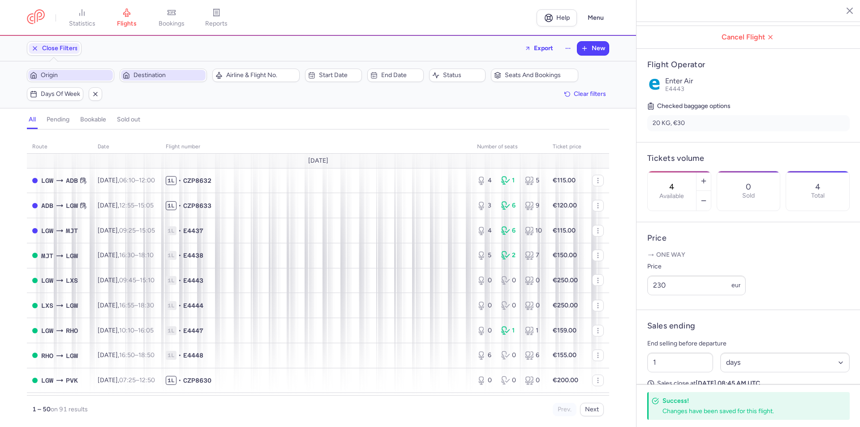
click at [86, 77] on span "Origin" at bounding box center [76, 75] width 70 height 7
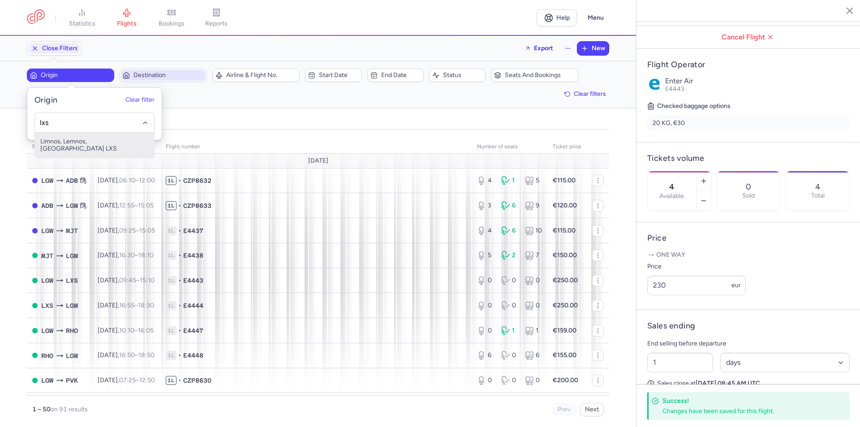
click at [89, 138] on span "Limnos, Lemnos, [GEOGRAPHIC_DATA] LXS" at bounding box center [94, 145] width 119 height 25
type input "lxs"
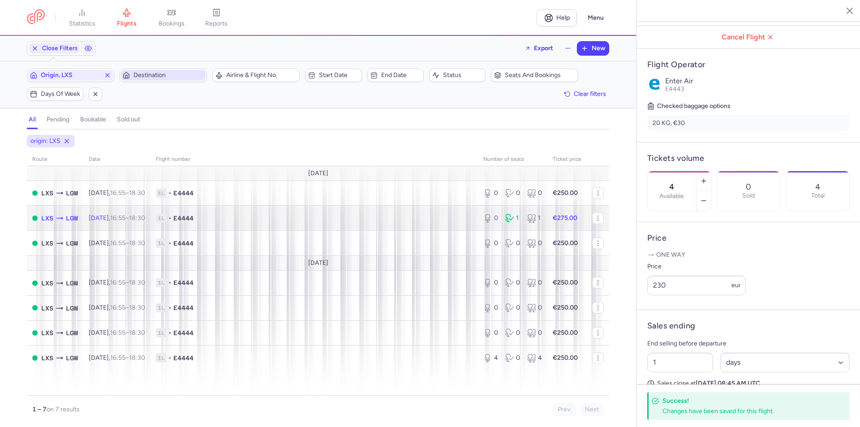
click at [503, 218] on div "0 1 1" at bounding box center [513, 218] width 66 height 16
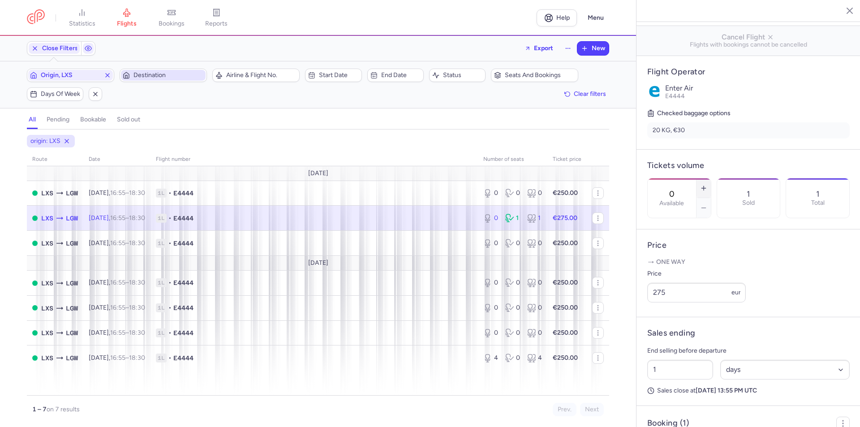
click at [708, 185] on icon "button" at bounding box center [703, 188] width 7 height 7
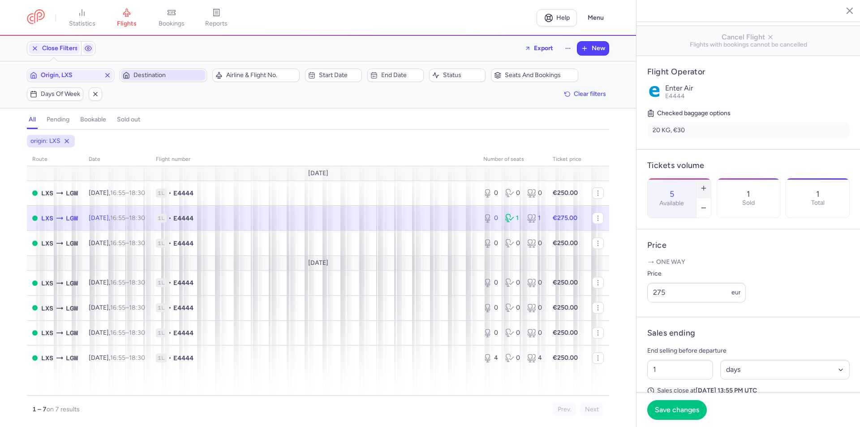
click at [708, 185] on icon "button" at bounding box center [703, 188] width 7 height 7
click at [678, 414] on button "Save changes" at bounding box center [677, 410] width 60 height 20
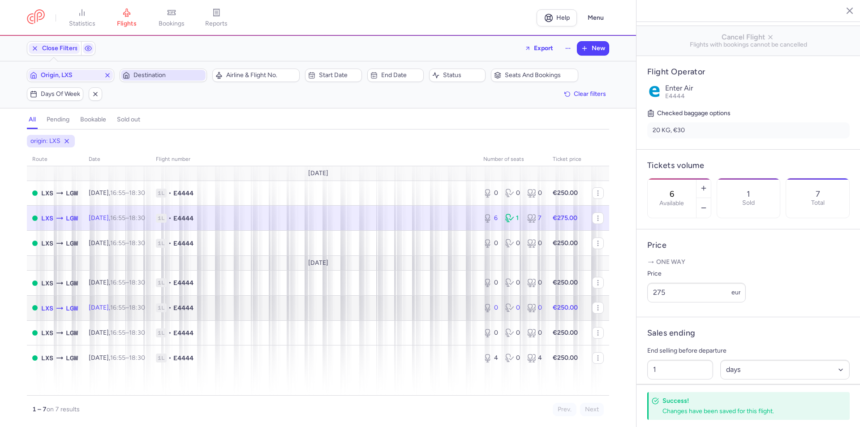
click at [509, 307] on icon at bounding box center [509, 307] width 9 height 9
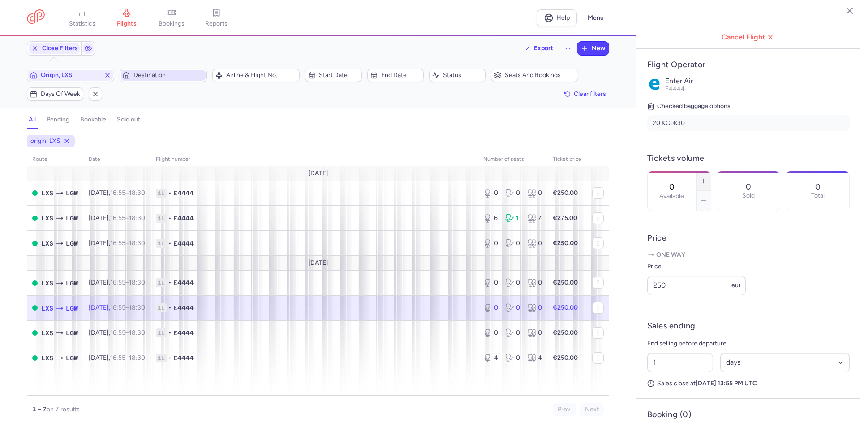
click at [711, 171] on button "button" at bounding box center [704, 181] width 14 height 20
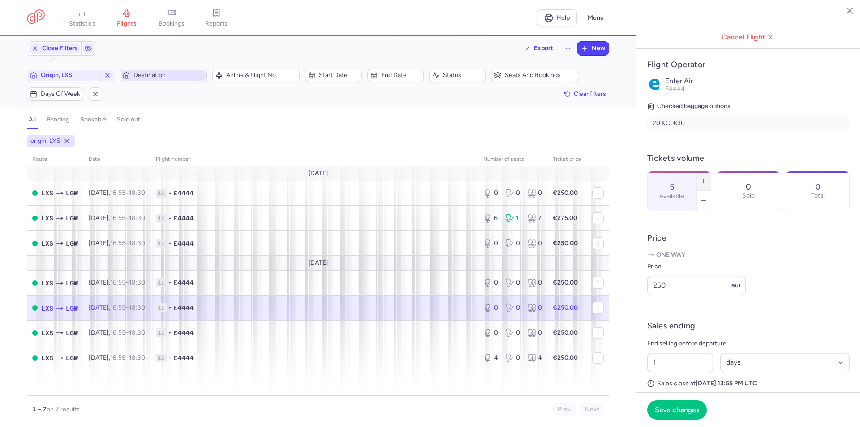
click at [711, 171] on button "button" at bounding box center [704, 181] width 14 height 20
click at [674, 409] on span "Save changes" at bounding box center [677, 410] width 44 height 8
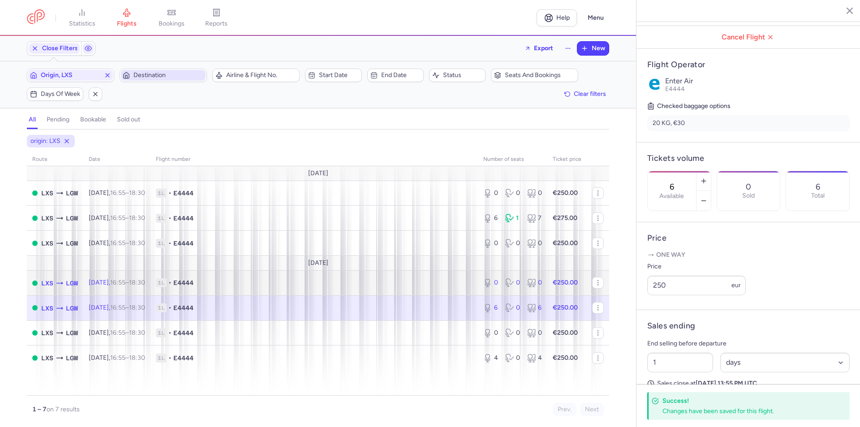
click at [515, 284] on icon at bounding box center [510, 282] width 11 height 9
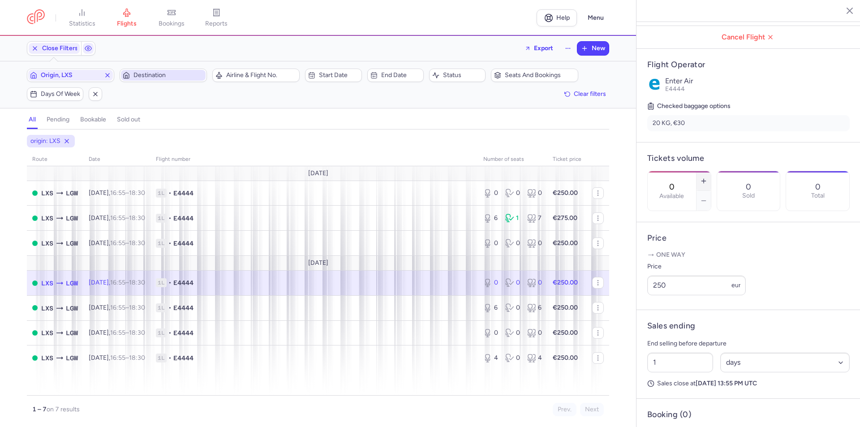
click at [706, 181] on line "button" at bounding box center [704, 181] width 4 height 0
click at [674, 417] on button "Save changes" at bounding box center [677, 410] width 60 height 20
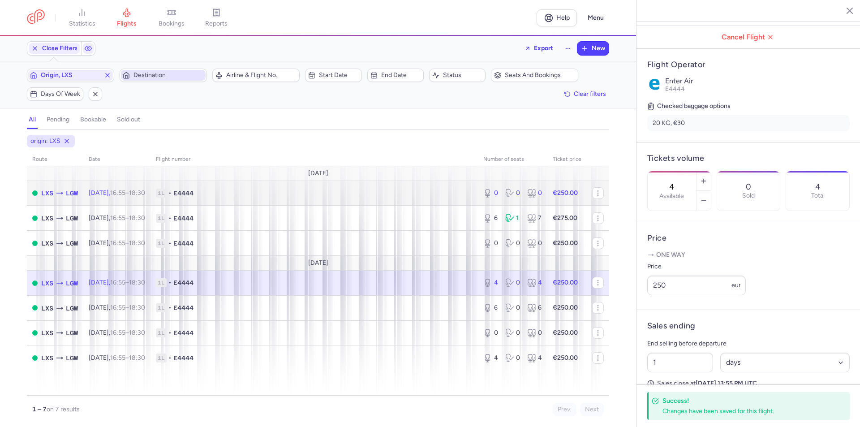
click at [400, 195] on span "1L • E4444" at bounding box center [314, 193] width 317 height 9
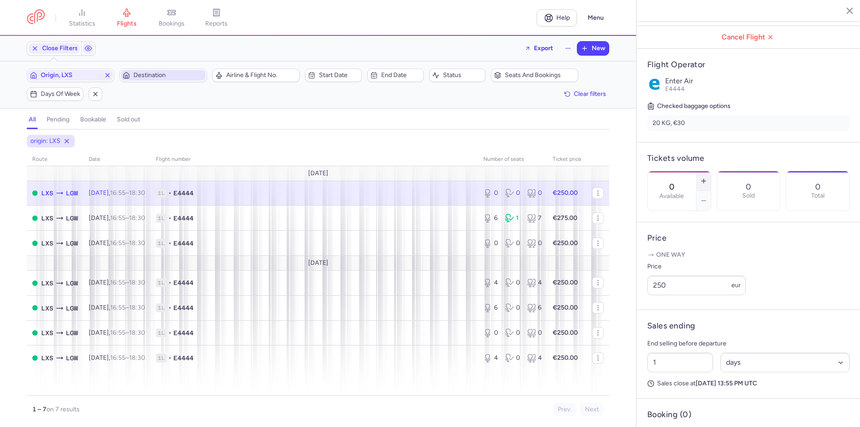
click at [708, 177] on icon "button" at bounding box center [703, 180] width 7 height 7
type input "2"
click at [681, 407] on span "Save changes" at bounding box center [677, 410] width 44 height 8
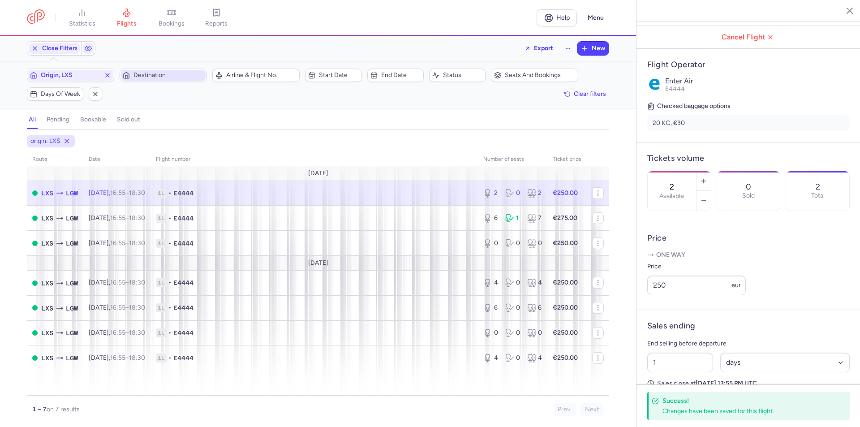
click at [527, 191] on div "2 0 2" at bounding box center [513, 193] width 66 height 16
click at [691, 295] on input "250" at bounding box center [696, 286] width 99 height 20
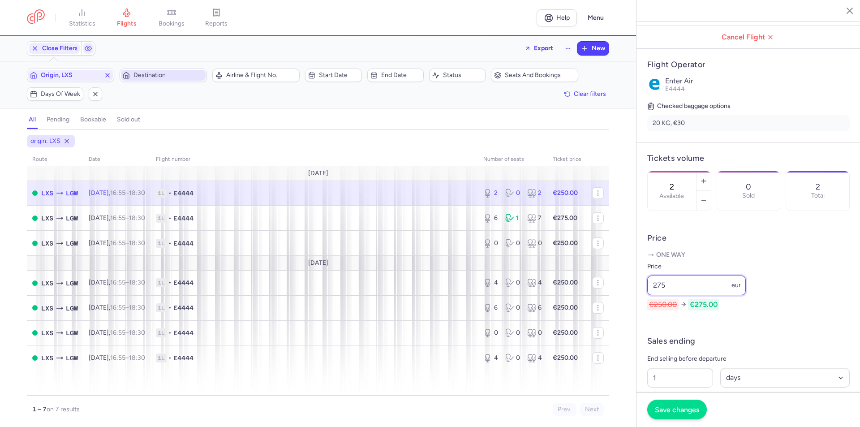
type input "275"
click at [682, 410] on span "Save changes" at bounding box center [677, 410] width 44 height 8
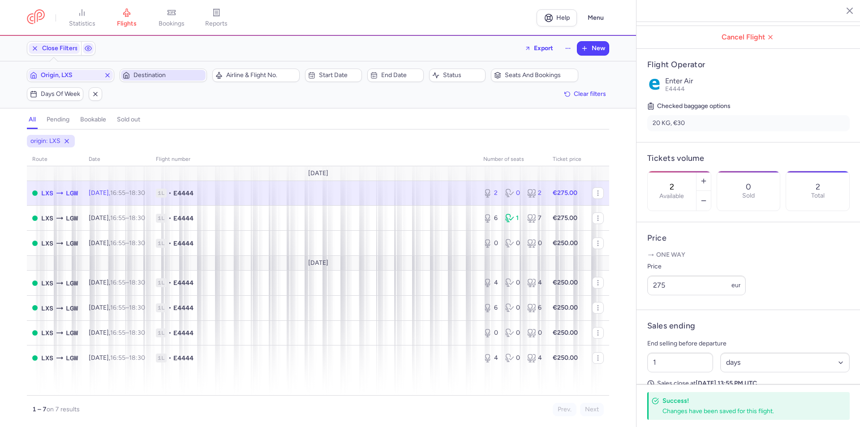
click at [521, 197] on div "2 0 2" at bounding box center [513, 193] width 66 height 16
click at [672, 295] on input "275" at bounding box center [696, 286] width 99 height 20
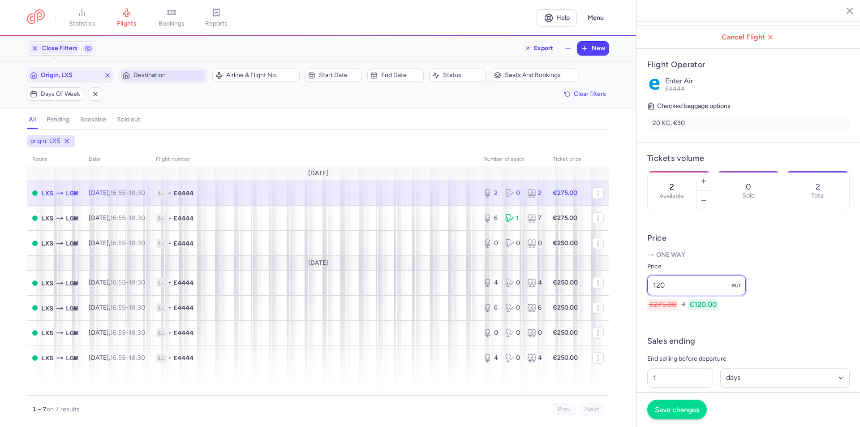
type input "120"
click at [679, 408] on span "Save changes" at bounding box center [677, 410] width 44 height 8
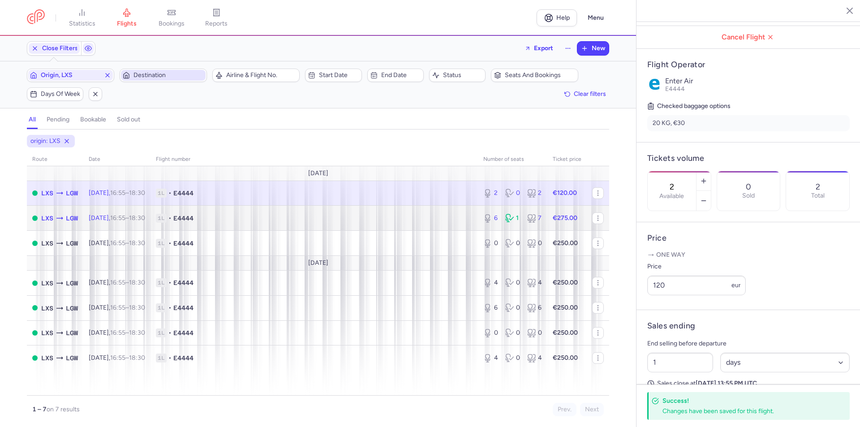
click at [518, 220] on div "1" at bounding box center [512, 218] width 15 height 9
type input "6"
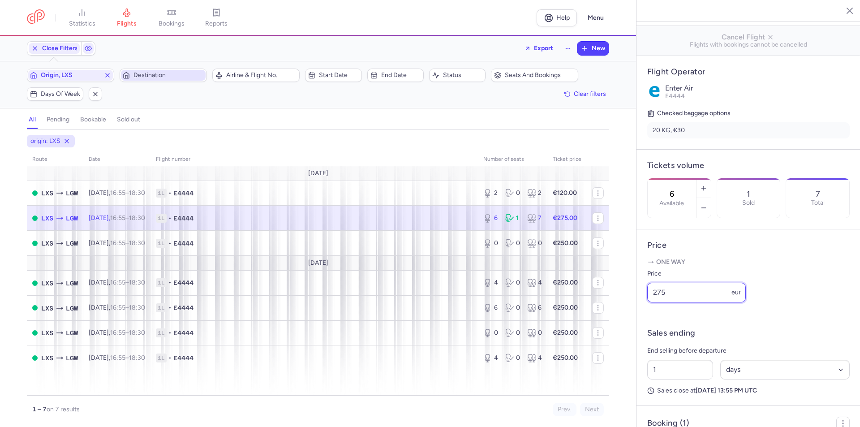
click at [691, 302] on input "275" at bounding box center [696, 293] width 99 height 20
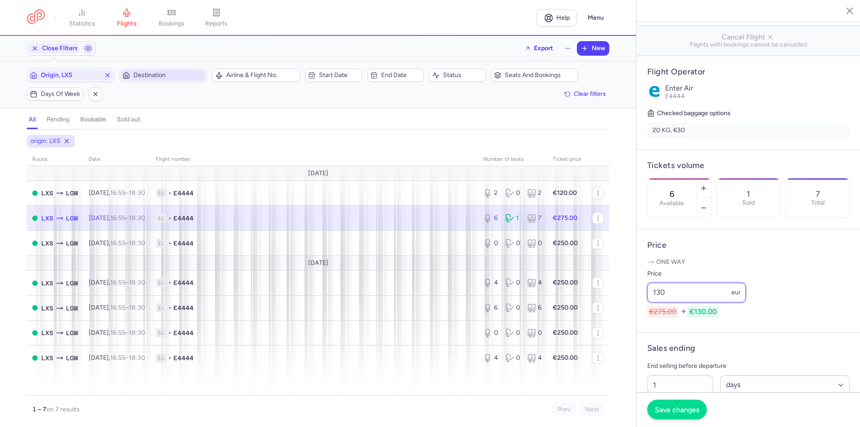
type input "130"
click at [675, 413] on span "Save changes" at bounding box center [677, 410] width 44 height 8
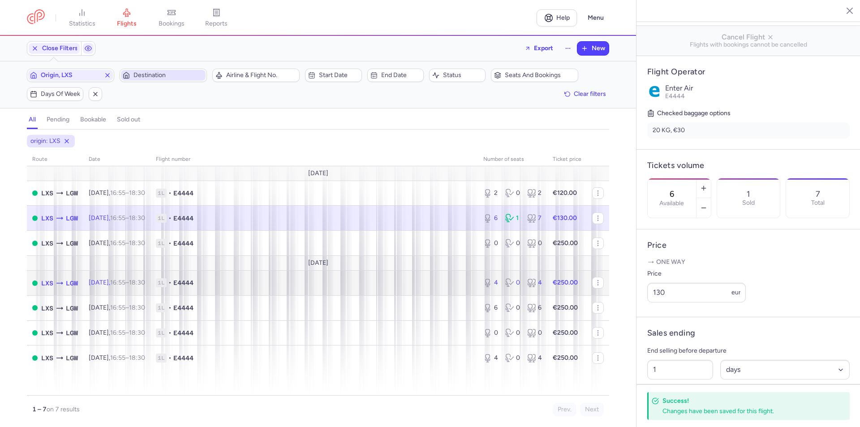
click at [509, 288] on div "4 0 4" at bounding box center [513, 283] width 66 height 16
type input "4"
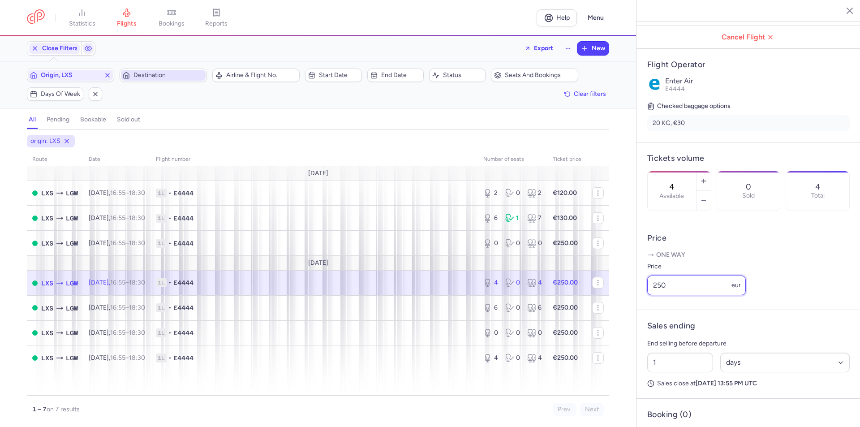
click at [674, 295] on input "250" at bounding box center [696, 286] width 99 height 20
click at [675, 295] on input "250" at bounding box center [696, 286] width 99 height 20
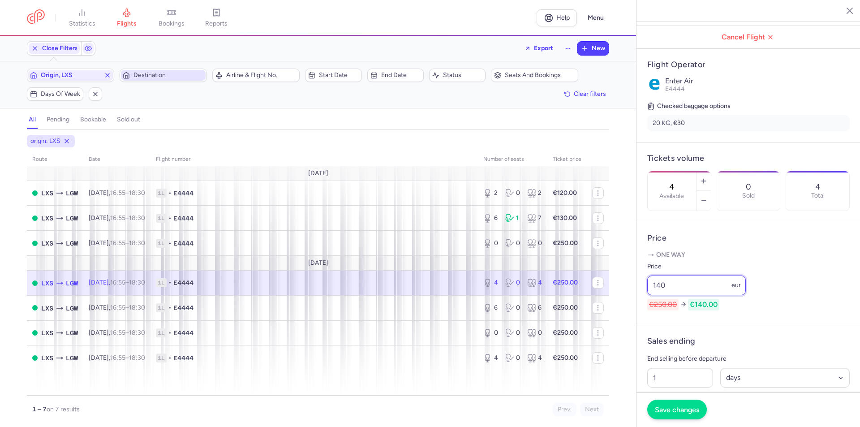
type input "140"
click at [669, 411] on span "Save changes" at bounding box center [677, 410] width 44 height 8
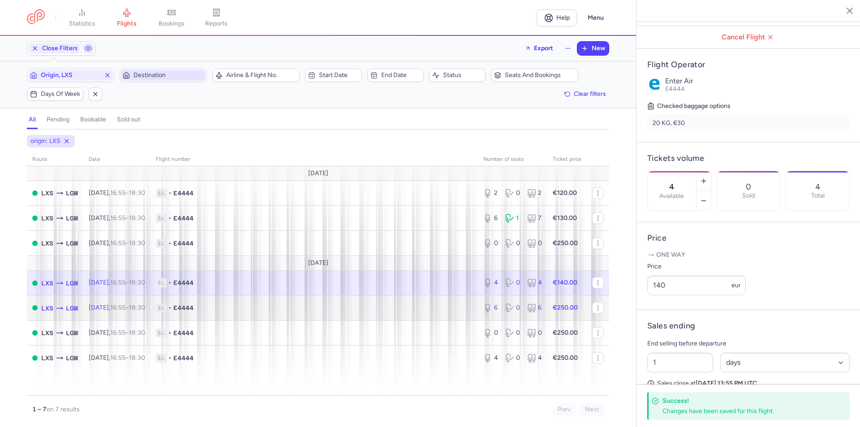
click at [511, 313] on div "6 0 6" at bounding box center [513, 308] width 66 height 16
type input "6"
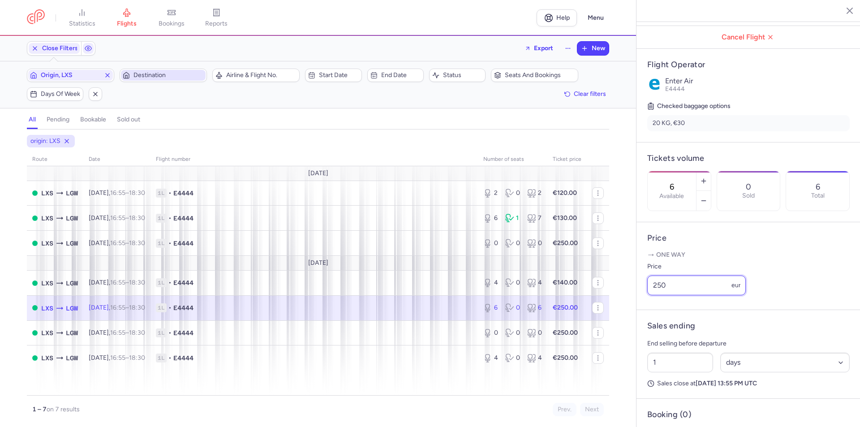
click at [691, 295] on input "250" at bounding box center [696, 286] width 99 height 20
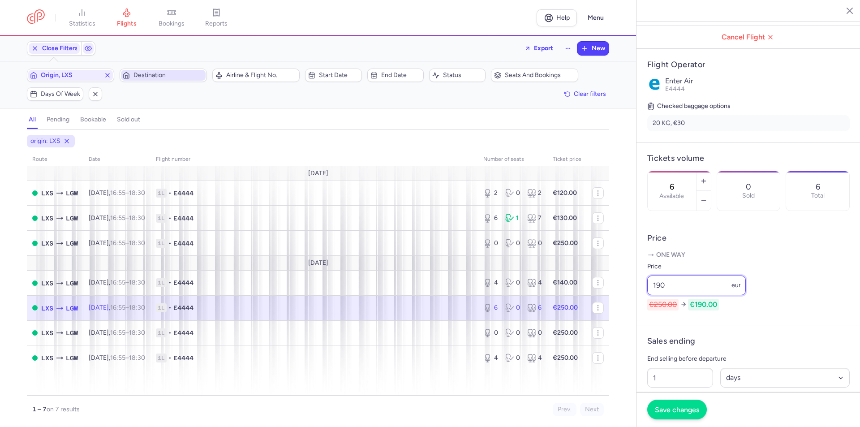
type input "190"
click at [676, 410] on span "Save changes" at bounding box center [677, 410] width 44 height 8
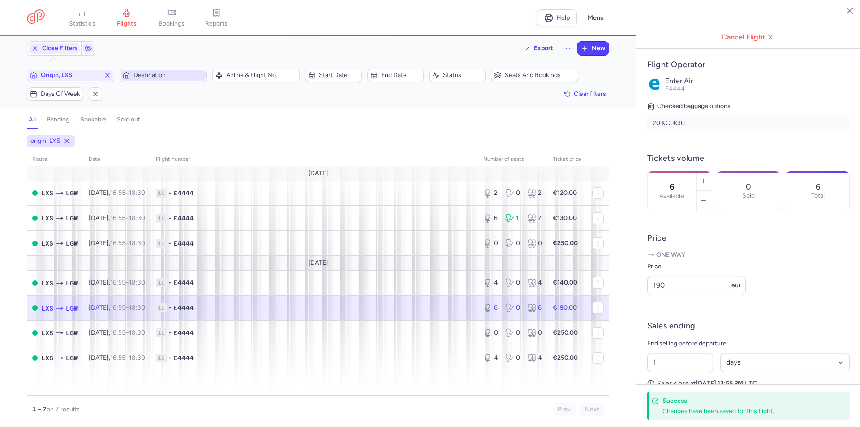
click at [843, 13] on icon "button" at bounding box center [843, 10] width 9 height 9
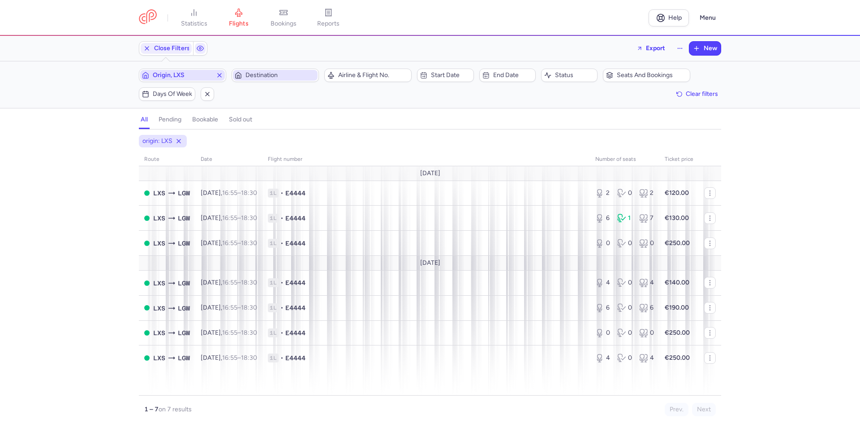
click at [220, 74] on icon "button" at bounding box center [219, 75] width 7 height 7
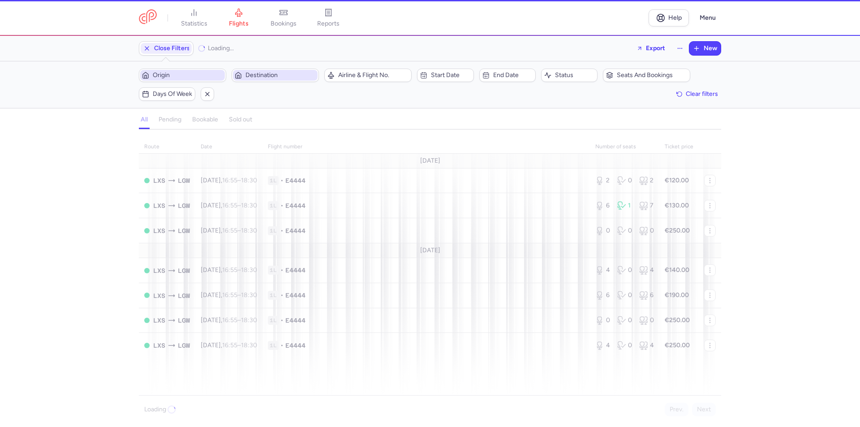
click at [203, 76] on span "Origin" at bounding box center [188, 75] width 70 height 7
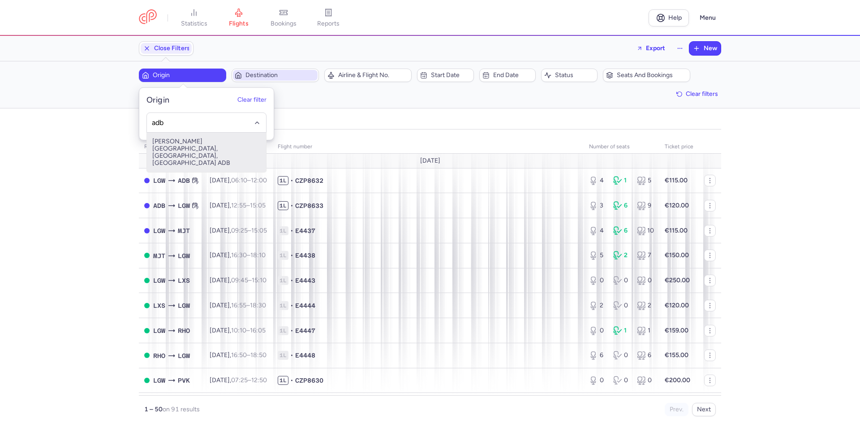
click at [180, 146] on span "[PERSON_NAME][GEOGRAPHIC_DATA], [GEOGRAPHIC_DATA], [GEOGRAPHIC_DATA] ADB" at bounding box center [206, 152] width 119 height 39
type input "adb"
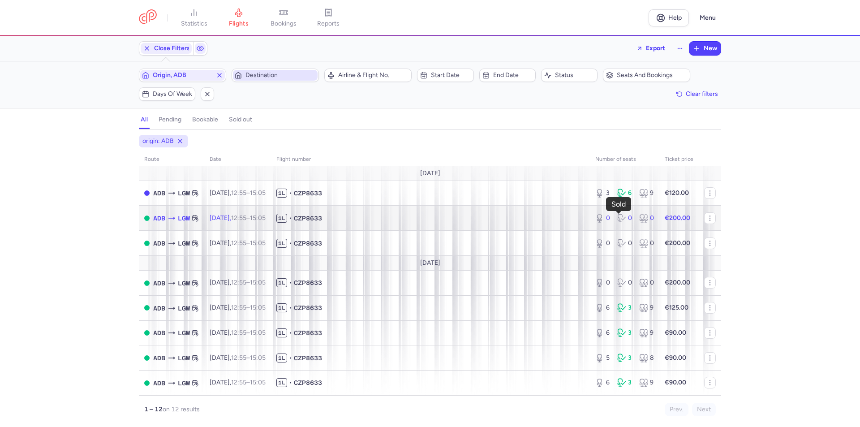
click at [617, 217] on icon at bounding box center [621, 218] width 9 height 9
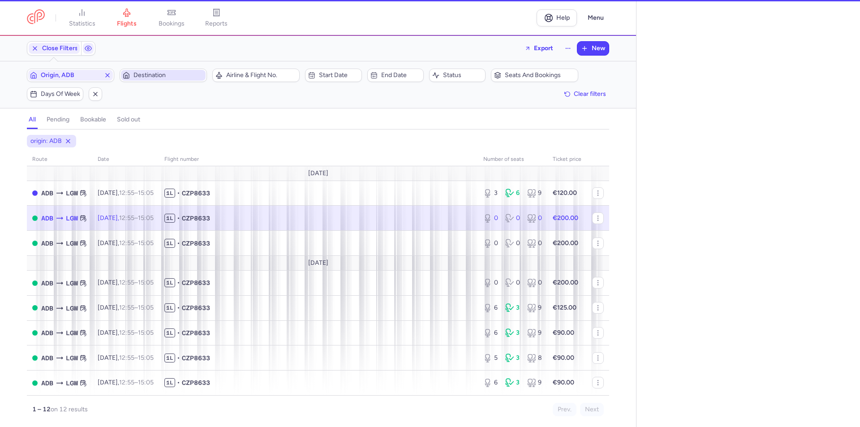
select select "days"
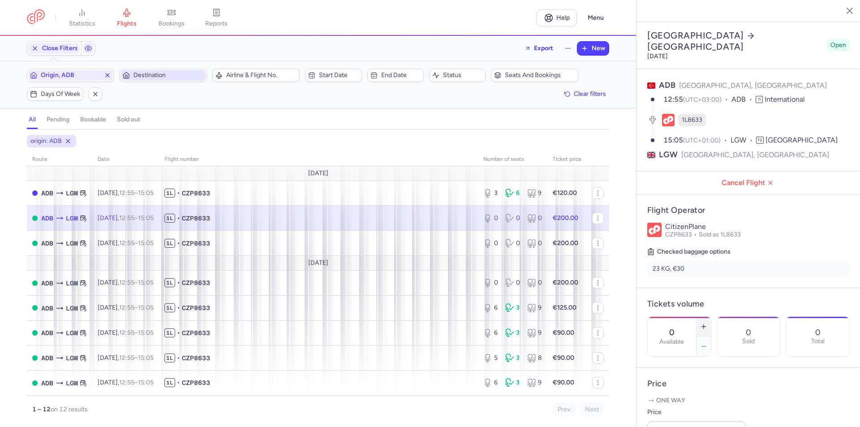
click at [708, 323] on icon "button" at bounding box center [703, 326] width 7 height 7
type input "2"
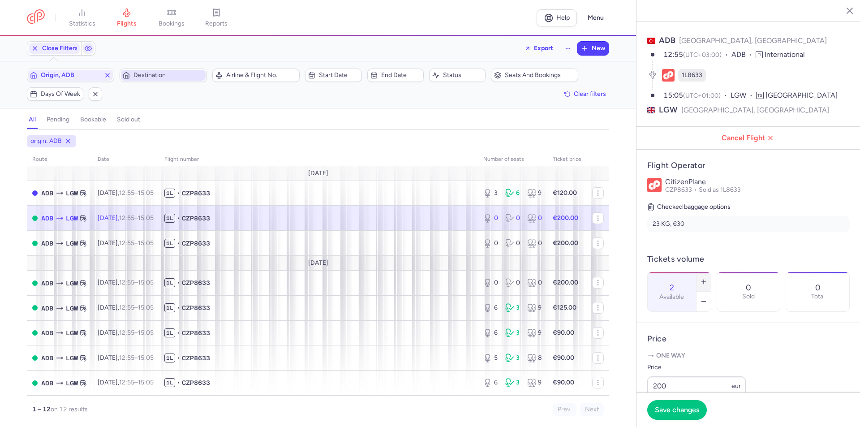
scroll to position [179, 0]
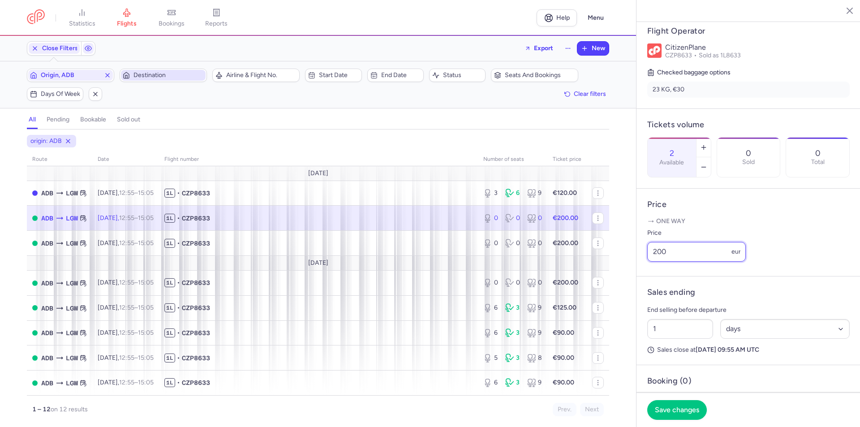
click at [693, 262] on input "200" at bounding box center [696, 252] width 99 height 20
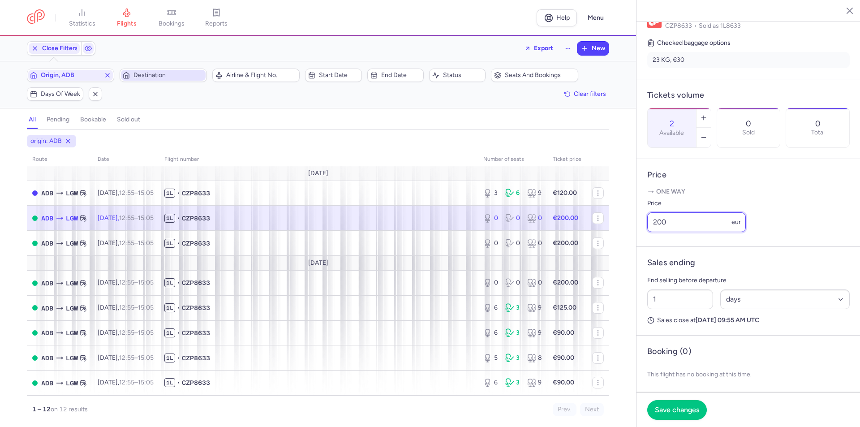
scroll to position [224, 0]
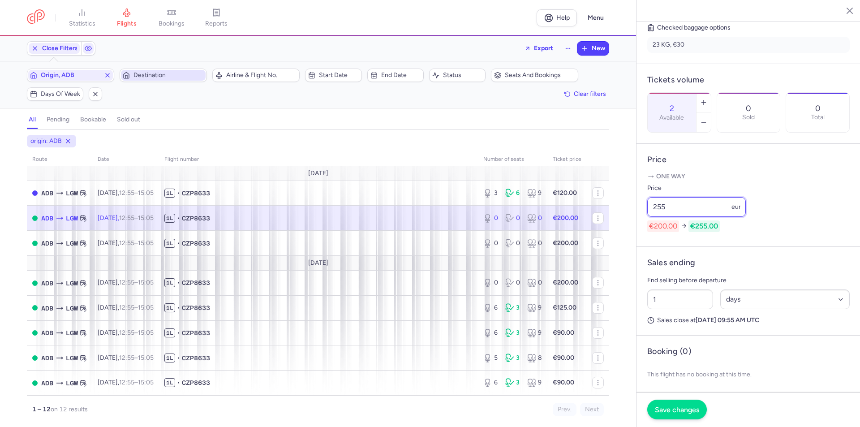
type input "255"
click at [681, 412] on span "Save changes" at bounding box center [677, 410] width 44 height 8
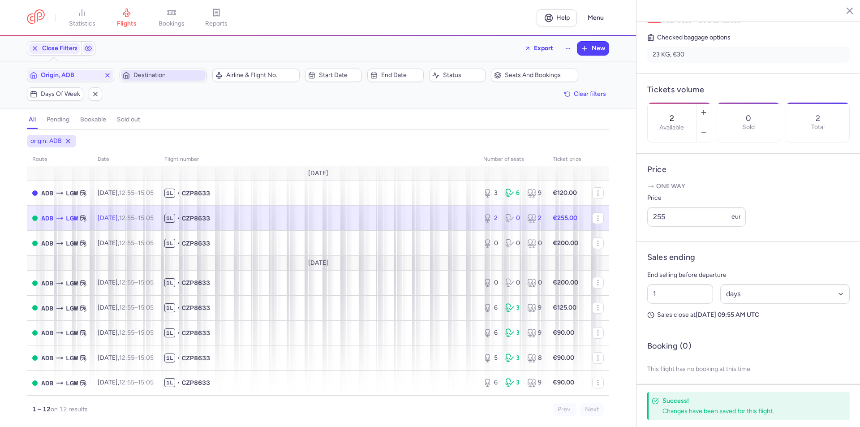
click at [847, 7] on icon "button" at bounding box center [843, 10] width 9 height 9
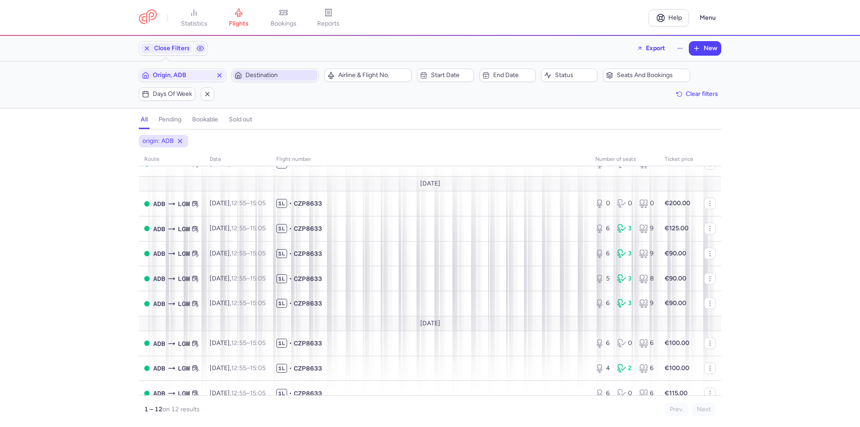
scroll to position [90, 0]
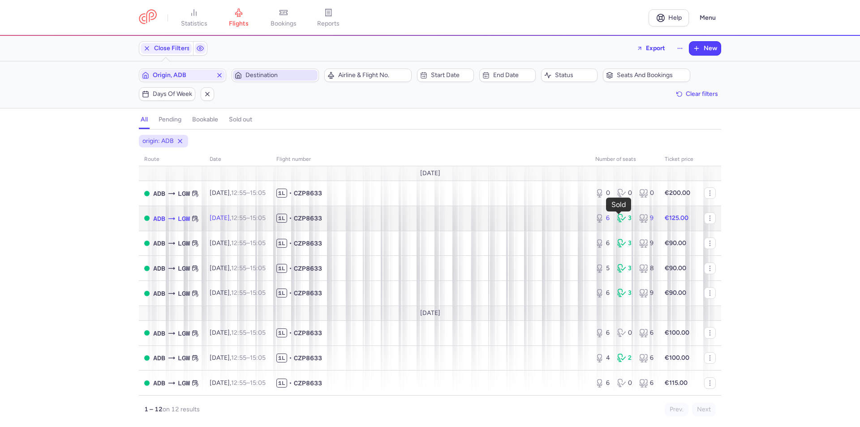
click at [617, 218] on icon at bounding box center [621, 218] width 9 height 9
select select "days"
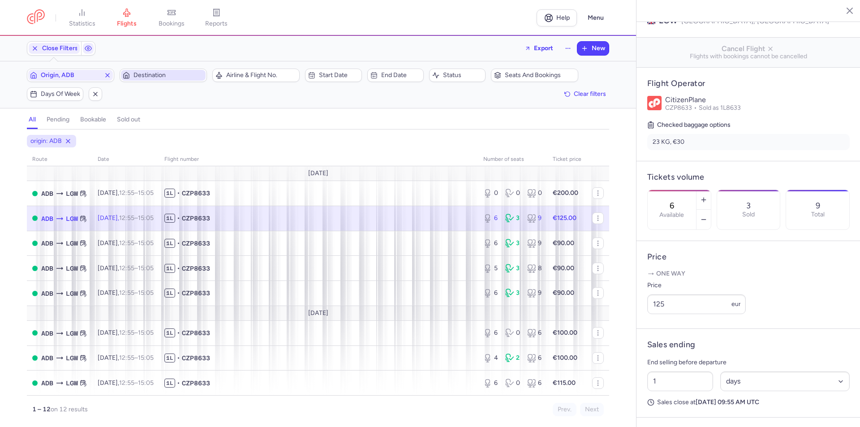
scroll to position [134, 0]
click at [683, 314] on input "125" at bounding box center [696, 304] width 99 height 20
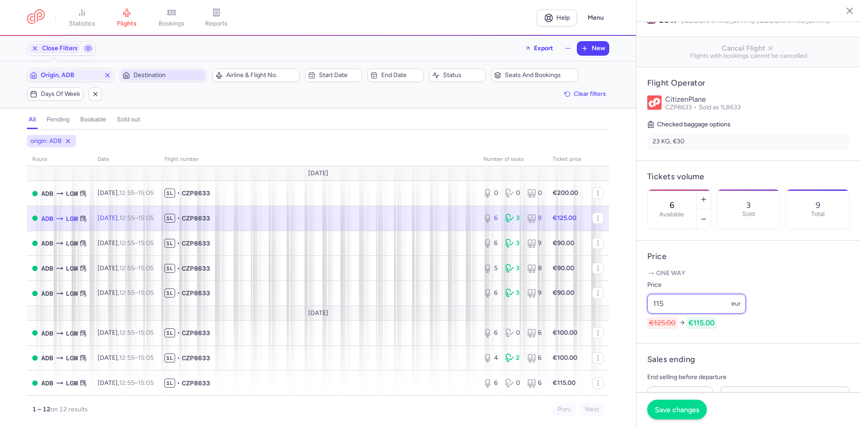
type input "115"
click at [669, 412] on span "Save changes" at bounding box center [677, 410] width 44 height 8
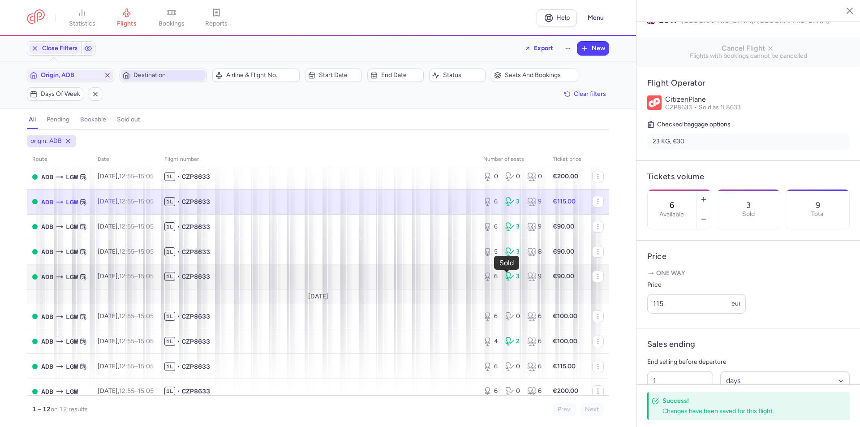
scroll to position [115, 0]
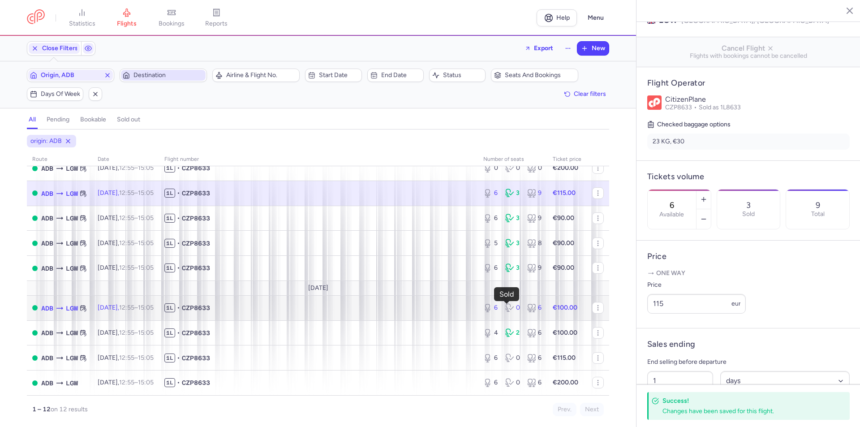
click at [505, 312] on icon at bounding box center [509, 307] width 9 height 9
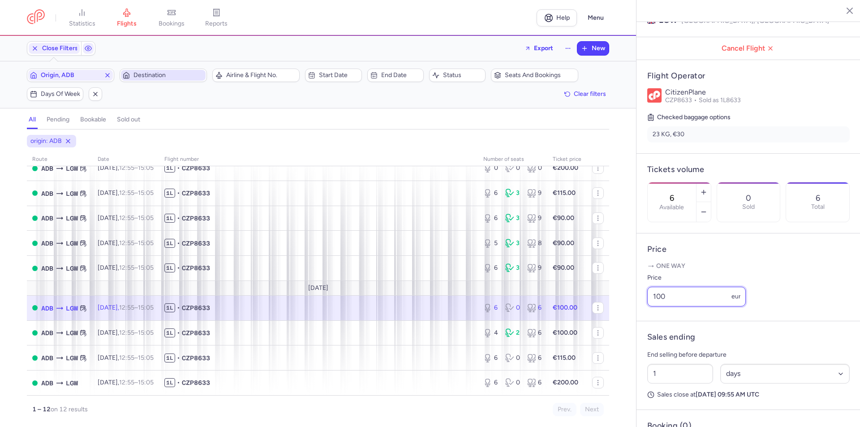
click at [687, 306] on input "100" at bounding box center [696, 297] width 99 height 20
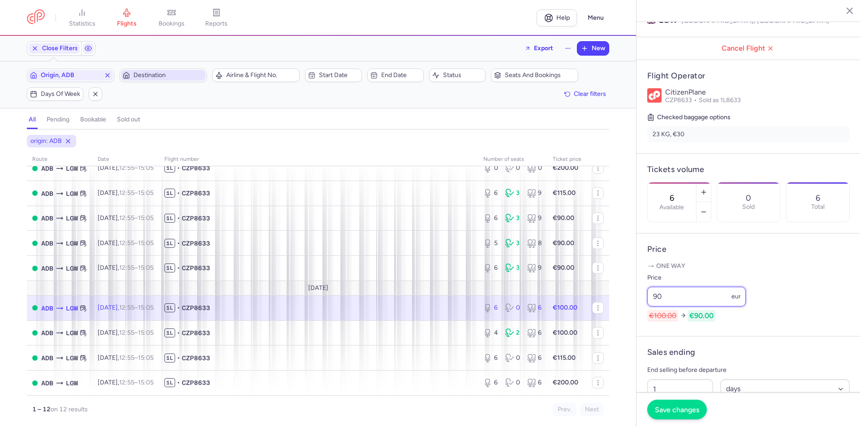
type input "90"
click at [672, 406] on span "Save changes" at bounding box center [677, 410] width 44 height 8
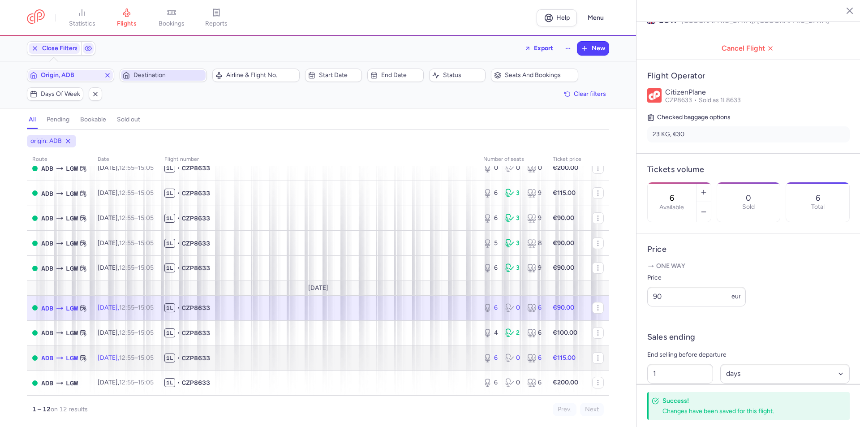
click at [505, 360] on icon at bounding box center [509, 358] width 9 height 9
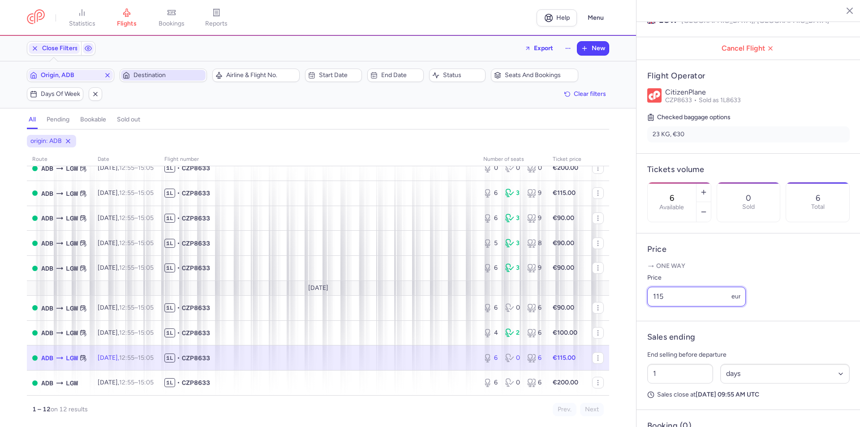
click at [681, 306] on input "115" at bounding box center [696, 297] width 99 height 20
click at [682, 306] on input "115" at bounding box center [696, 297] width 99 height 20
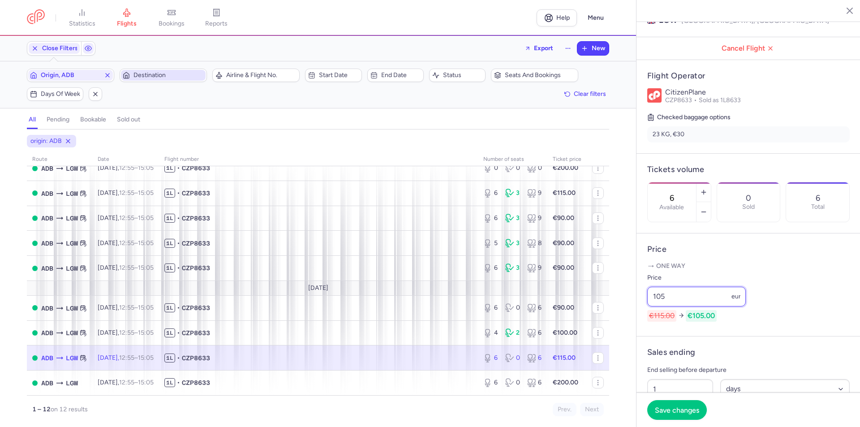
type input "105"
drag, startPoint x: 691, startPoint y: 399, endPoint x: 694, endPoint y: 408, distance: 10.1
click at [690, 401] on footer "Save changes" at bounding box center [749, 410] width 224 height 35
click at [694, 408] on span "Save changes" at bounding box center [677, 410] width 44 height 8
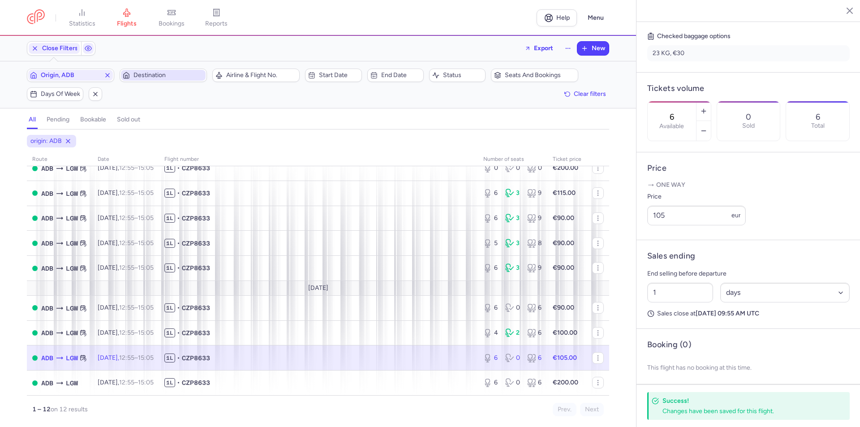
scroll to position [224, 0]
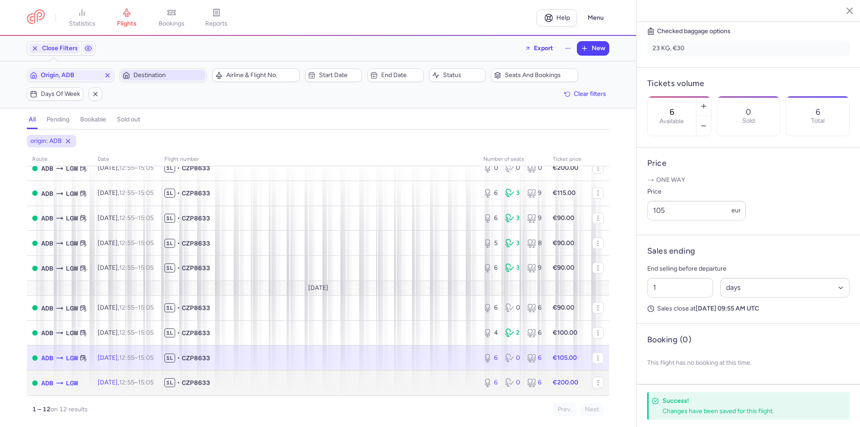
click at [514, 389] on div "6 0 6" at bounding box center [513, 383] width 66 height 16
type input "2"
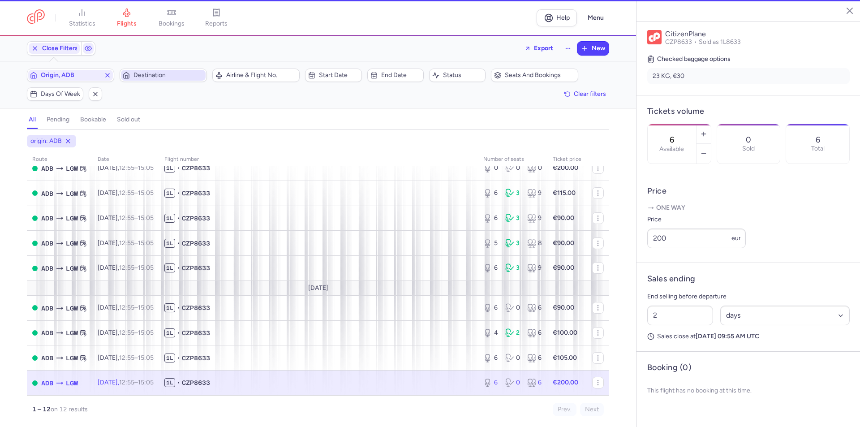
scroll to position [190, 0]
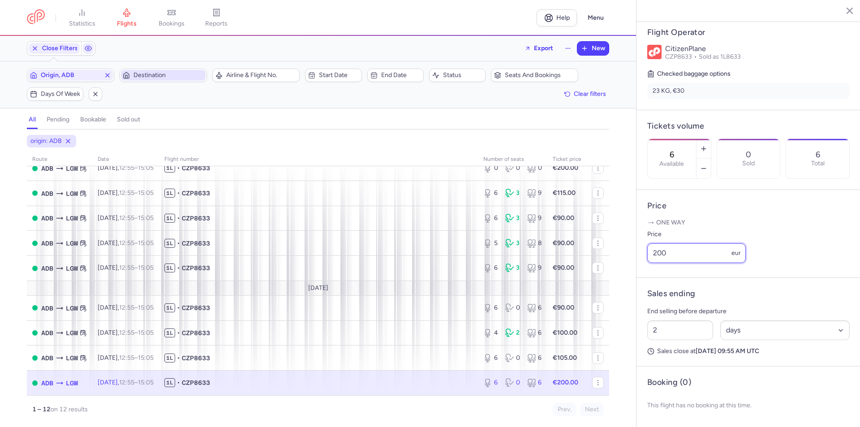
click at [689, 263] on input "200" at bounding box center [696, 253] width 99 height 20
click at [690, 258] on input "200" at bounding box center [696, 253] width 99 height 20
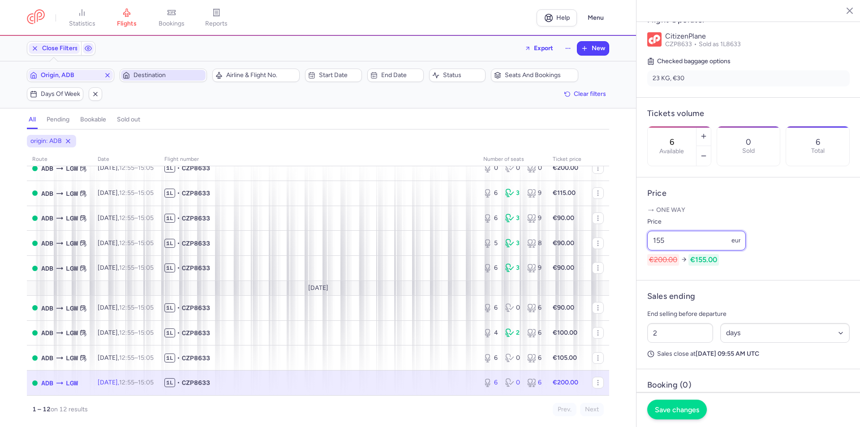
type input "155"
click at [684, 413] on span "Save changes" at bounding box center [677, 410] width 44 height 8
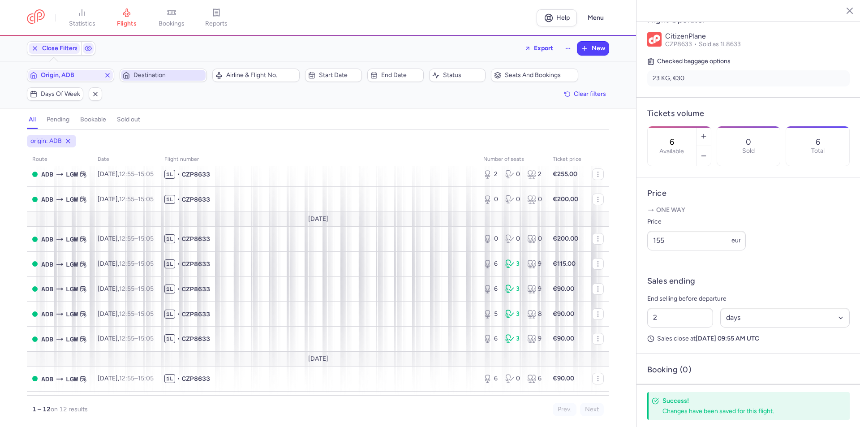
scroll to position [0, 0]
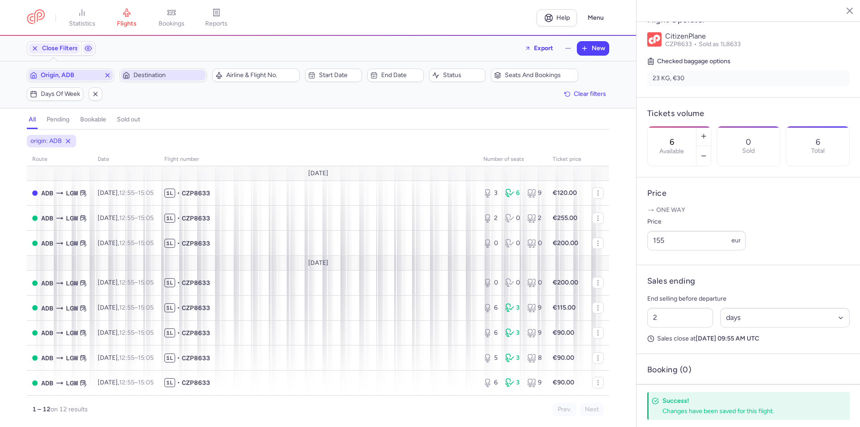
click at [108, 75] on line "button" at bounding box center [108, 75] width 4 height 4
click at [145, 74] on span "Destination" at bounding box center [169, 75] width 70 height 7
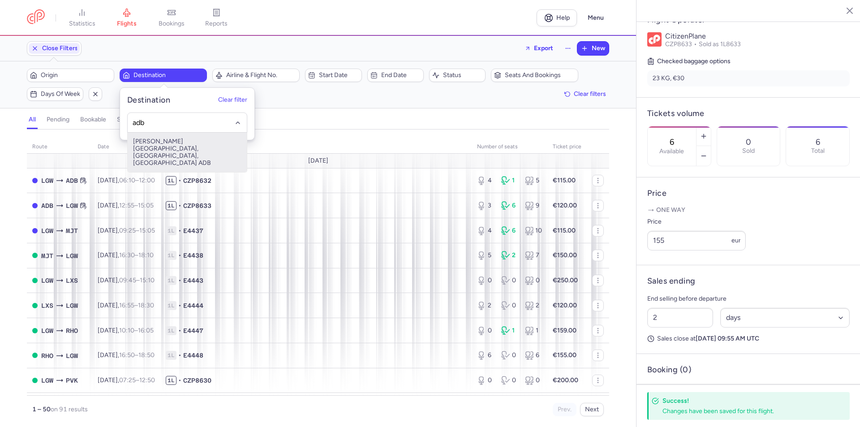
click at [164, 146] on span "[PERSON_NAME][GEOGRAPHIC_DATA], [GEOGRAPHIC_DATA], [GEOGRAPHIC_DATA] ADB" at bounding box center [187, 152] width 119 height 39
type input "adb"
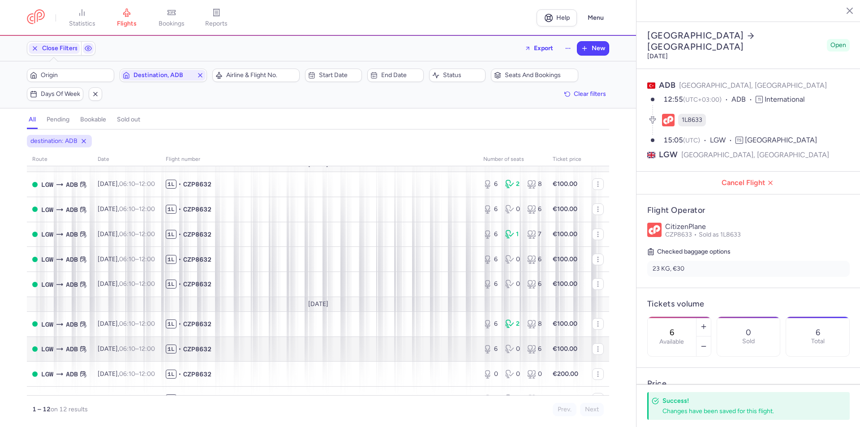
scroll to position [115, 0]
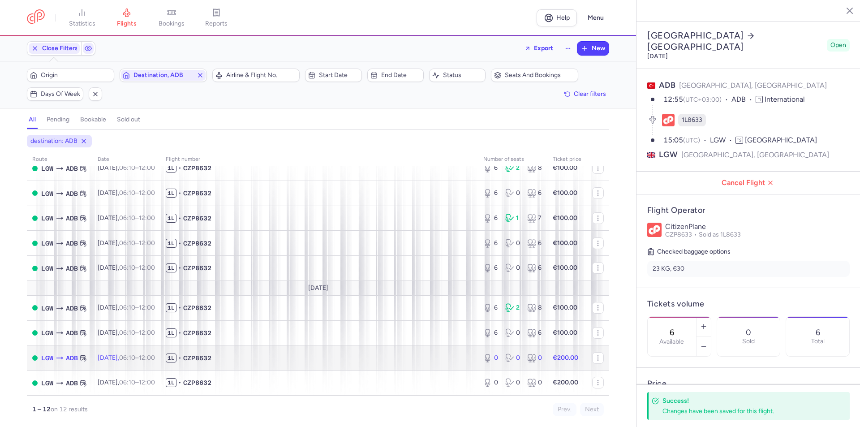
click at [514, 357] on div "0 0 0" at bounding box center [513, 358] width 66 height 16
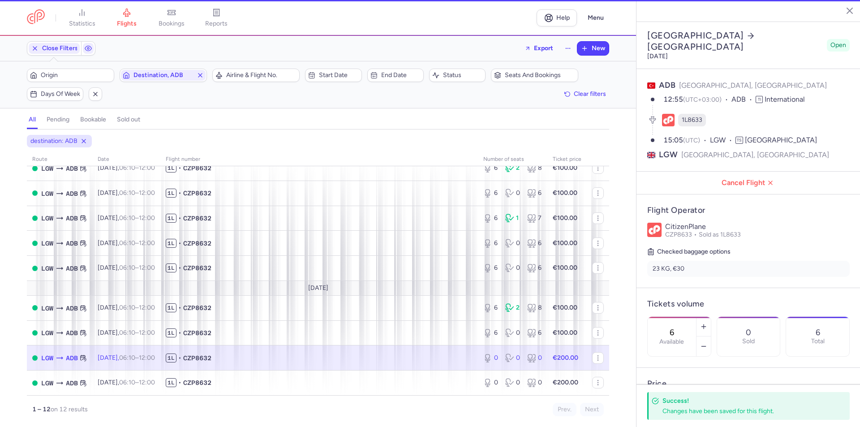
type input "0"
type input "1"
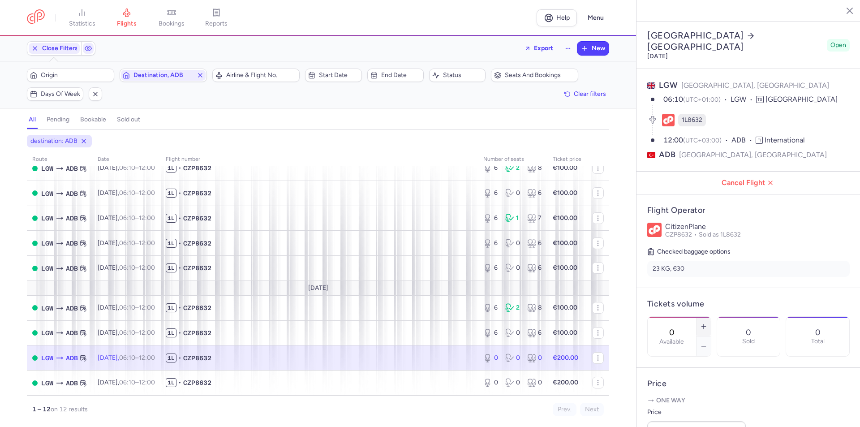
click at [711, 317] on button "button" at bounding box center [704, 327] width 14 height 20
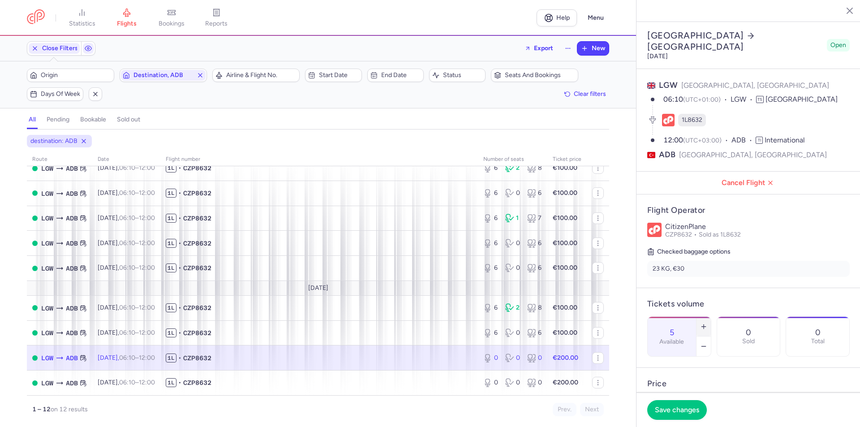
click at [711, 317] on button "button" at bounding box center [704, 327] width 14 height 20
click at [678, 411] on span "Save changes" at bounding box center [677, 410] width 44 height 8
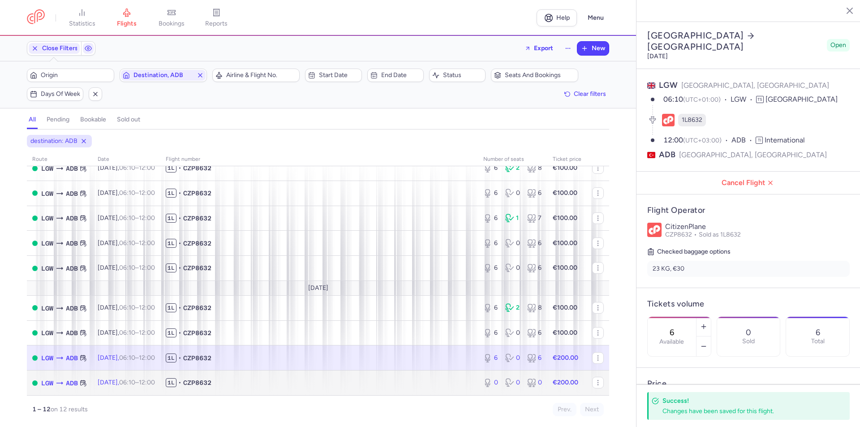
click at [505, 383] on icon at bounding box center [509, 382] width 9 height 9
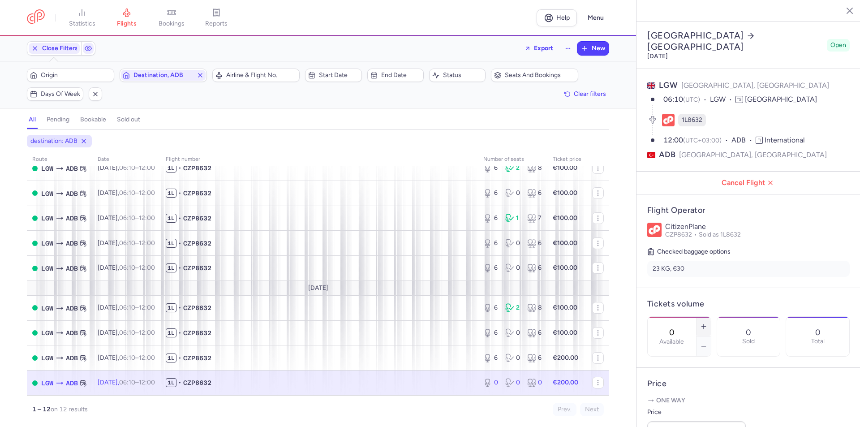
click at [708, 323] on icon "button" at bounding box center [703, 326] width 7 height 7
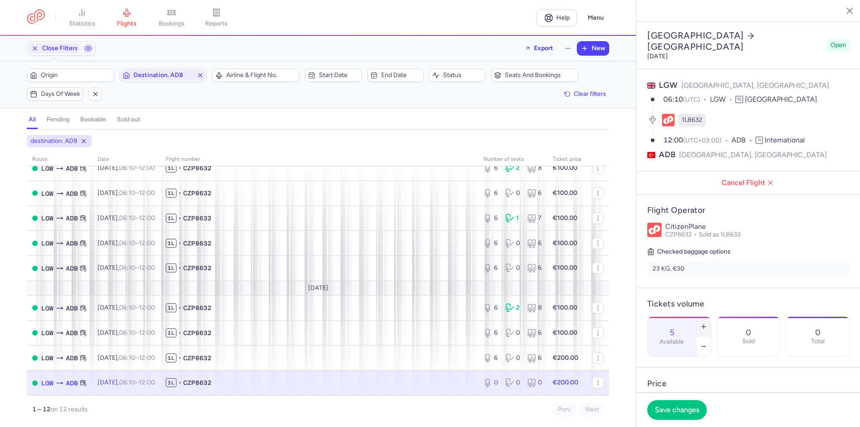
click at [708, 323] on icon "button" at bounding box center [703, 326] width 7 height 7
click at [673, 415] on button "Save changes" at bounding box center [677, 410] width 60 height 20
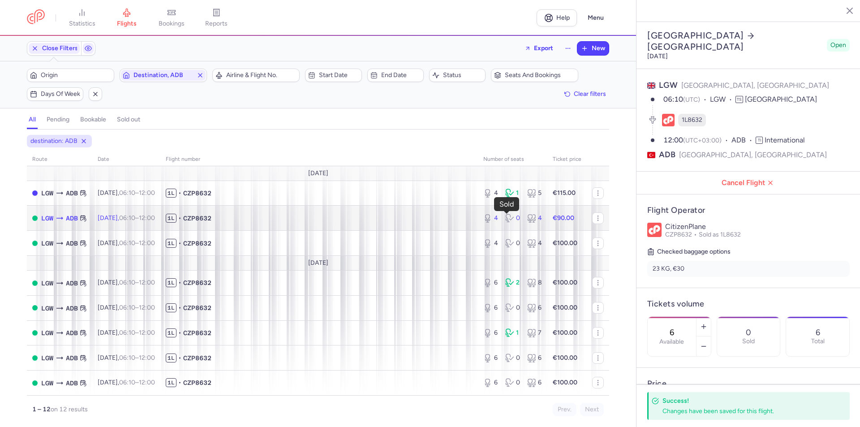
click at [506, 220] on icon at bounding box center [507, 220] width 2 height 2
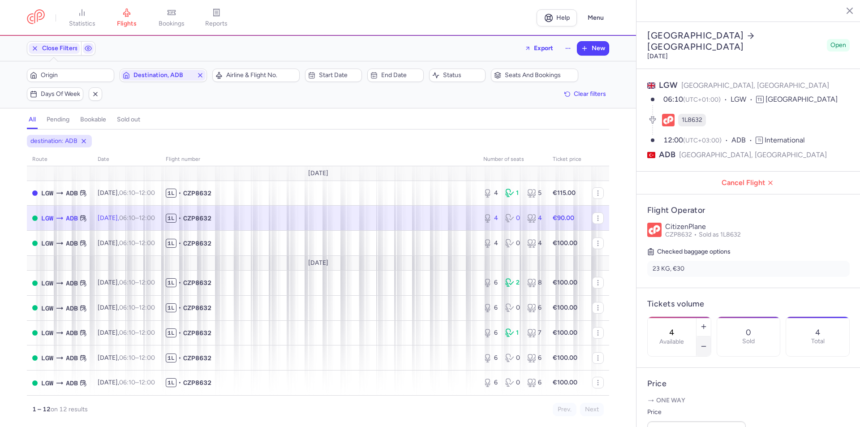
click at [708, 343] on icon "button" at bounding box center [703, 346] width 7 height 7
click at [708, 323] on icon "button" at bounding box center [703, 326] width 7 height 7
type input "4"
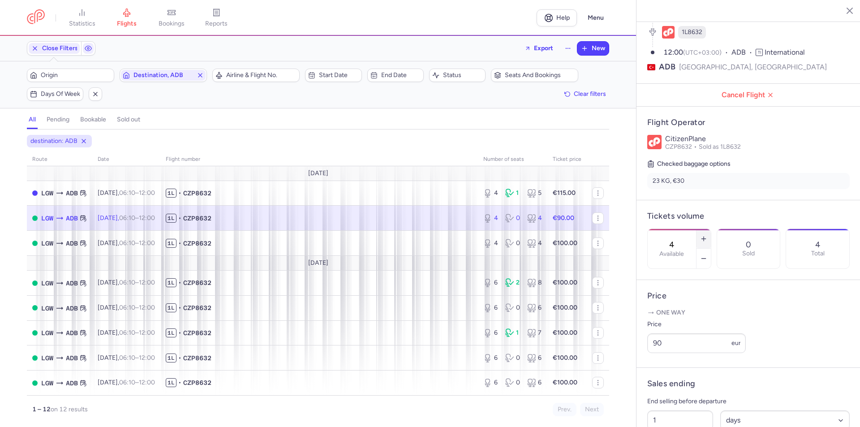
scroll to position [90, 0]
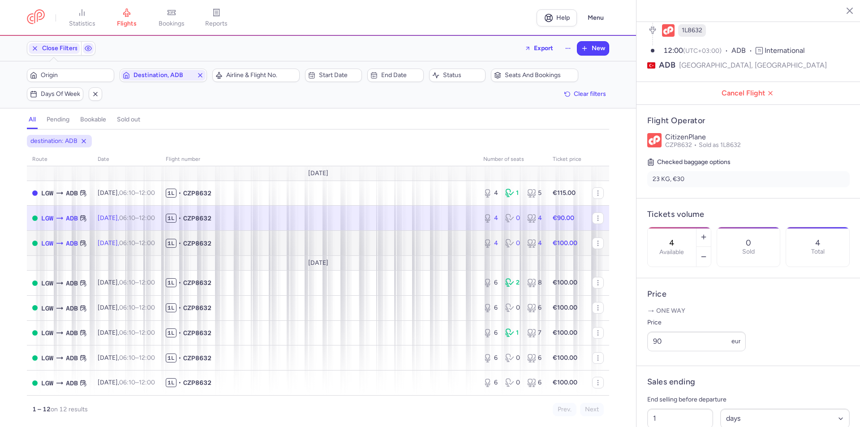
click at [505, 244] on icon at bounding box center [509, 243] width 9 height 9
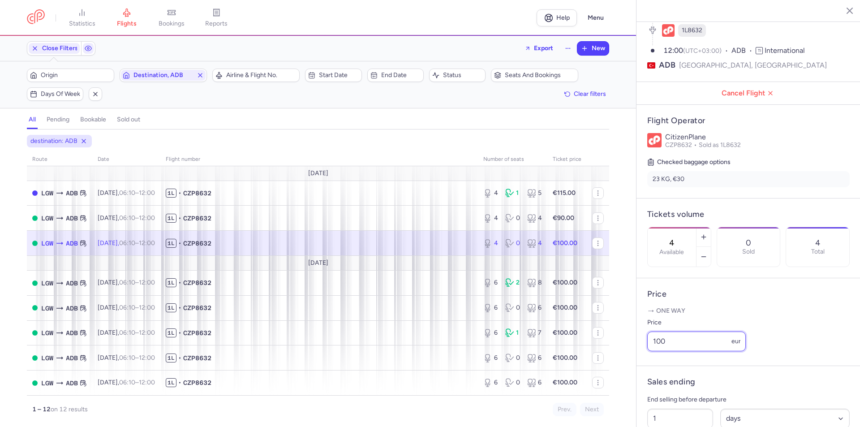
click at [674, 350] on input "100" at bounding box center [696, 342] width 99 height 20
type input "86"
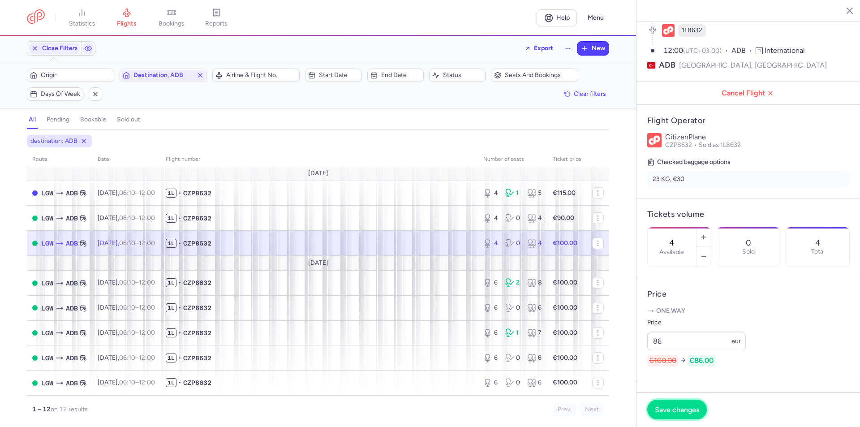
click at [661, 412] on span "Save changes" at bounding box center [677, 410] width 44 height 8
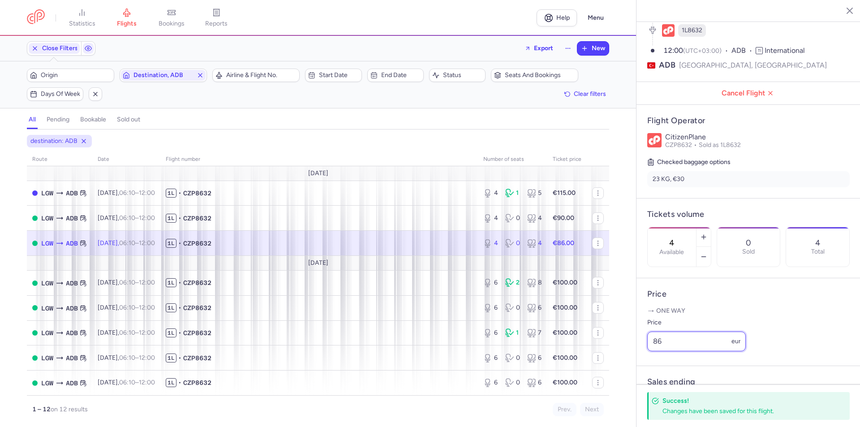
click at [672, 351] on input "86" at bounding box center [696, 342] width 99 height 20
click at [671, 351] on input "86" at bounding box center [696, 342] width 99 height 20
click at [666, 351] on input "86" at bounding box center [696, 342] width 99 height 20
click at [664, 351] on input "86" at bounding box center [696, 342] width 99 height 20
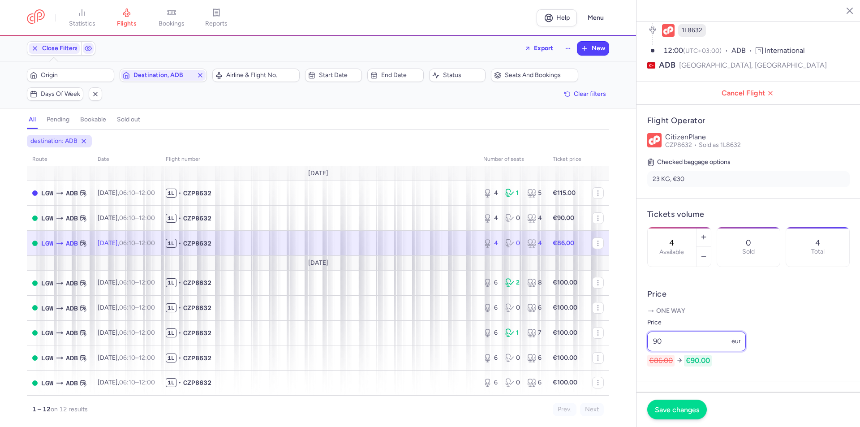
type input "90"
click at [680, 409] on span "Save changes" at bounding box center [677, 410] width 44 height 8
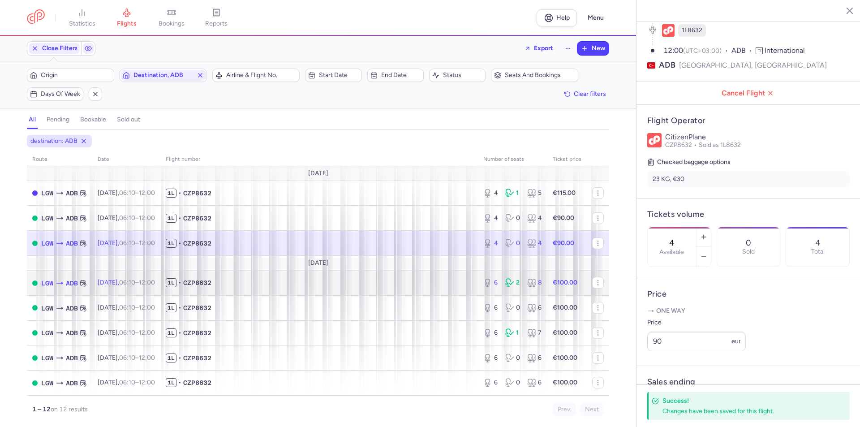
click at [509, 282] on icon at bounding box center [510, 282] width 11 height 9
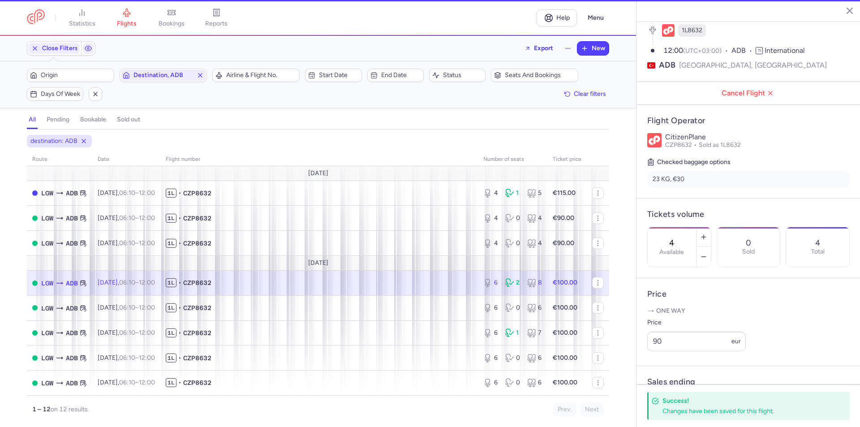
type input "6"
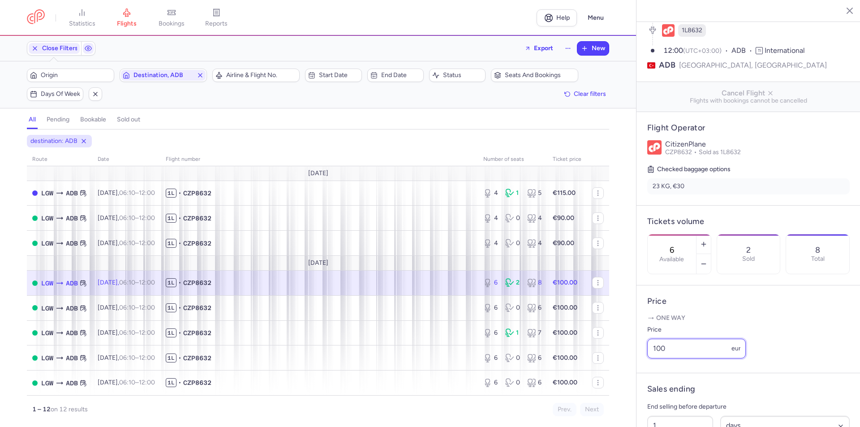
click at [686, 354] on input "100" at bounding box center [696, 349] width 99 height 20
type input "90"
click at [691, 419] on button "Save changes" at bounding box center [677, 410] width 60 height 20
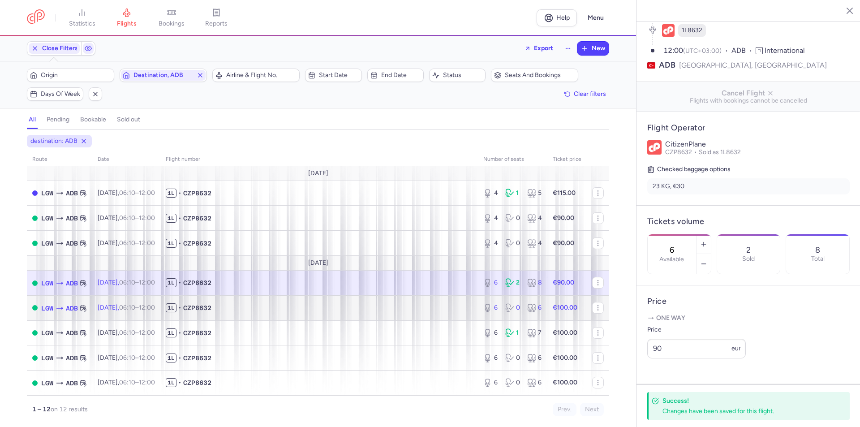
click at [507, 304] on icon at bounding box center [509, 307] width 9 height 9
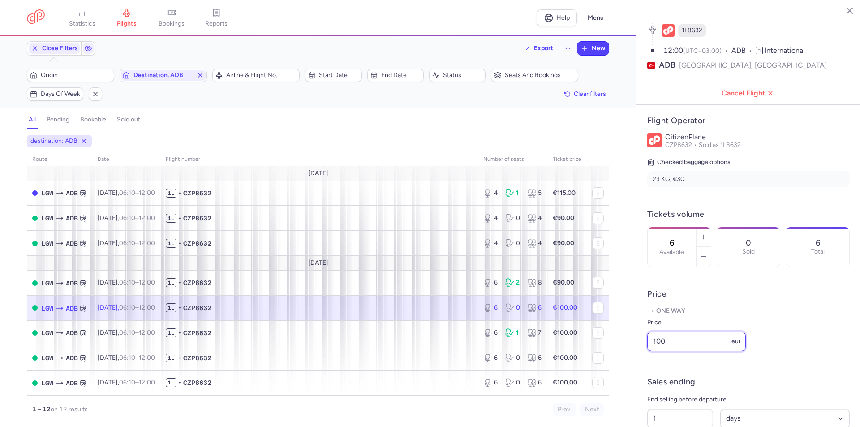
click at [695, 351] on input "100" at bounding box center [696, 342] width 99 height 20
type input "90"
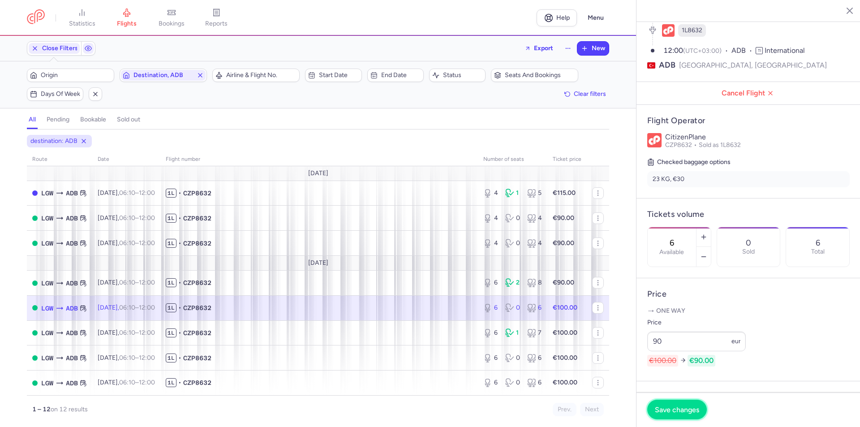
click at [662, 413] on span "Save changes" at bounding box center [677, 410] width 44 height 8
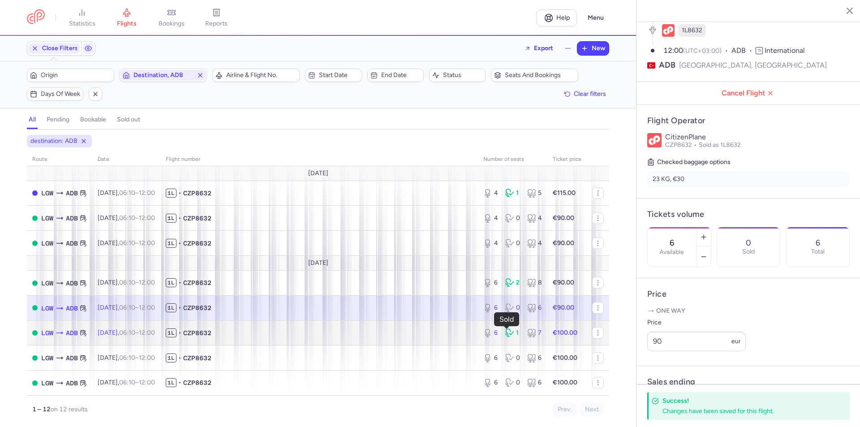
click at [505, 333] on icon at bounding box center [509, 332] width 9 height 9
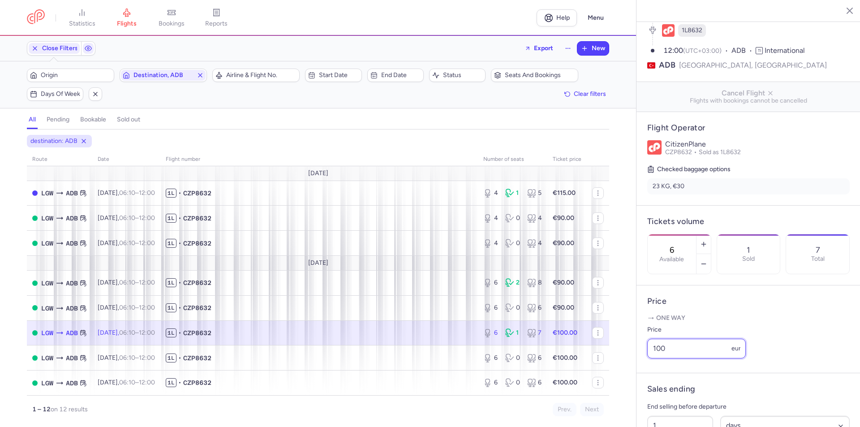
click at [669, 354] on input "100" at bounding box center [696, 349] width 99 height 20
type input "90"
click at [672, 407] on span "Save changes" at bounding box center [677, 410] width 44 height 8
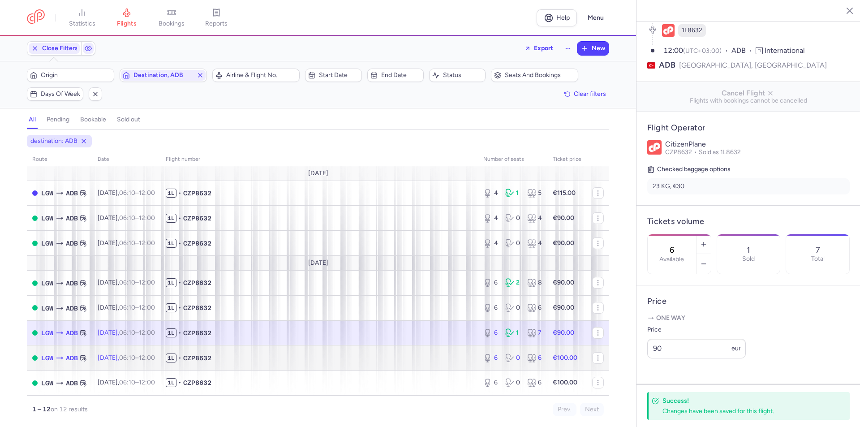
click at [505, 354] on icon at bounding box center [509, 358] width 9 height 9
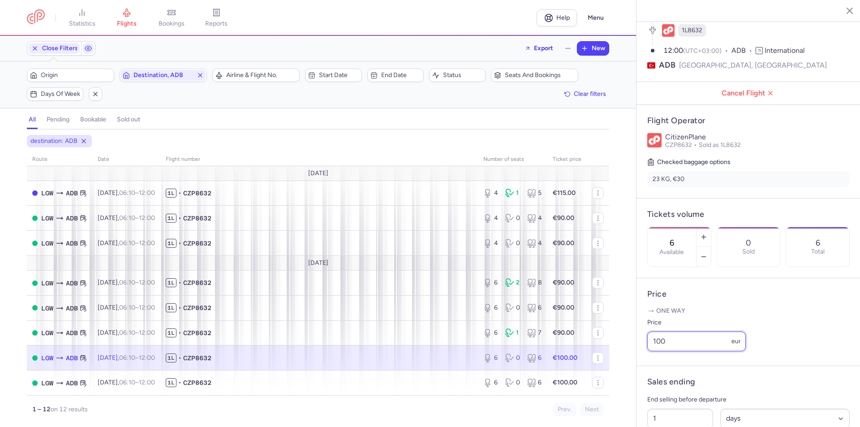
click at [689, 351] on input "100" at bounding box center [696, 342] width 99 height 20
type input "90"
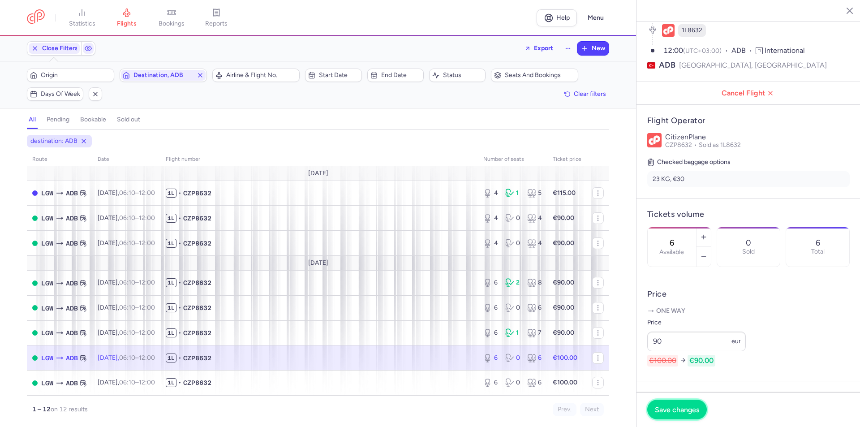
click at [678, 414] on button "Save changes" at bounding box center [677, 410] width 60 height 20
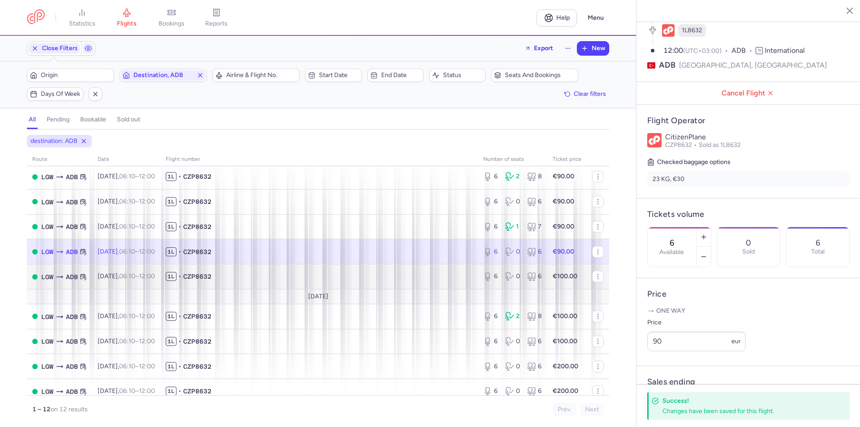
scroll to position [115, 0]
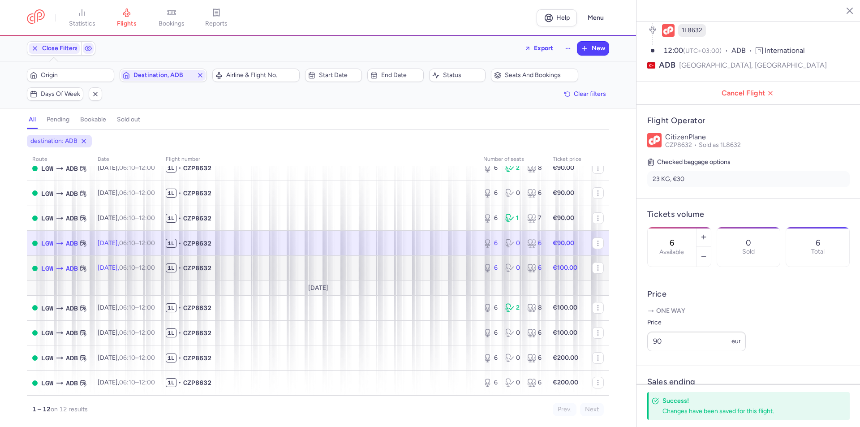
click at [505, 272] on icon at bounding box center [509, 267] width 9 height 9
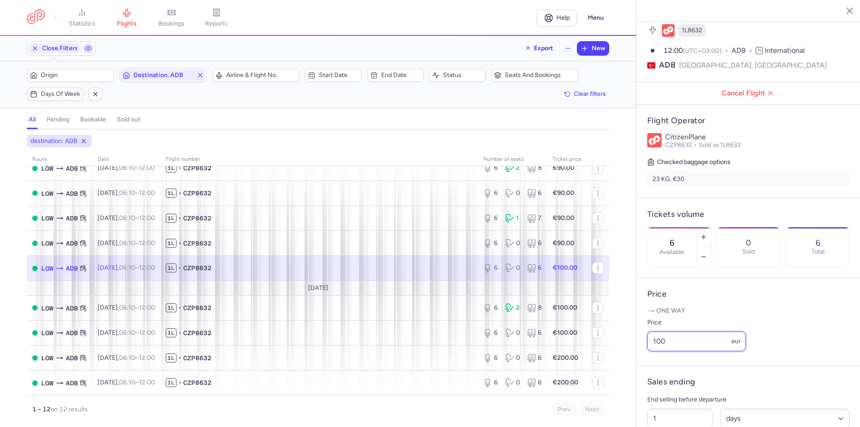
click at [675, 350] on input "100" at bounding box center [696, 342] width 99 height 20
click at [672, 350] on input "100" at bounding box center [696, 342] width 99 height 20
type input "90"
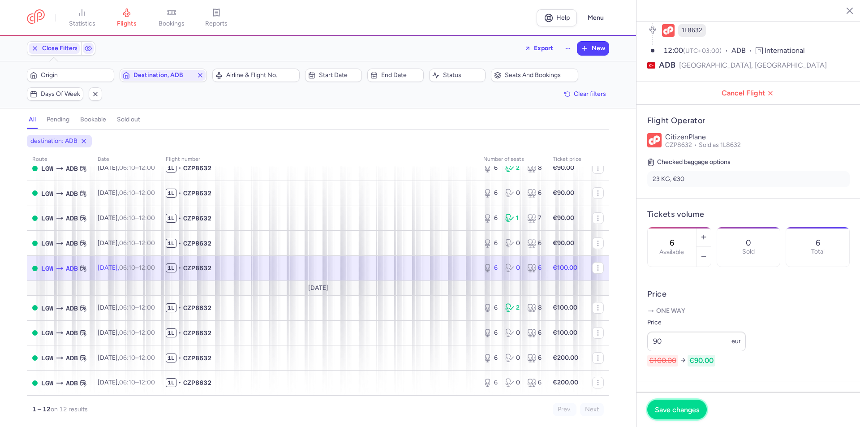
click at [659, 406] on span "Save changes" at bounding box center [677, 410] width 44 height 8
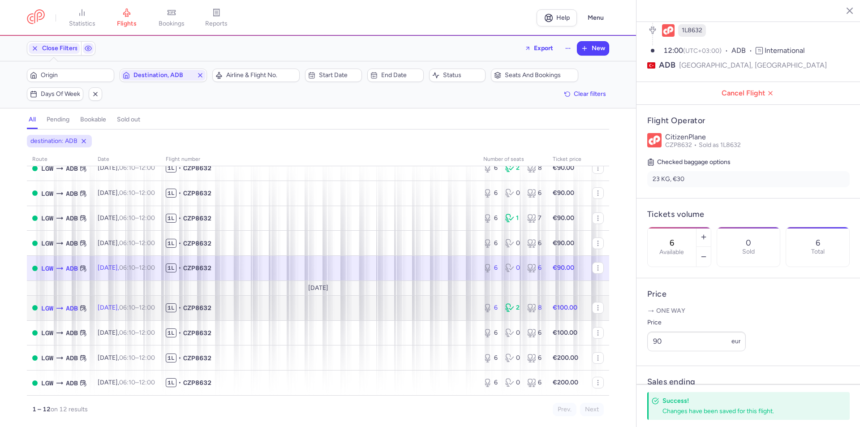
click at [510, 309] on div "2" at bounding box center [512, 307] width 15 height 9
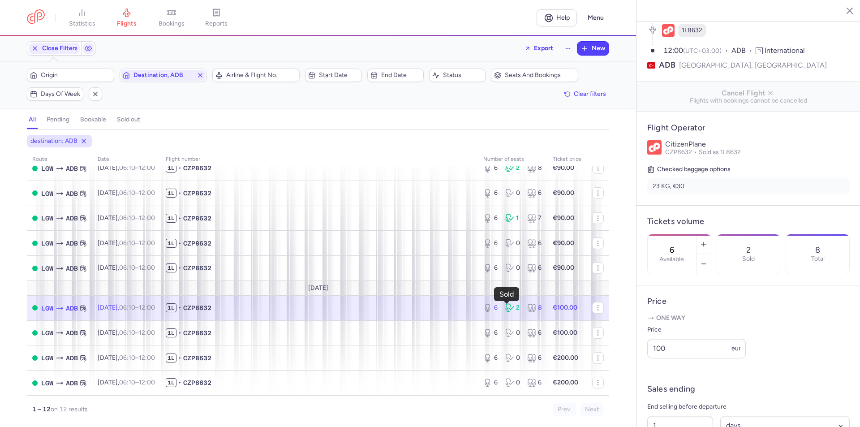
click at [509, 308] on icon at bounding box center [510, 307] width 11 height 9
click at [682, 358] on input "100" at bounding box center [696, 349] width 99 height 20
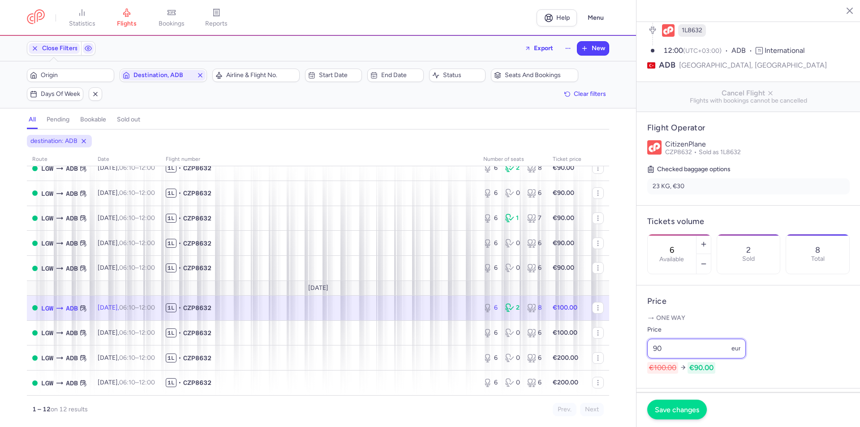
type input "90"
click at [665, 417] on button "Save changes" at bounding box center [677, 410] width 60 height 20
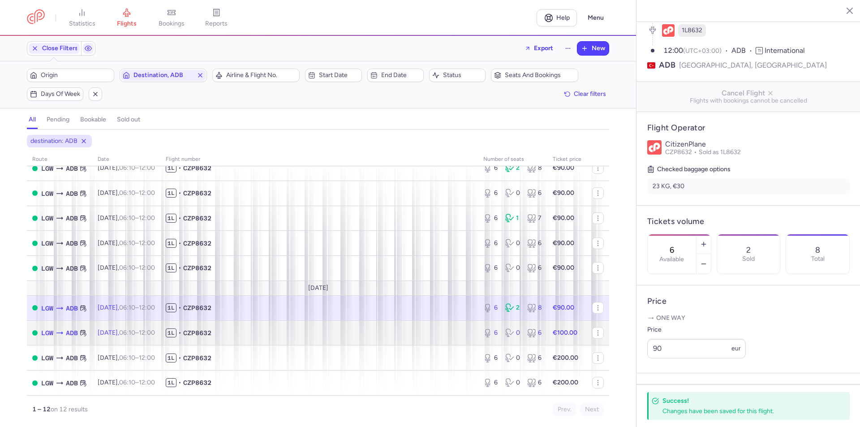
click at [504, 343] on td "6 0 6" at bounding box center [512, 332] width 69 height 25
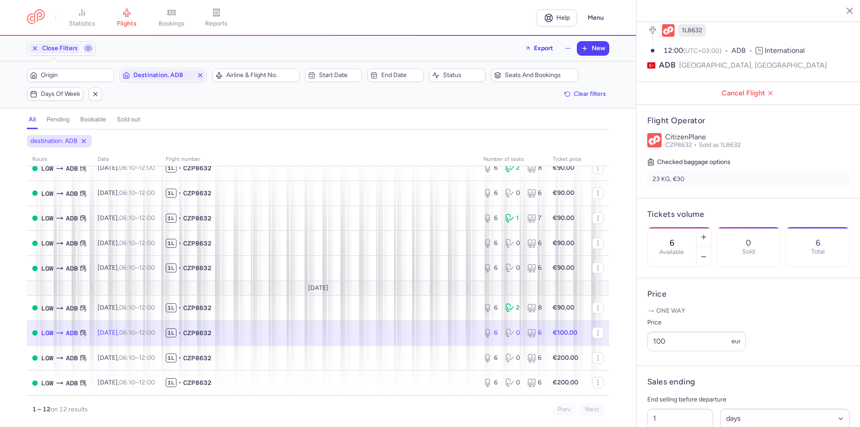
click at [702, 341] on div "Price 100 eur" at bounding box center [696, 334] width 99 height 34
click at [696, 349] on input "100" at bounding box center [696, 342] width 99 height 20
click at [695, 350] on input "100" at bounding box center [696, 342] width 99 height 20
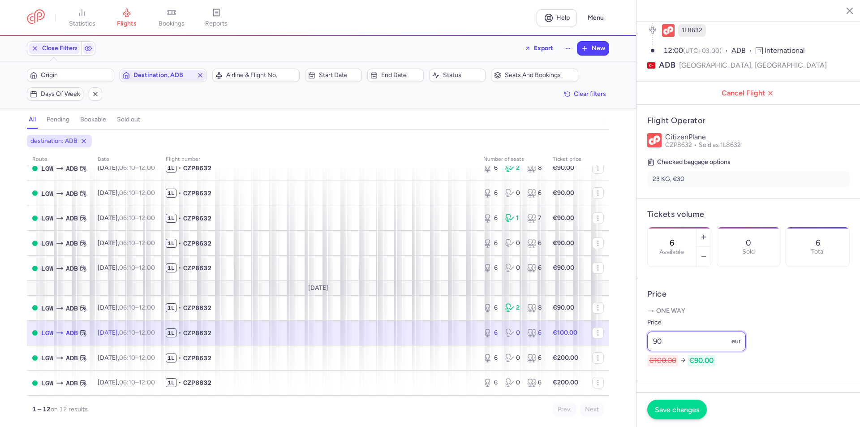
type input "90"
click at [672, 404] on button "Save changes" at bounding box center [677, 410] width 60 height 20
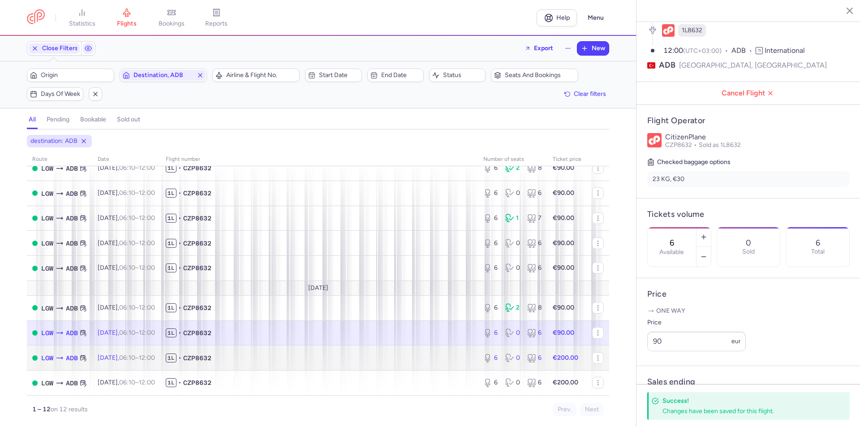
click at [502, 364] on div "6 0 6" at bounding box center [513, 358] width 66 height 16
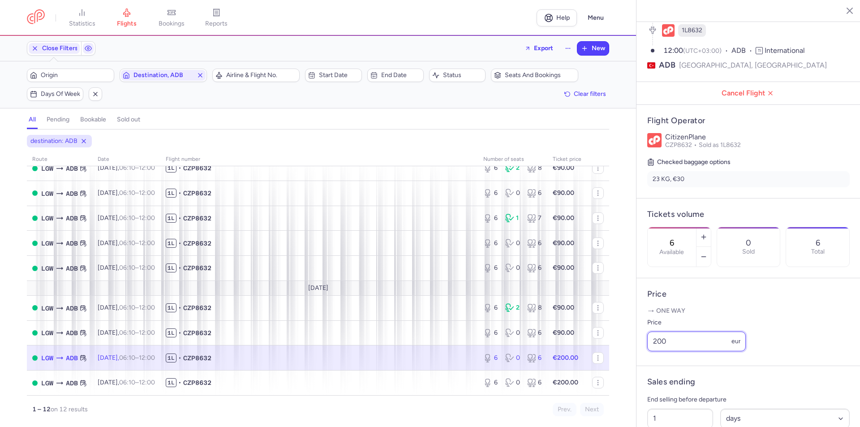
click at [673, 351] on input "200" at bounding box center [696, 342] width 99 height 20
type input "90"
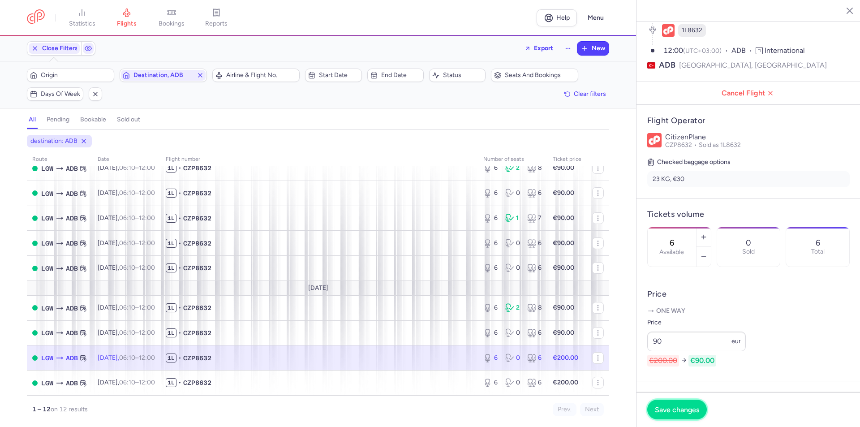
click at [660, 416] on button "Save changes" at bounding box center [677, 410] width 60 height 20
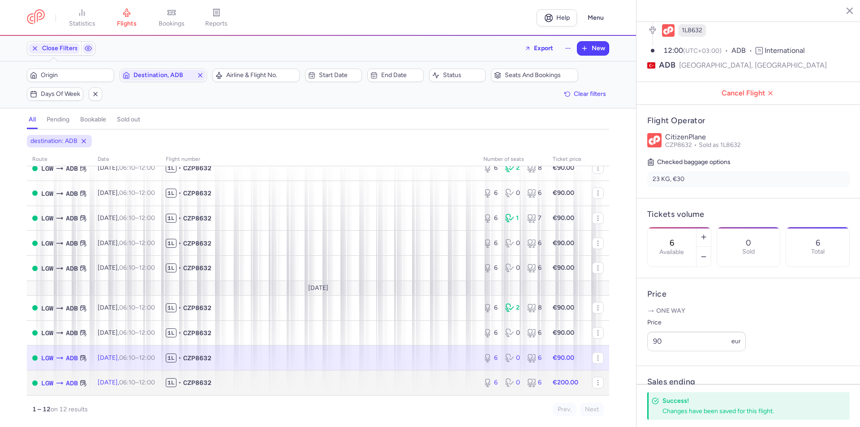
click at [508, 381] on icon at bounding box center [509, 382] width 9 height 9
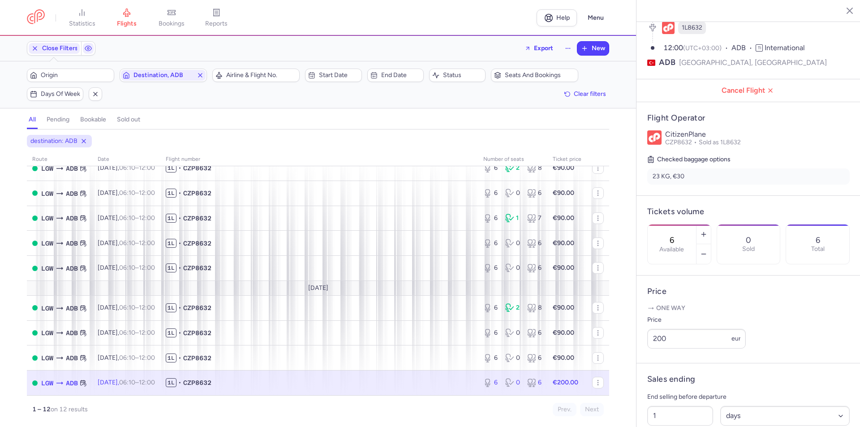
scroll to position [179, 0]
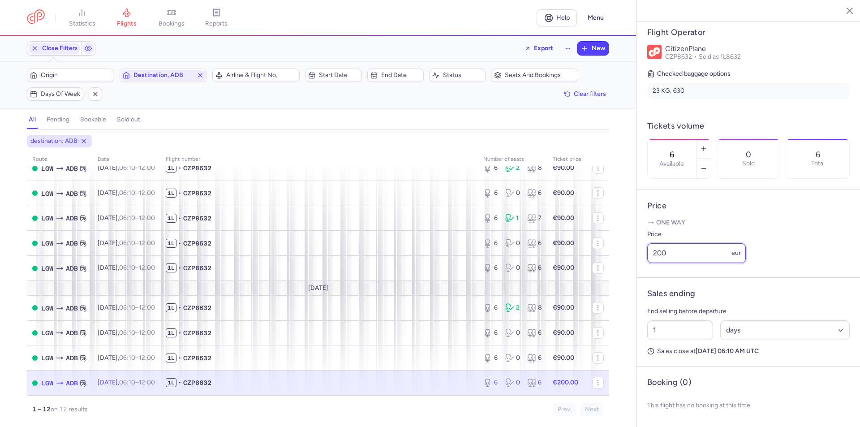
click at [682, 262] on input "200" at bounding box center [696, 253] width 99 height 20
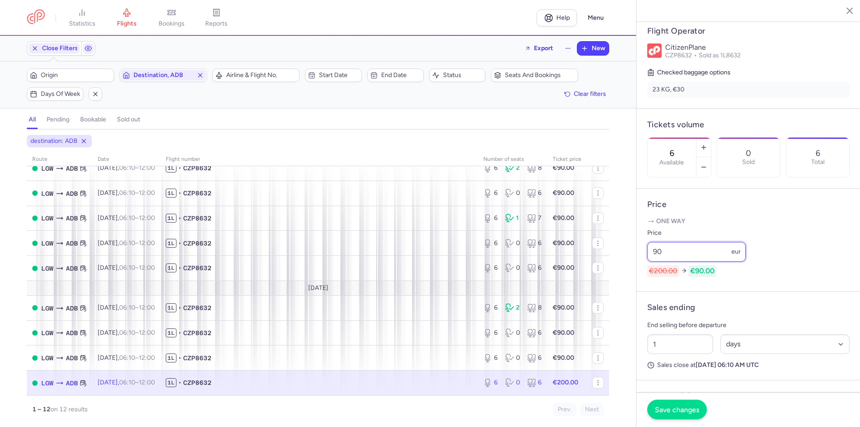
type input "90"
click at [675, 415] on button "Save changes" at bounding box center [677, 410] width 60 height 20
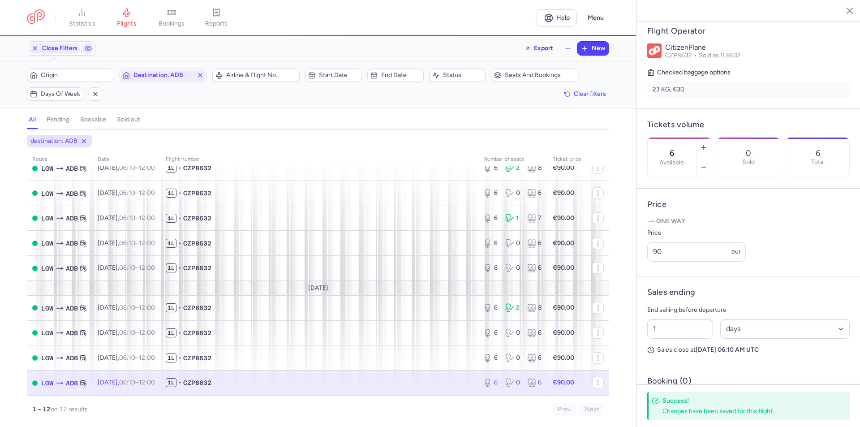
click at [840, 9] on icon "button" at bounding box center [843, 10] width 9 height 9
